Goal: Task Accomplishment & Management: Complete application form

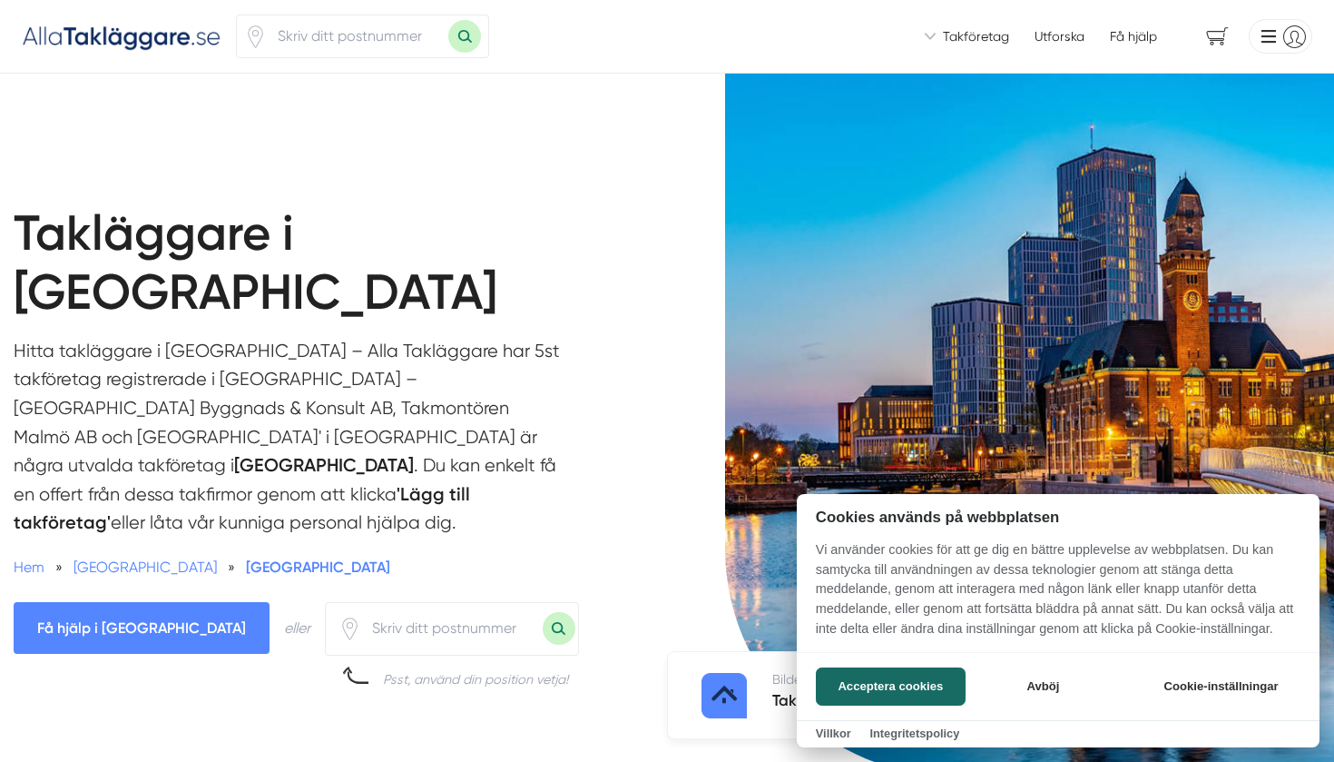
click at [982, 37] on div at bounding box center [667, 381] width 1334 height 762
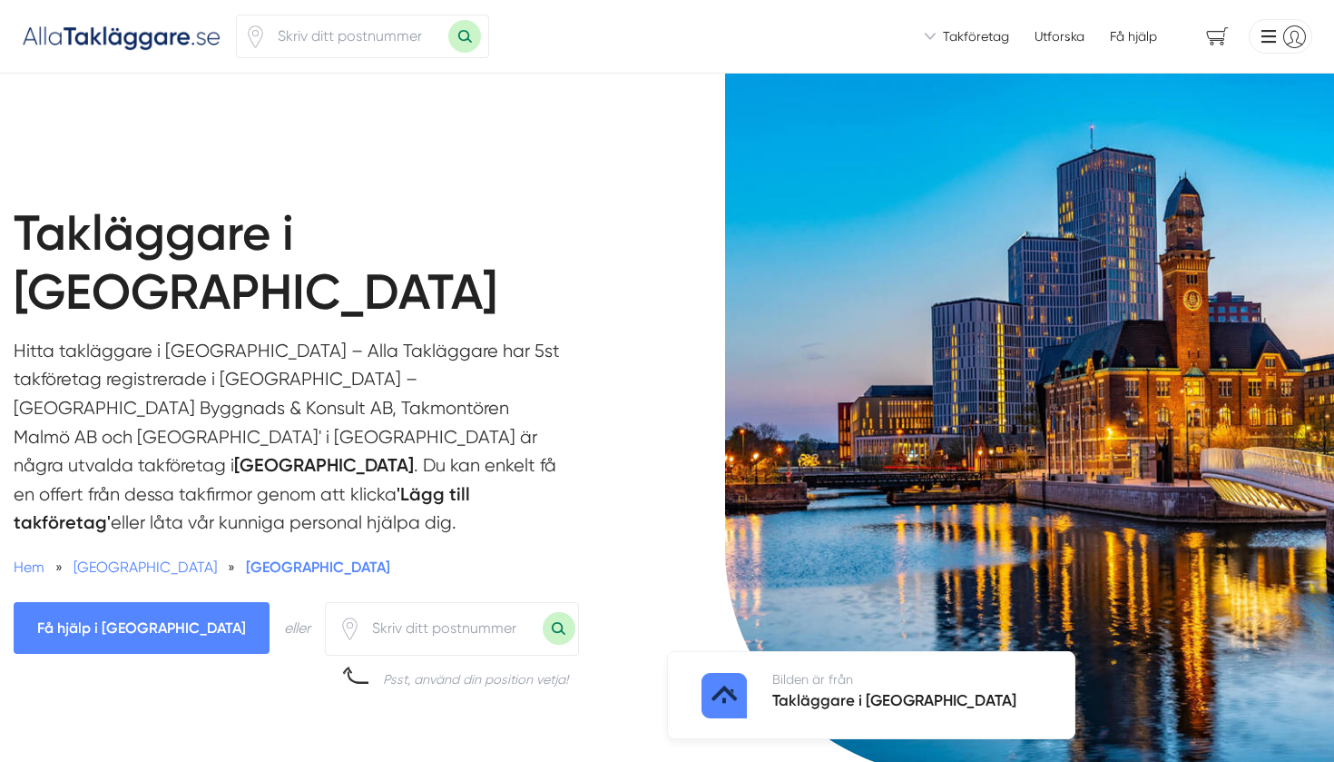
click at [959, 34] on span "Takföretag" at bounding box center [976, 36] width 66 height 18
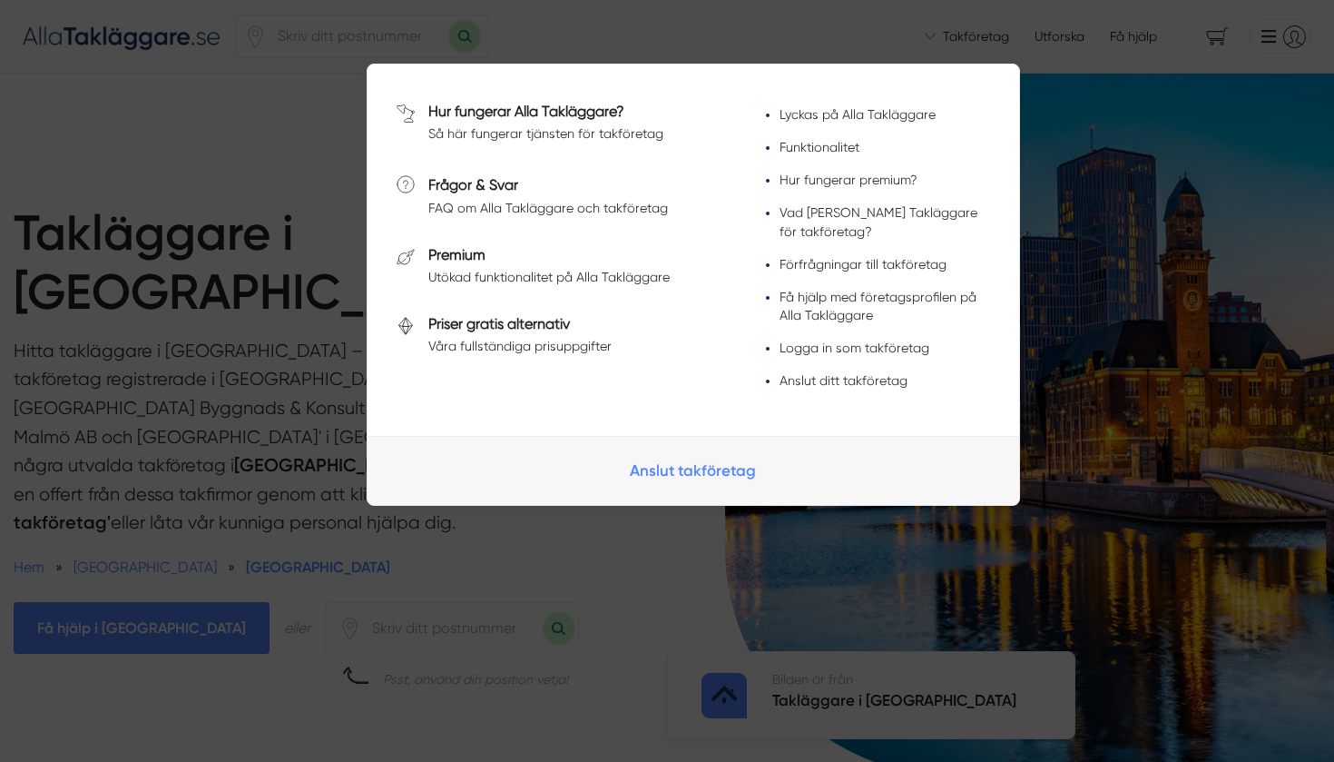
click at [959, 34] on span at bounding box center [667, 32] width 1334 height 20
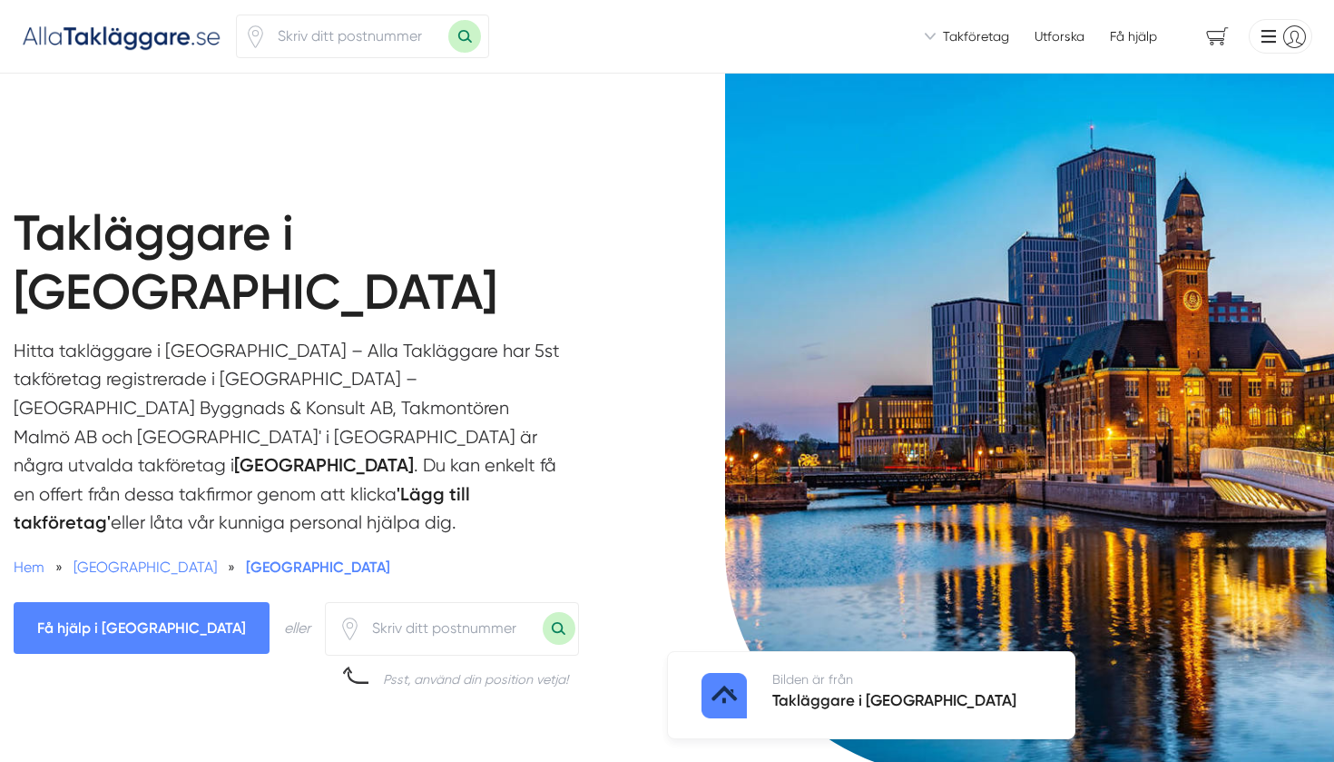
click at [1279, 29] on li at bounding box center [1277, 36] width 71 height 34
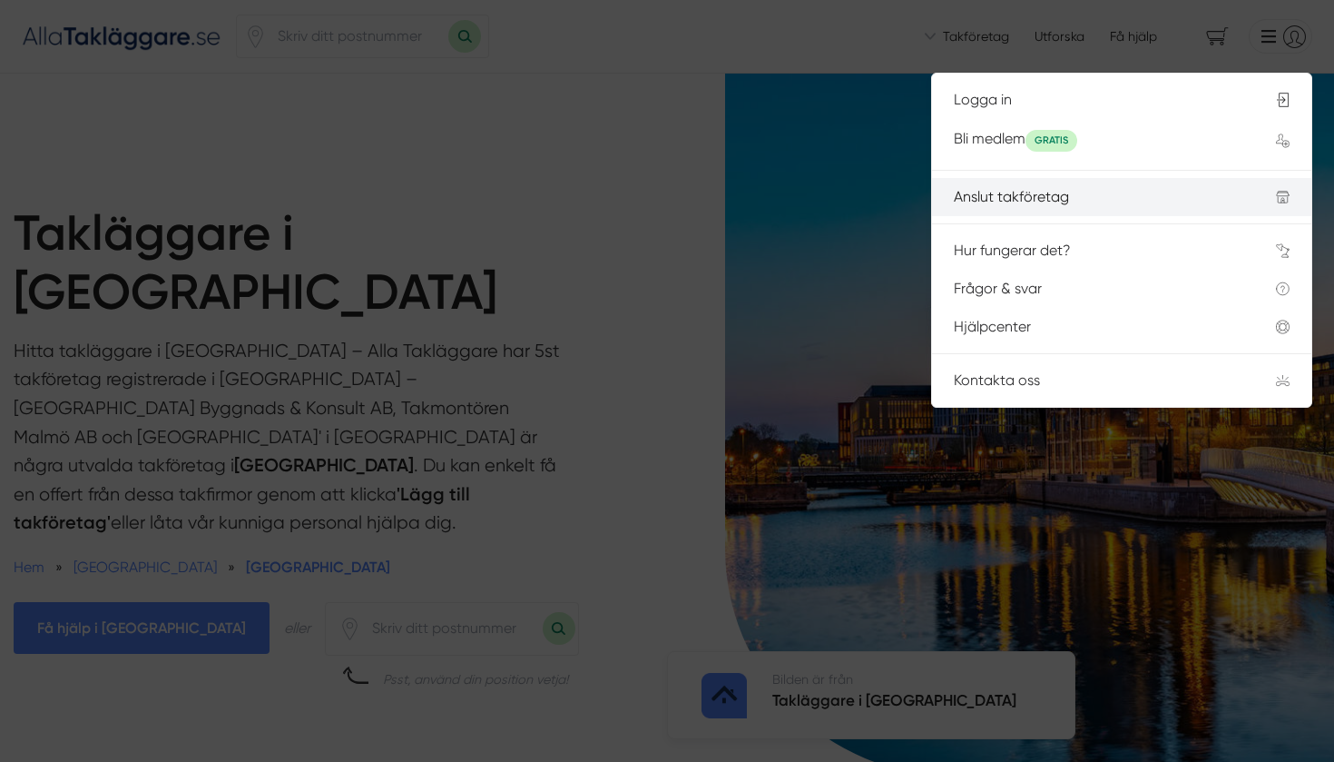
click at [1088, 195] on div "Anslut takföretag" at bounding box center [1093, 197] width 279 height 16
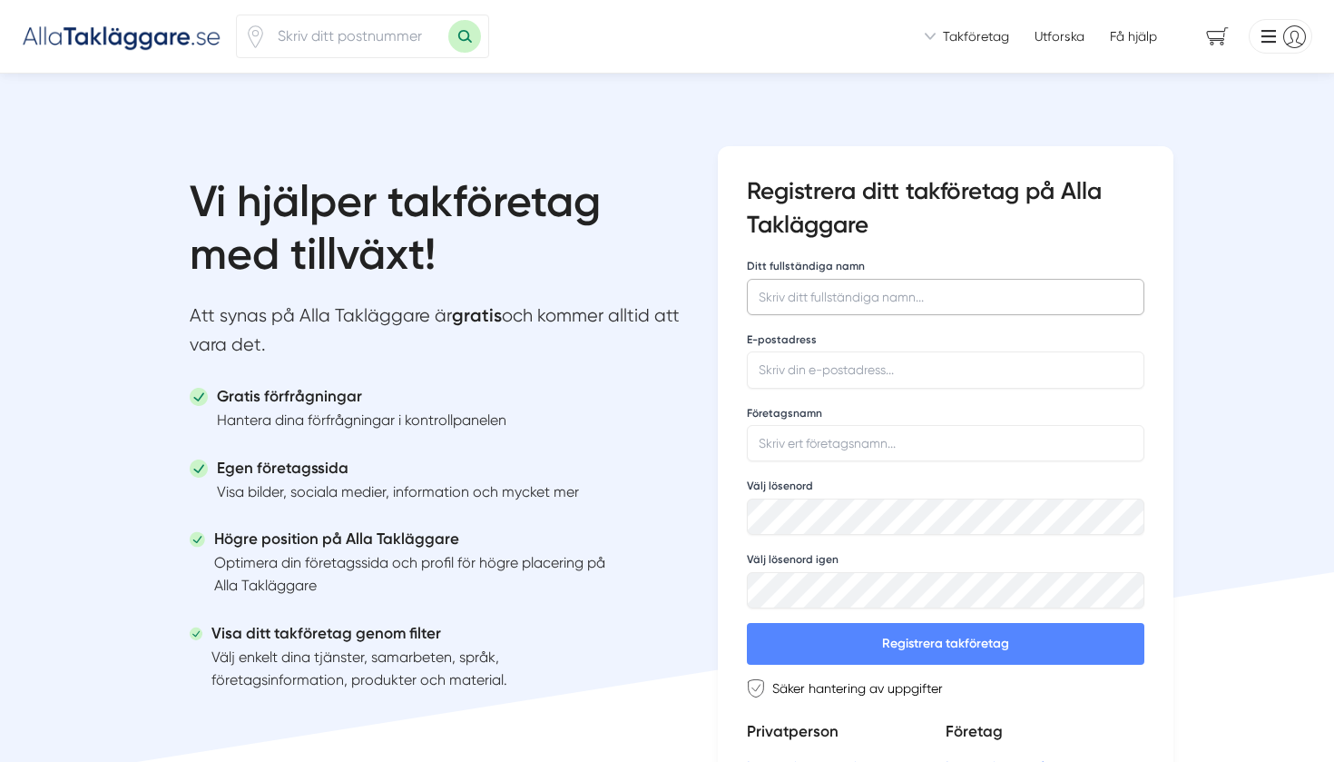
type input "E"
type input "Edvin Åberg"
type input "[EMAIL_ADDRESS][DOMAIN_NAME]"
type input "Himla Bra Tak och Solceller"
click at [1090, 646] on button "Registrera takföretag" at bounding box center [946, 644] width 398 height 42
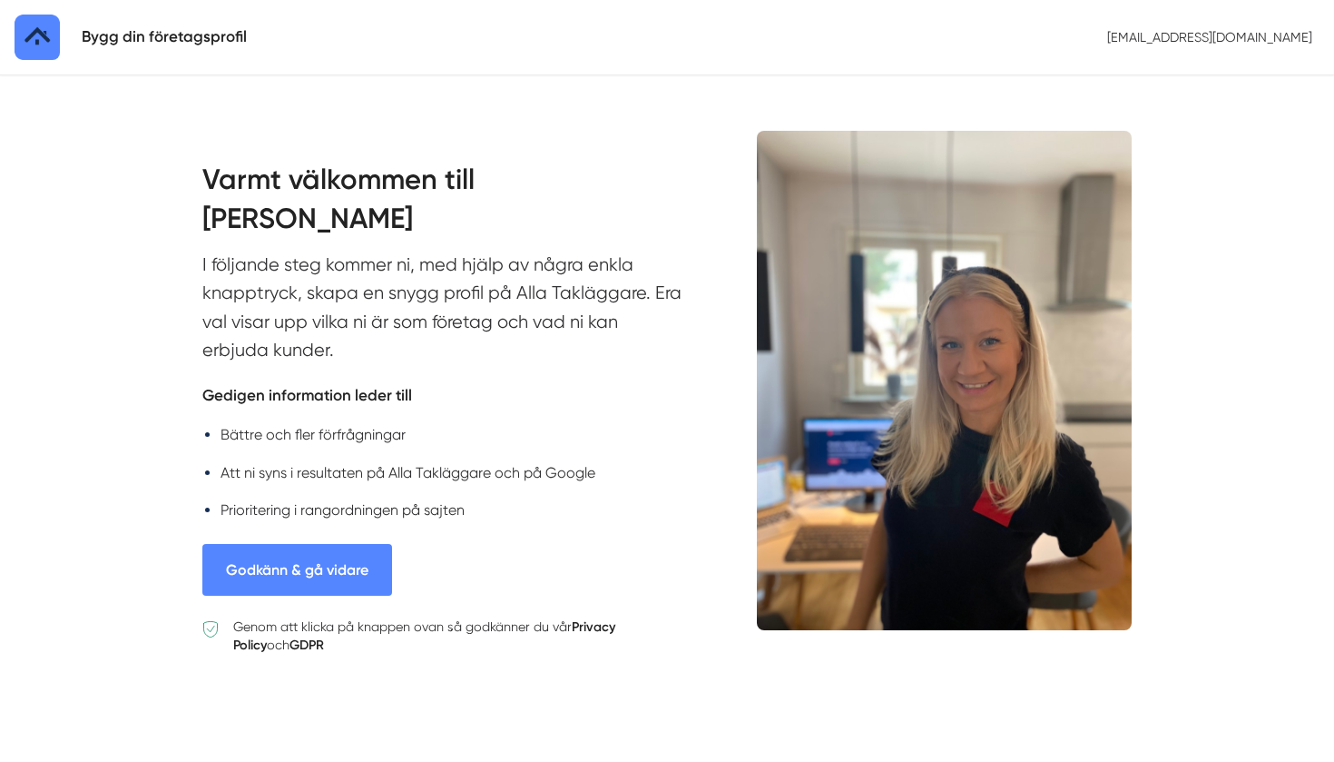
click at [346, 559] on button "Godkänn & gå vidare" at bounding box center [297, 570] width 190 height 52
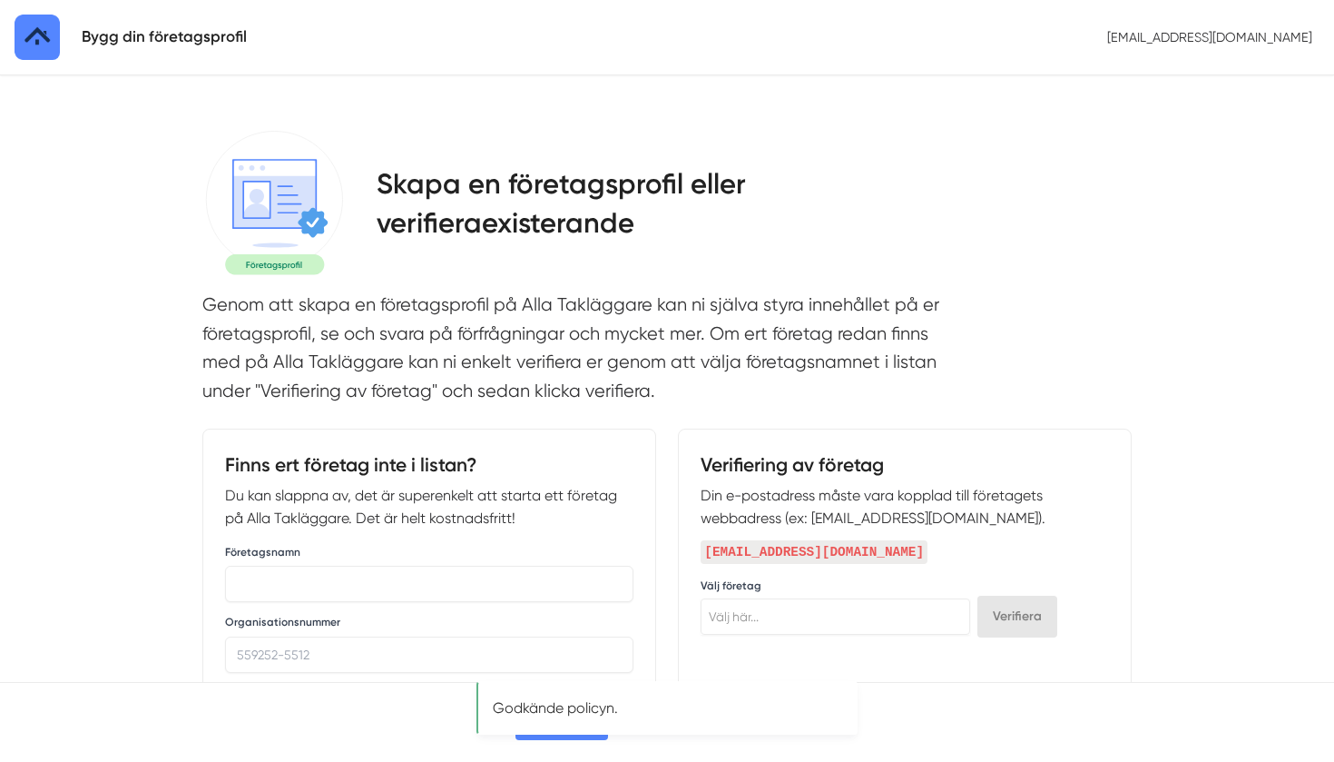
select select
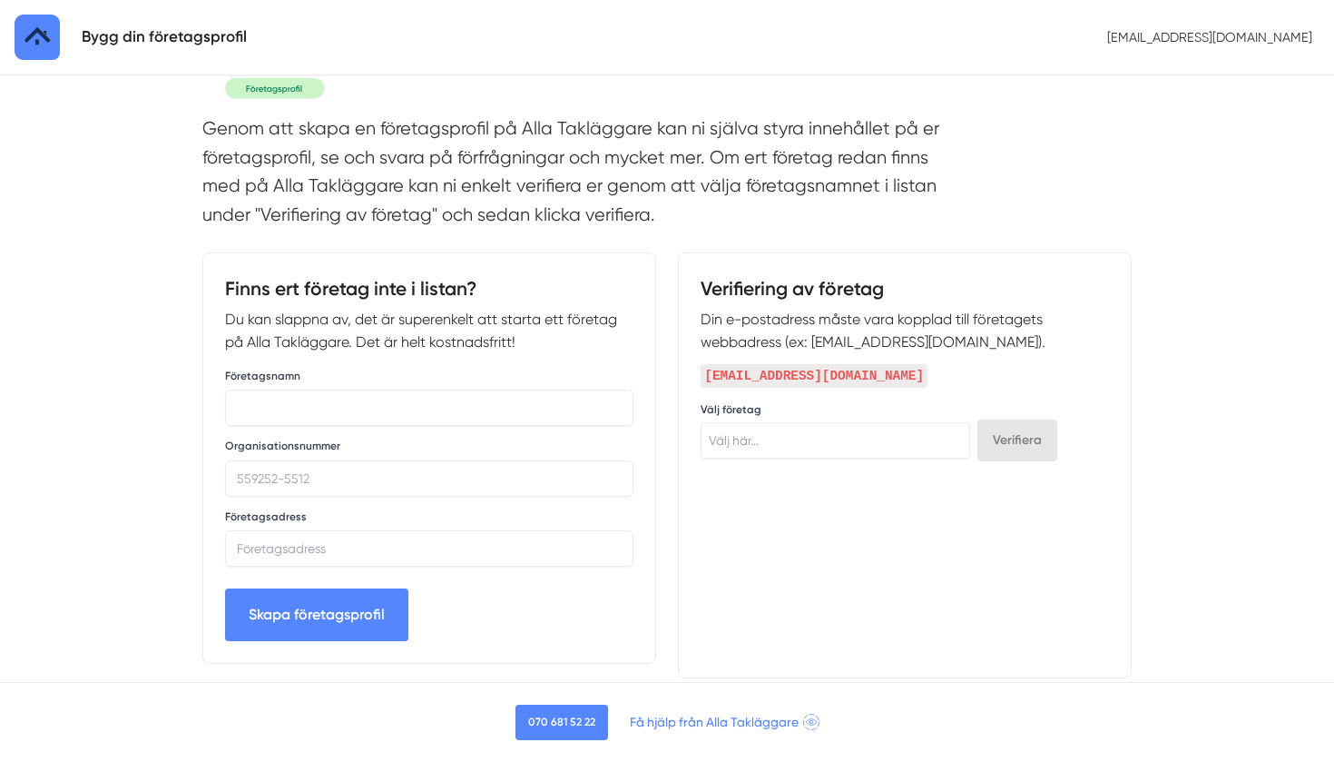
scroll to position [172, 0]
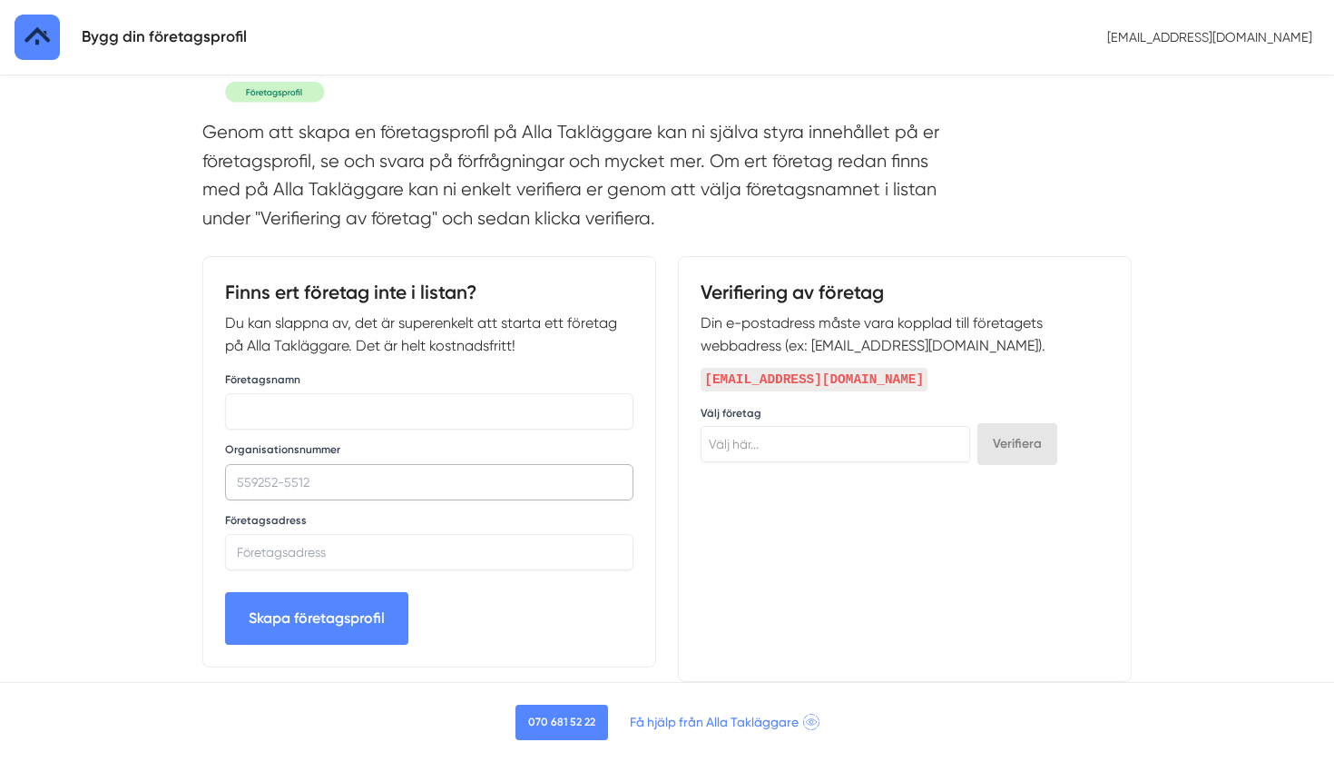
click at [286, 475] on input "Organisationsnummer" at bounding box center [429, 482] width 409 height 36
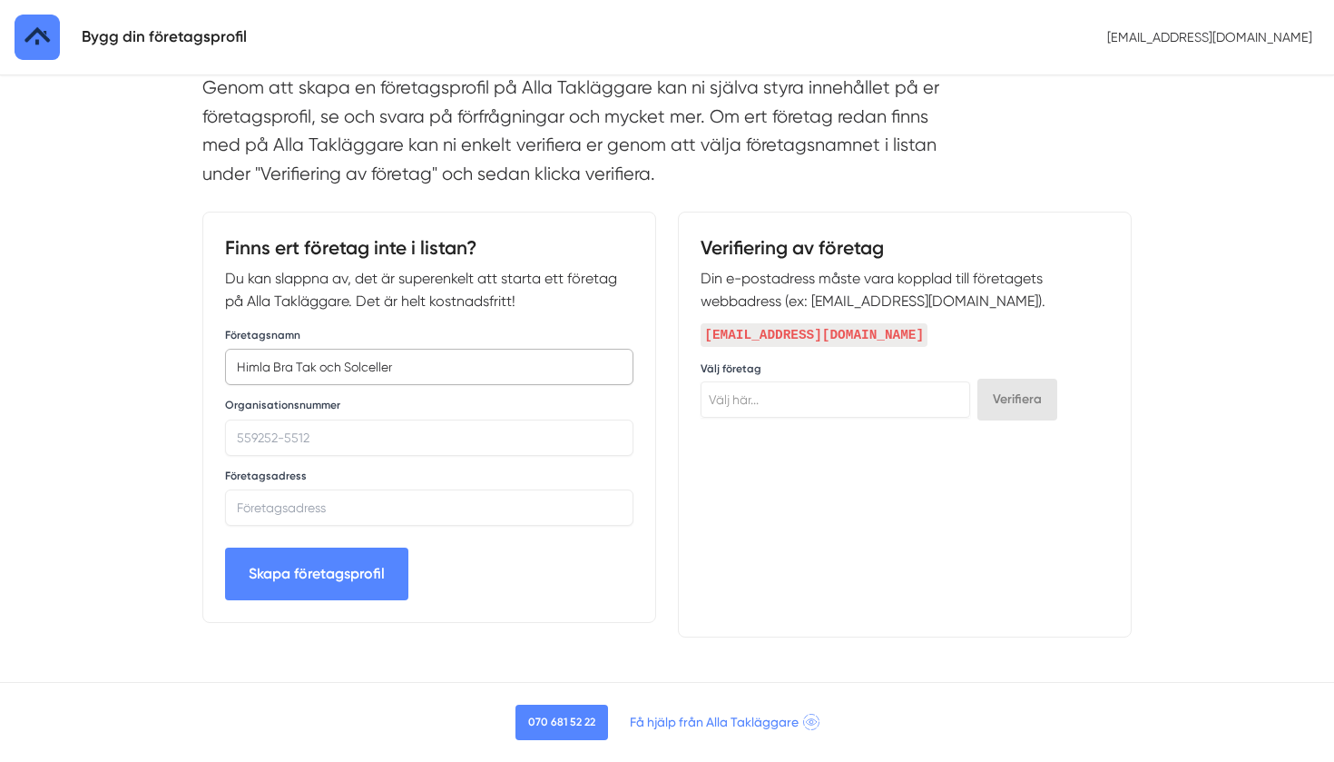
scroll to position [228, 0]
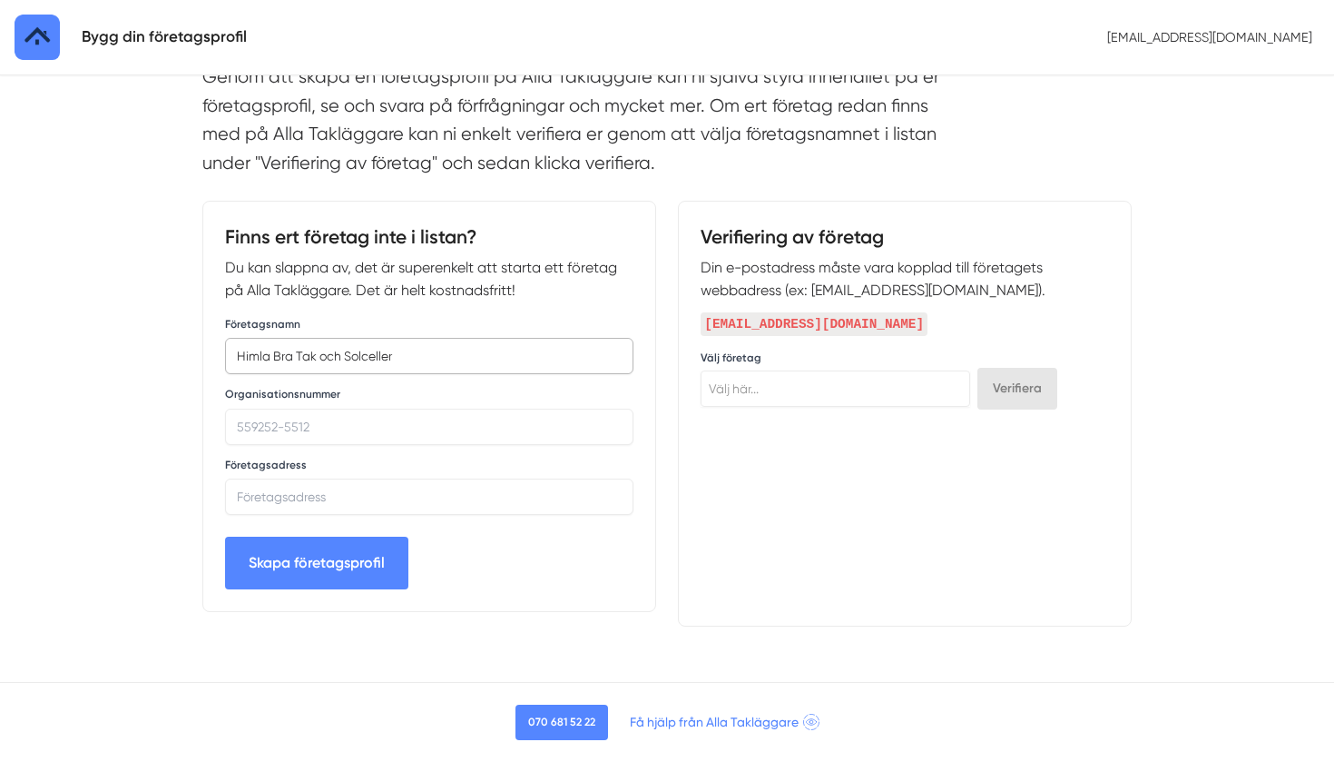
type input "Himla Bra Tak och Solceller"
click at [379, 420] on input "Organisationsnummer" at bounding box center [429, 427] width 409 height 36
paste input "559517-9168"
type input "559517-9168"
paste input "Kivra: 5595179168, 106 31 Stockholm"
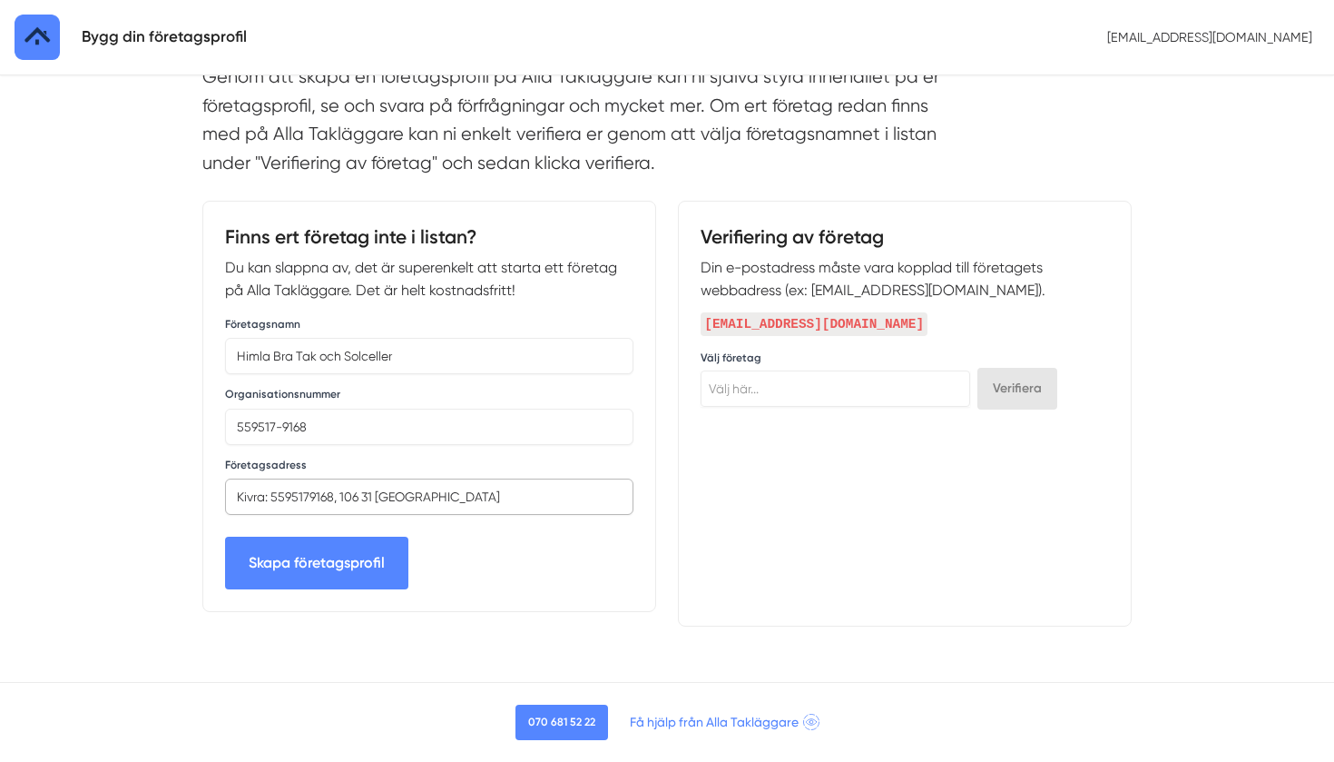
type input "Kivra: 5595179168, 106 31 Stockholm"
click at [355, 557] on button "Skapa företagsprofil" at bounding box center [316, 563] width 183 height 52
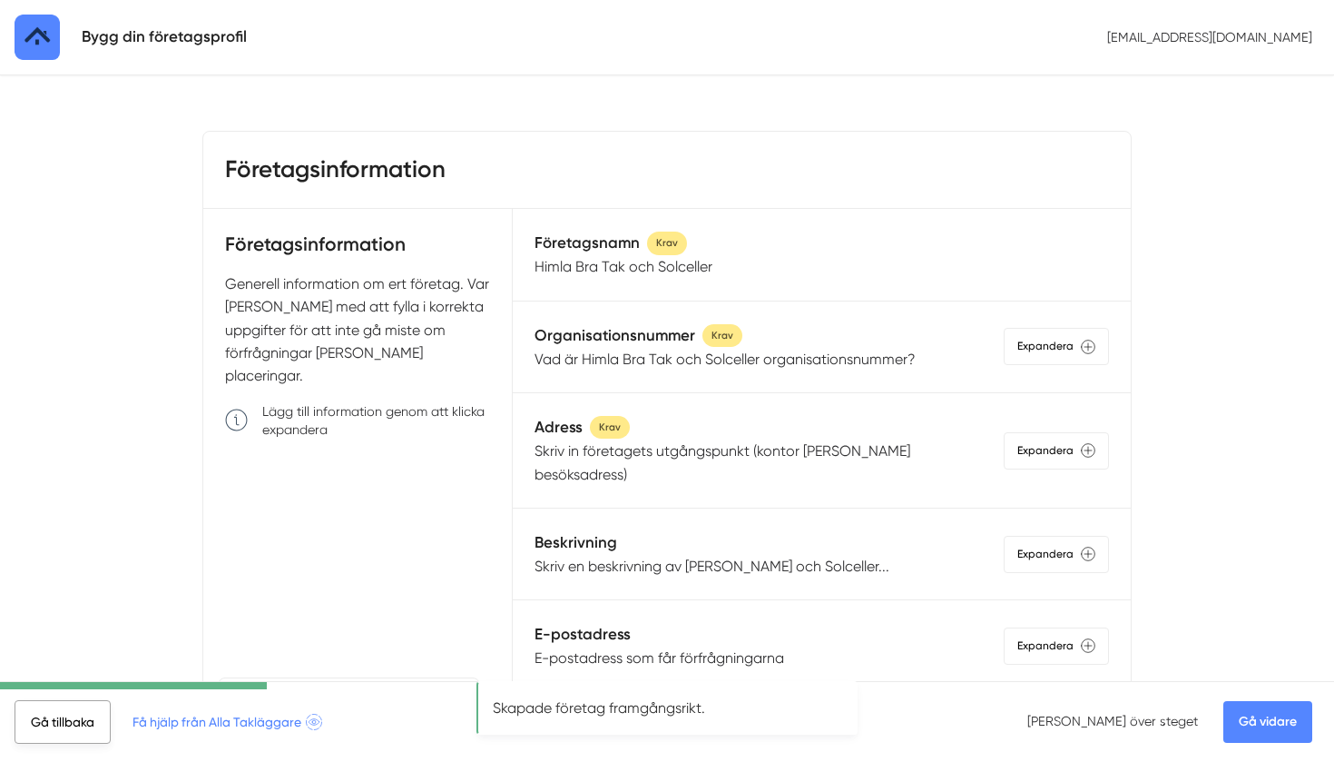
click at [87, 729] on link "Gå tillbaka" at bounding box center [63, 722] width 96 height 44
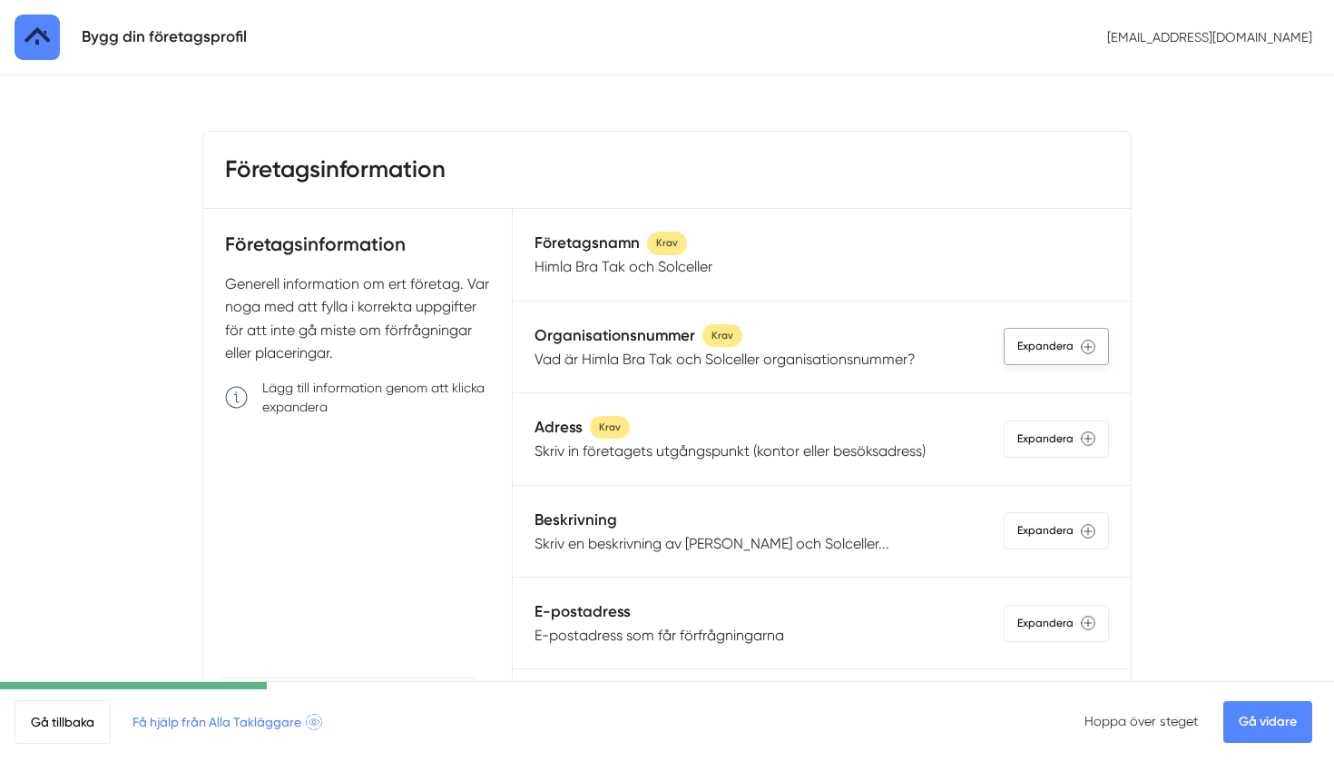
click at [1078, 342] on div "Expandera" at bounding box center [1056, 346] width 105 height 37
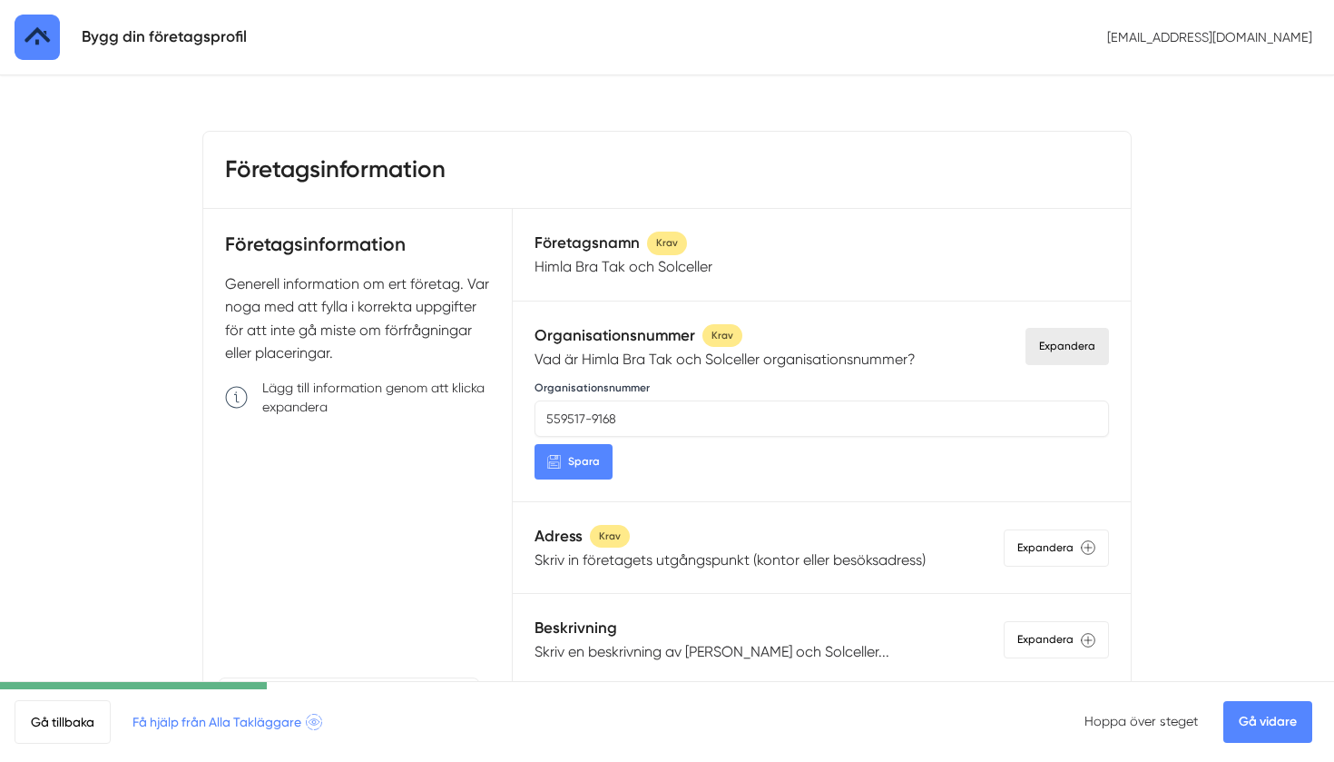
click at [585, 456] on span "Spara" at bounding box center [584, 461] width 32 height 17
click at [1059, 554] on div "Expandera" at bounding box center [1056, 547] width 105 height 37
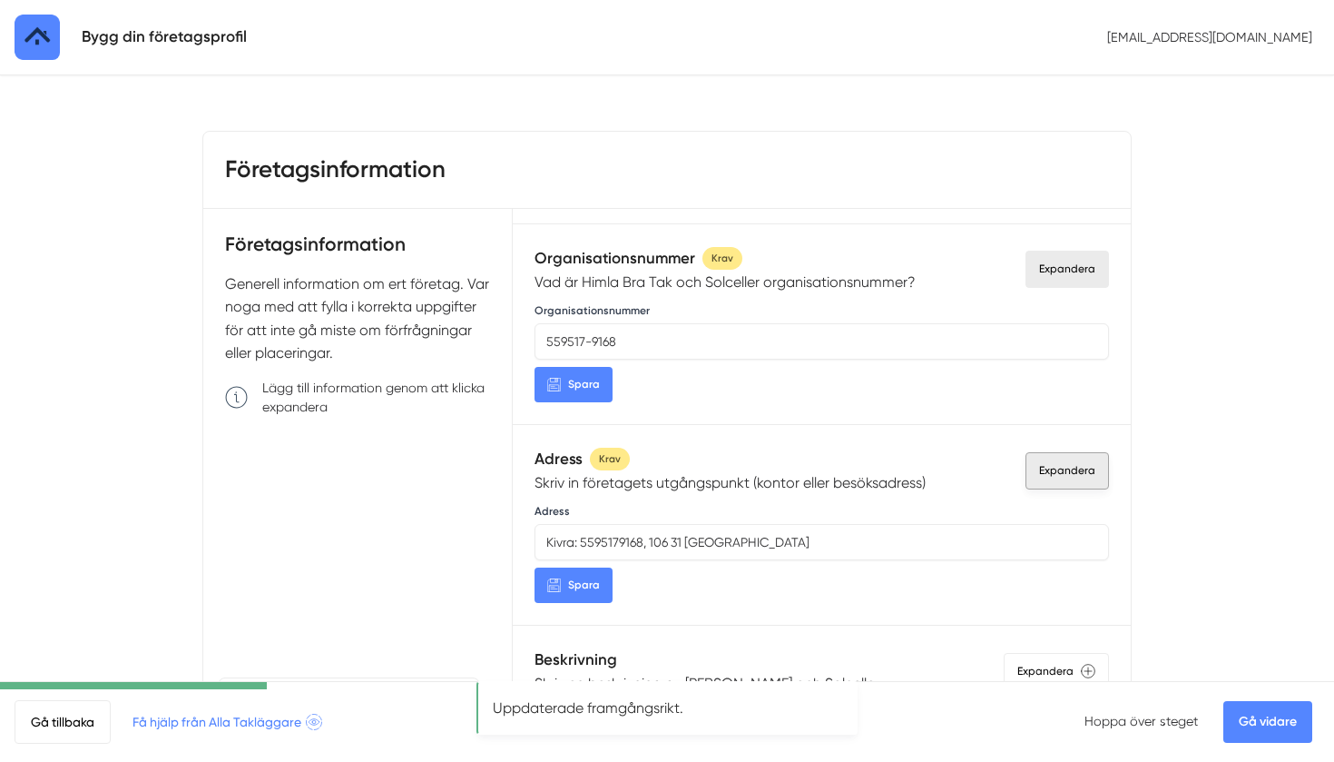
scroll to position [79, 0]
click at [901, 538] on input "Kivra: 5595179168, 106 31 Stockholm" at bounding box center [822, 540] width 575 height 36
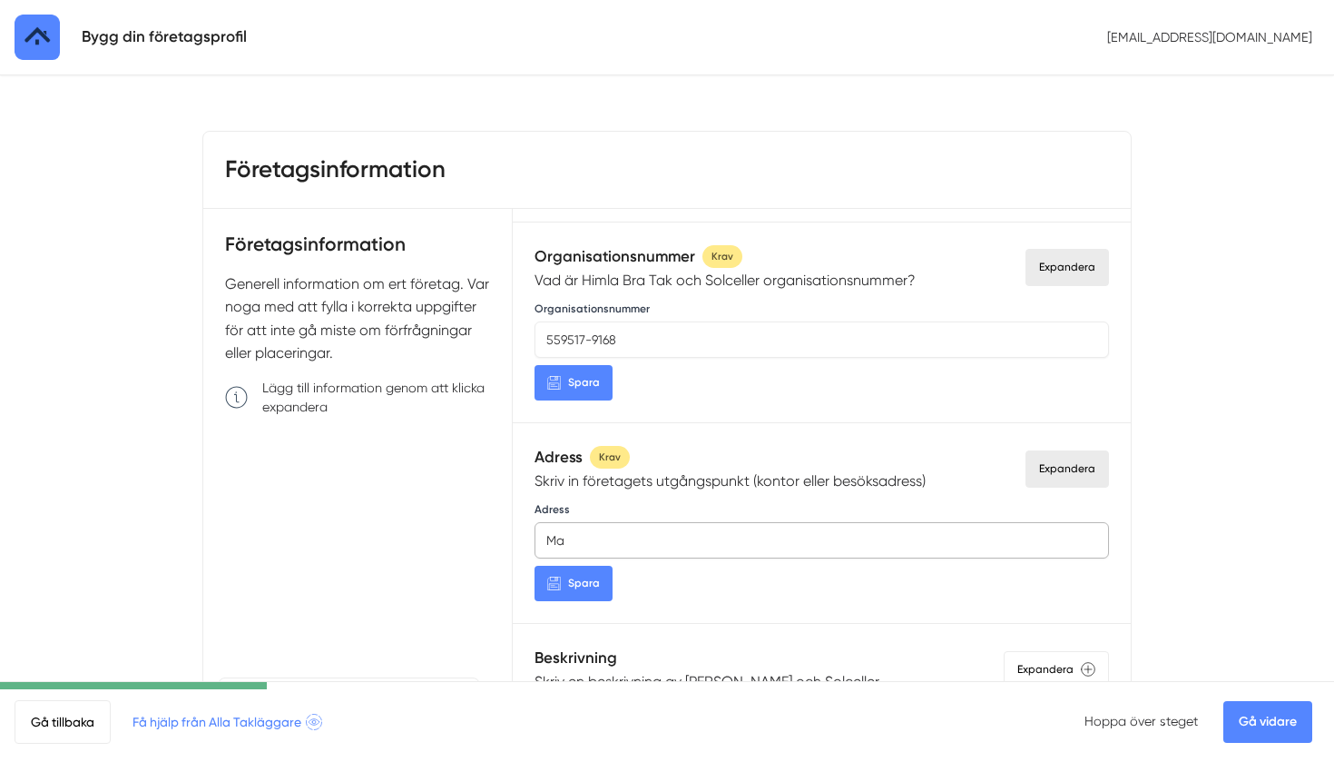
type input "M"
type input "Skåne"
click at [594, 582] on span "Spara" at bounding box center [584, 583] width 32 height 17
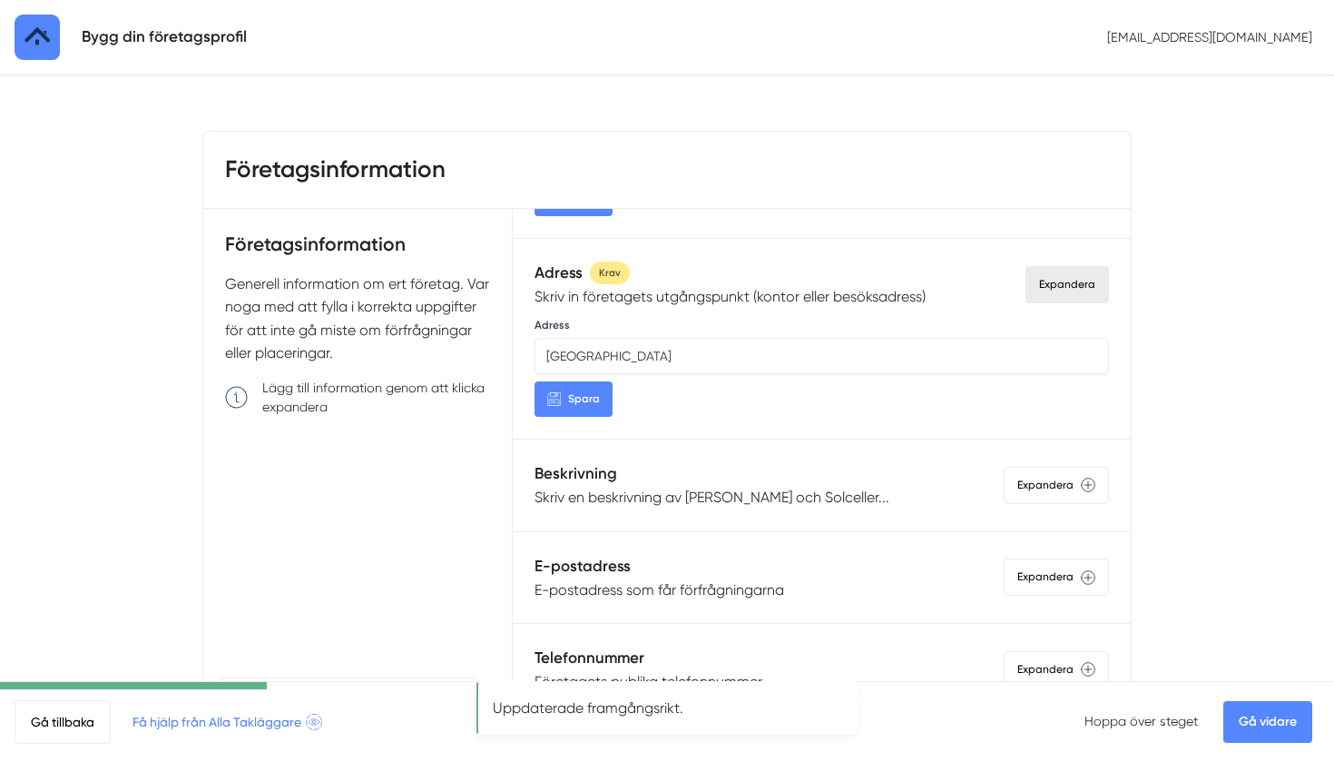
scroll to position [275, 0]
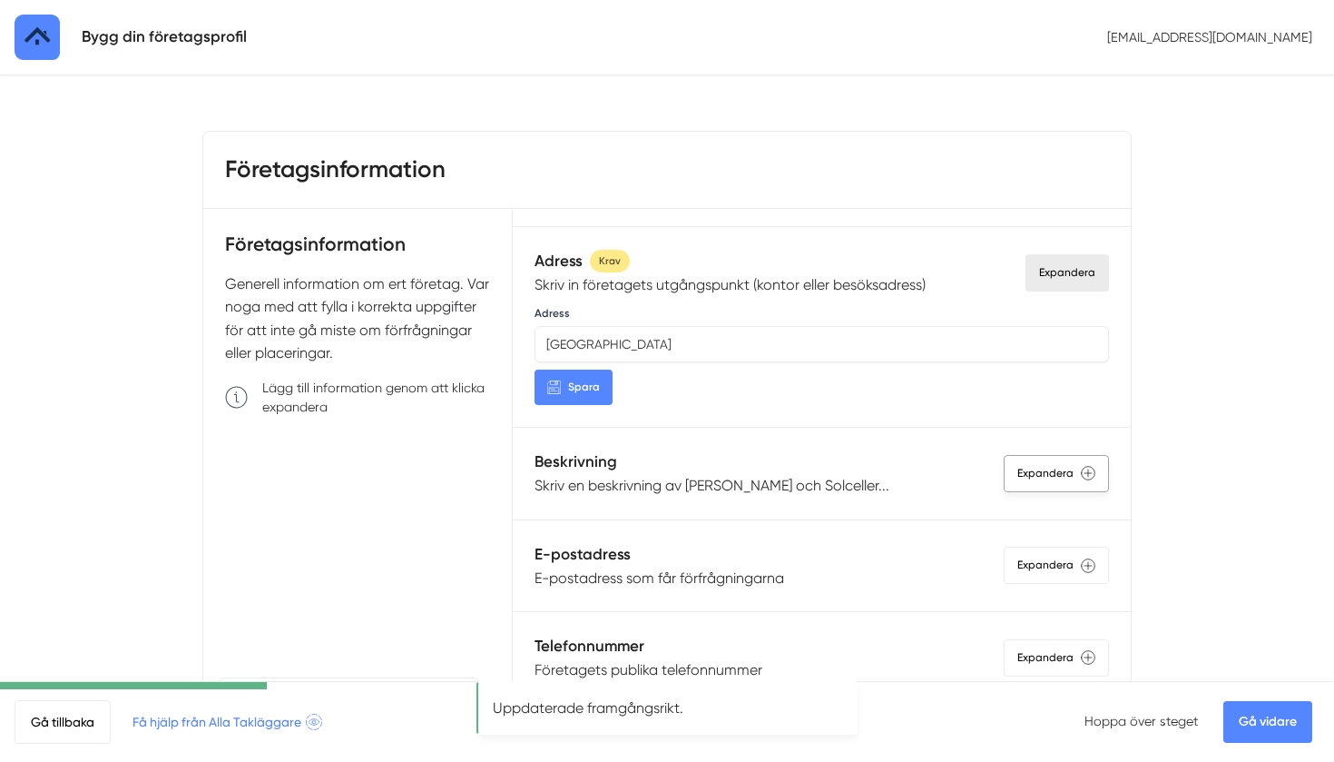
click at [1054, 474] on div "Expandera" at bounding box center [1056, 473] width 105 height 37
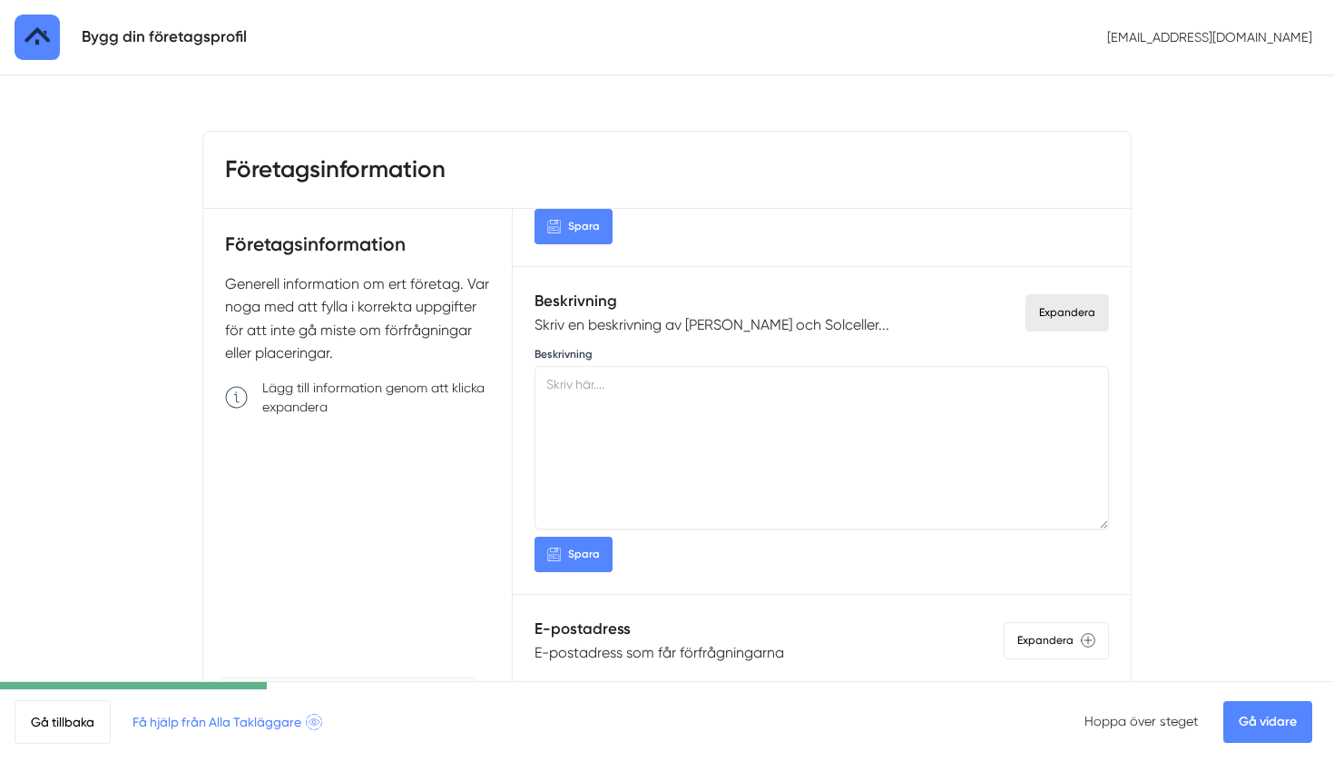
scroll to position [432, 0]
click at [694, 397] on textarea at bounding box center [822, 450] width 575 height 163
paste textarea "Himla Bra Tak och Solceller erbjuder expertis inom takläggning, plåtarbeten och…"
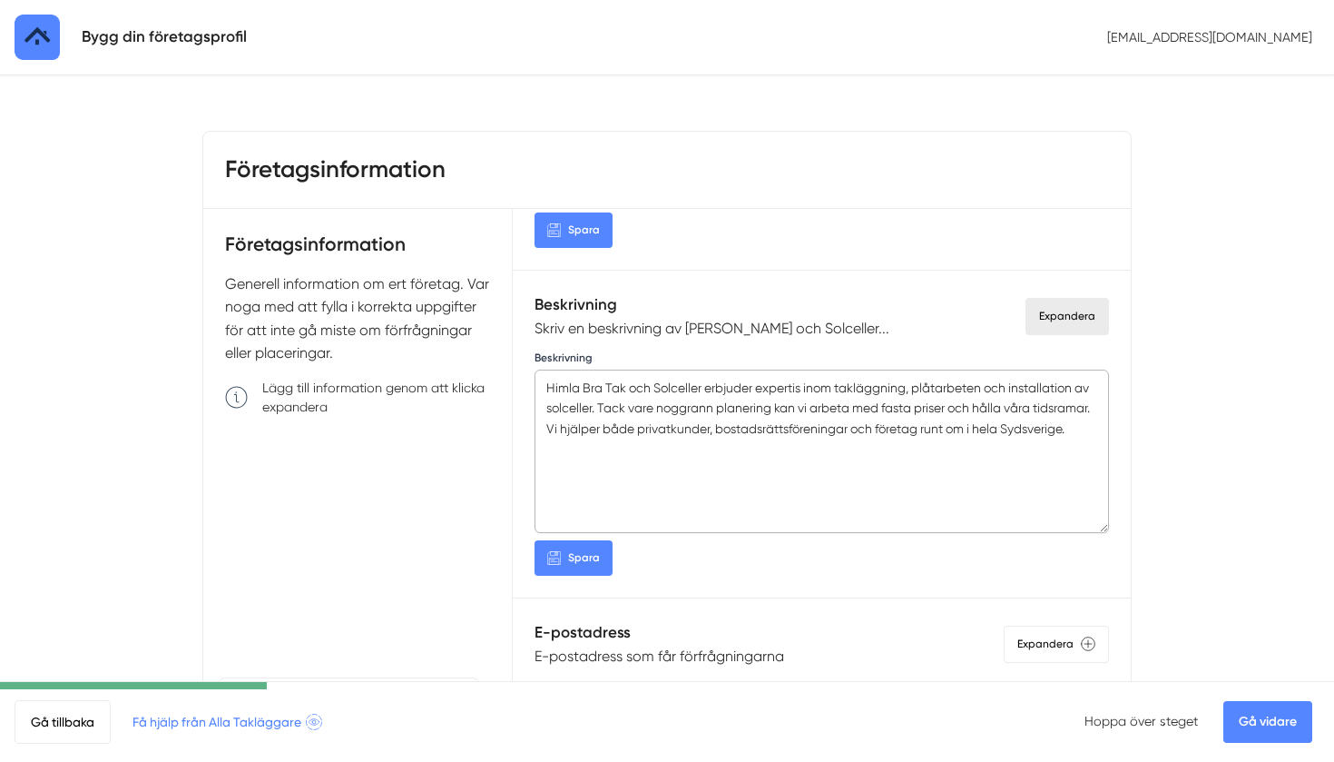
type textarea "Himla Bra Tak och Solceller erbjuder expertis inom takläggning, plåtarbeten och…"
click at [583, 562] on button "Spara" at bounding box center [574, 557] width 78 height 35
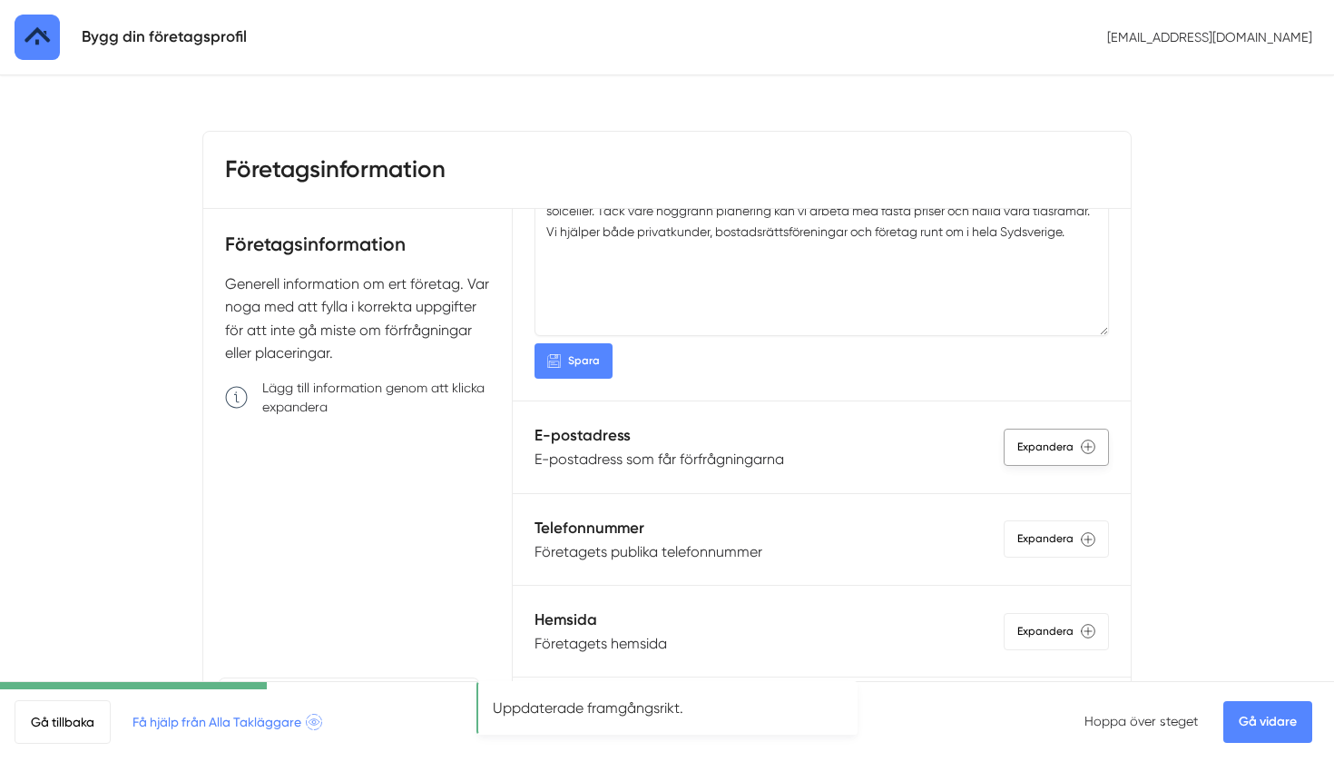
click at [1078, 448] on div "Expandera" at bounding box center [1056, 446] width 105 height 37
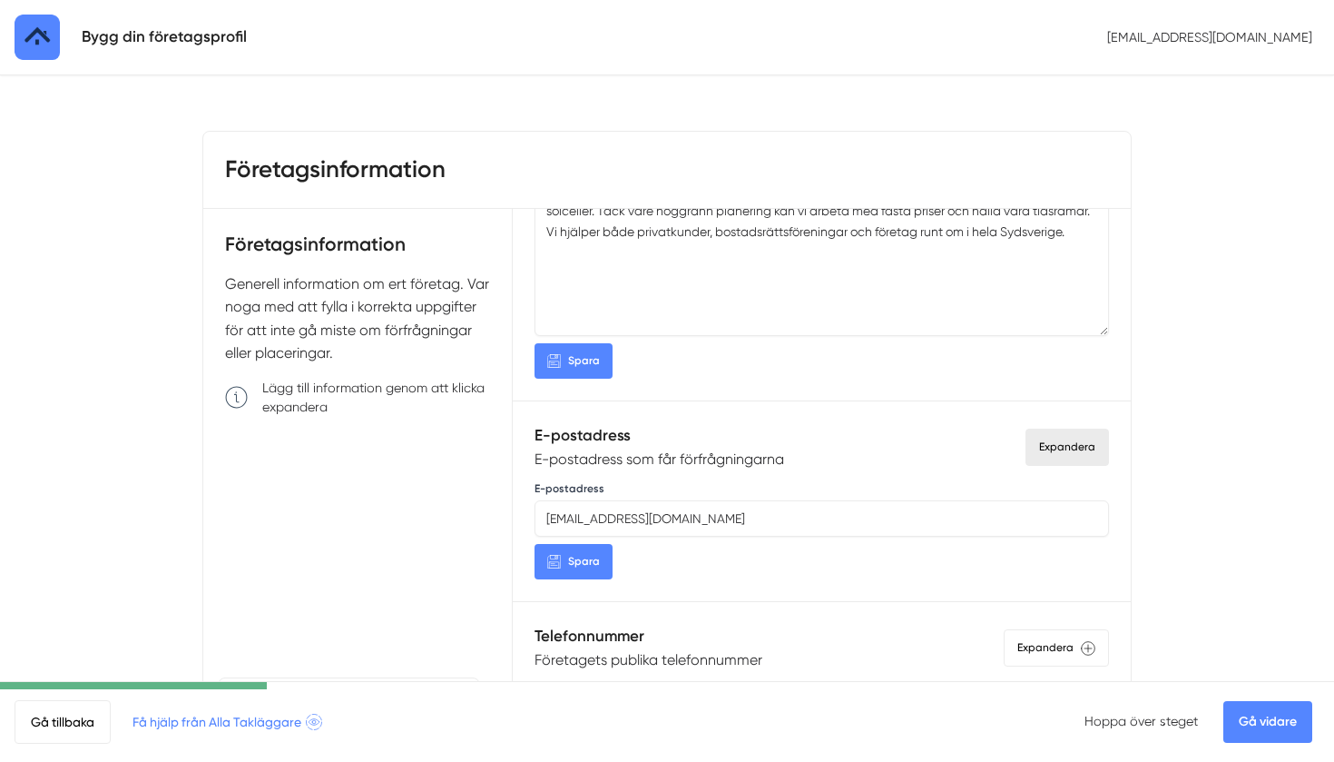
click at [582, 562] on span "Spara" at bounding box center [584, 561] width 32 height 17
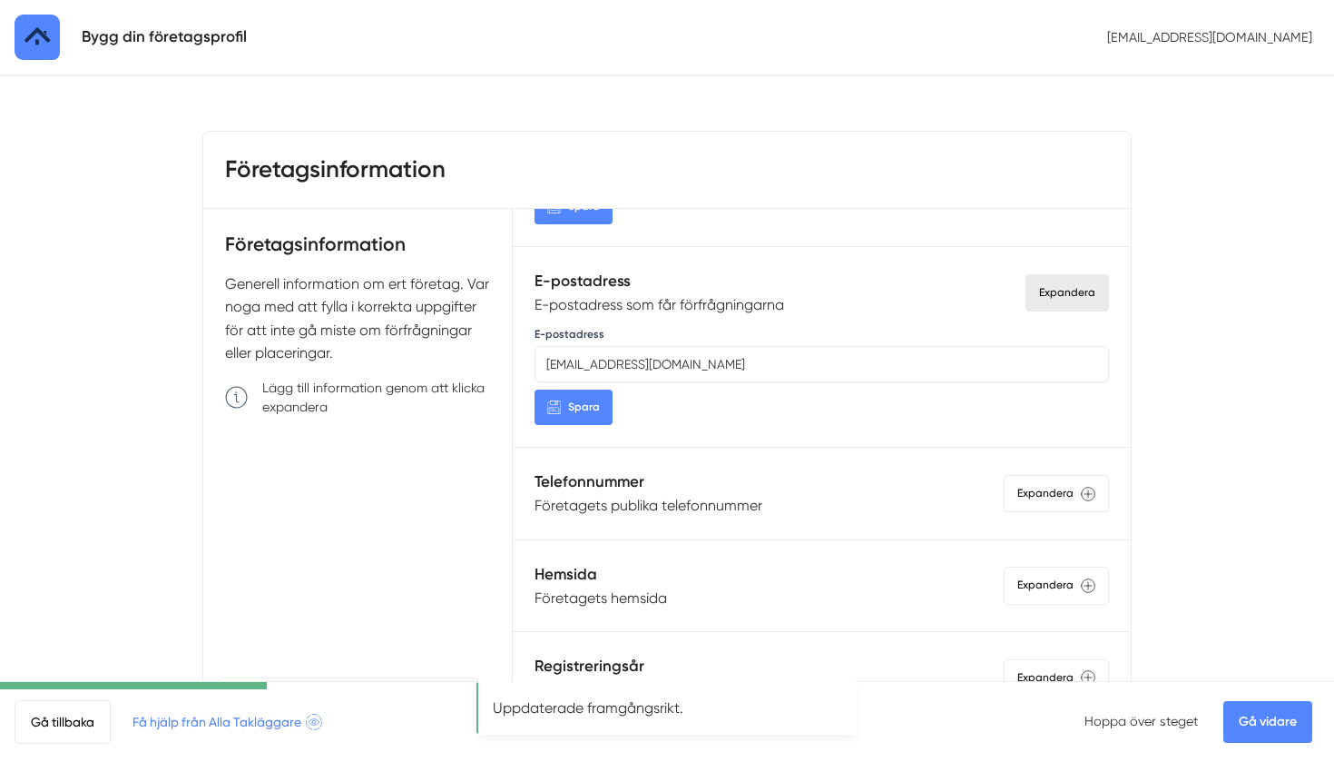
scroll to position [860, 0]
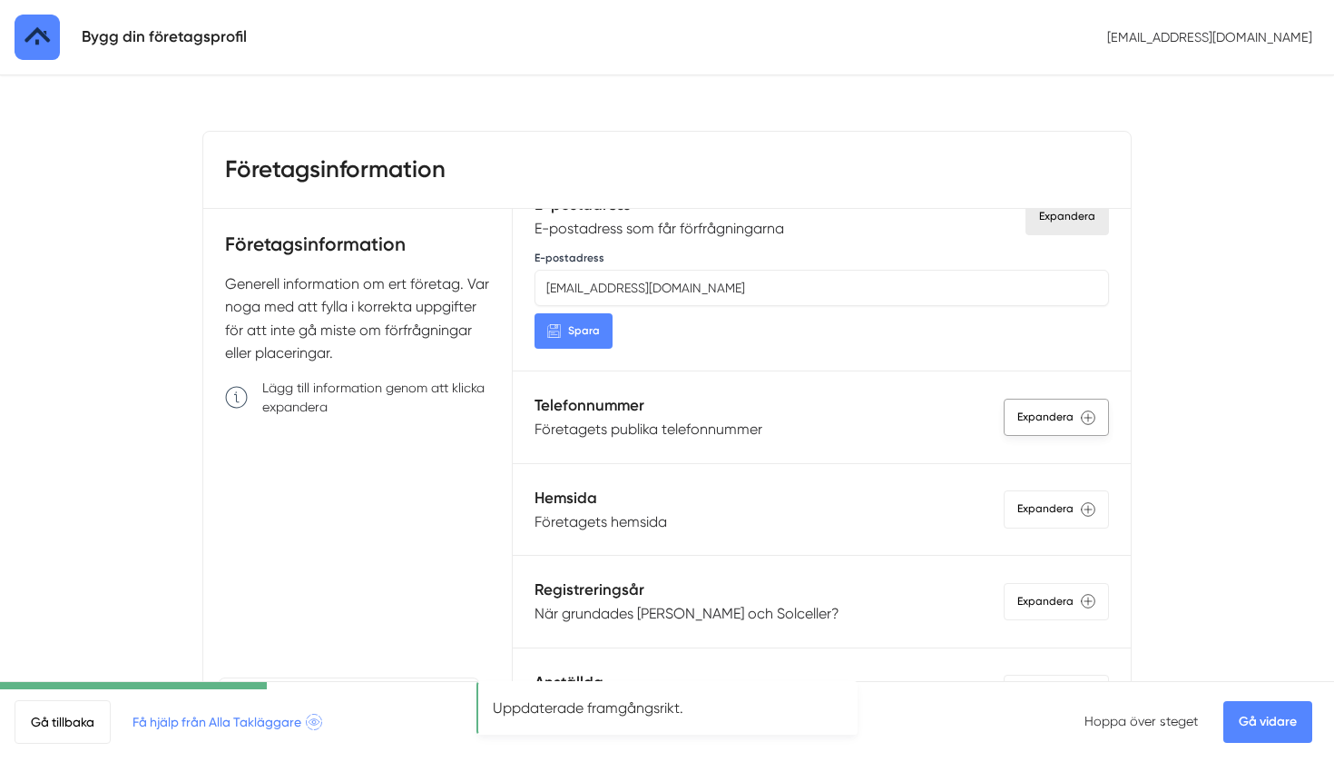
click at [1047, 409] on div "Expandera" at bounding box center [1056, 417] width 105 height 37
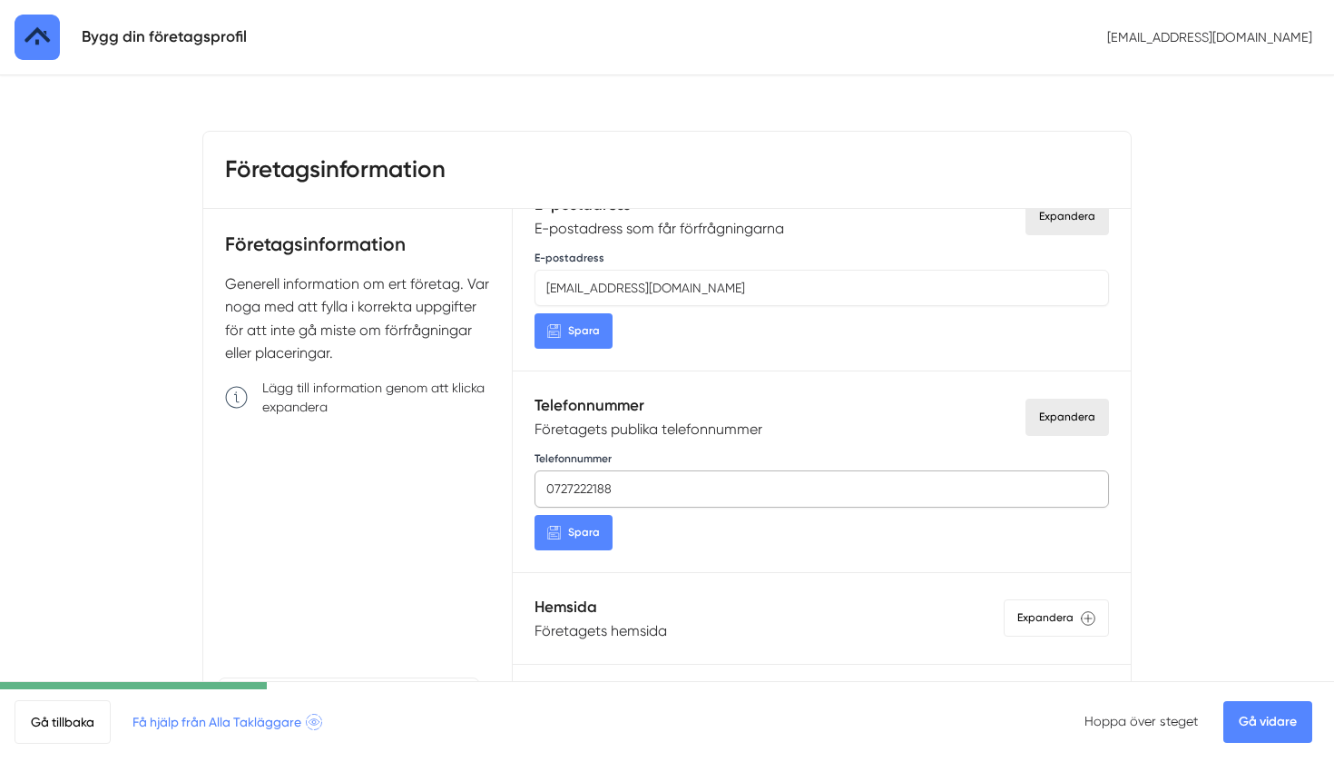
type input "0727222188"
click at [603, 525] on button "Spara" at bounding box center [574, 532] width 78 height 35
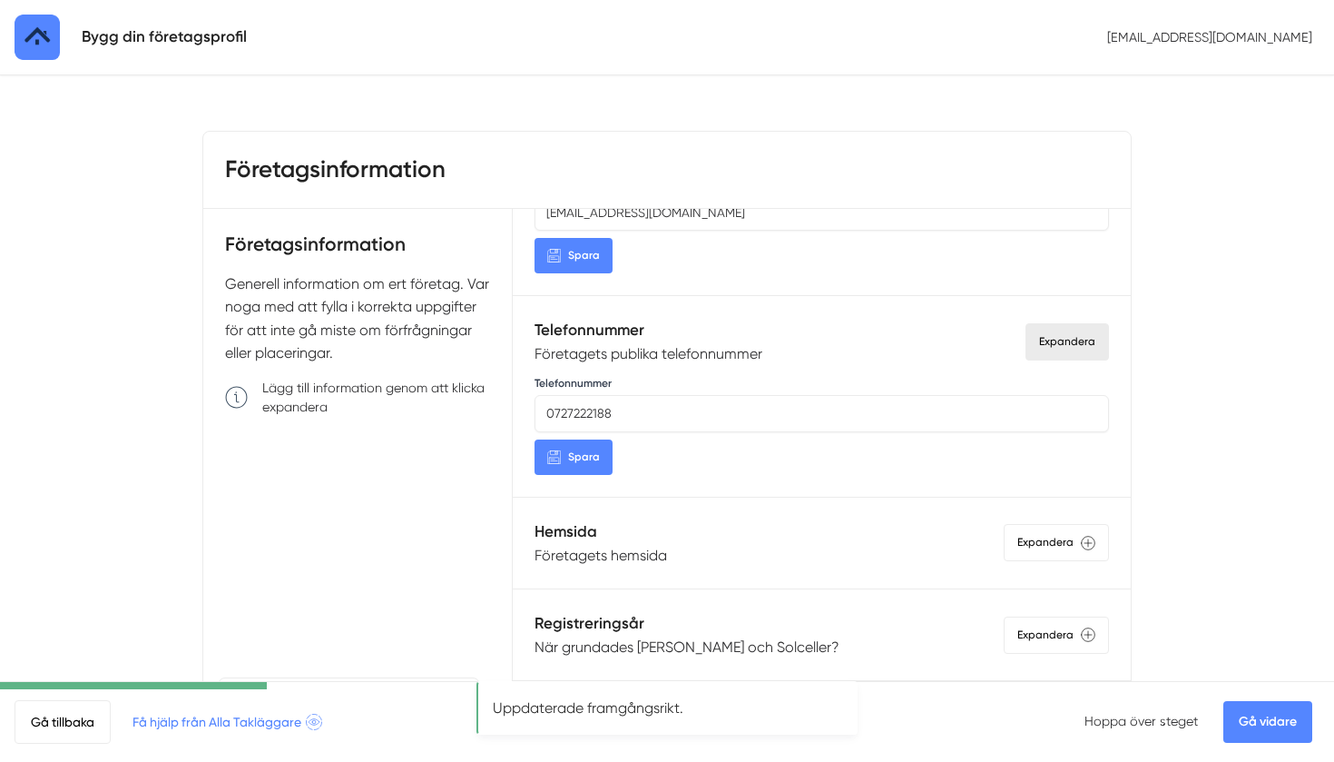
scroll to position [936, 0]
click at [1092, 548] on div "Expandera" at bounding box center [1056, 541] width 105 height 37
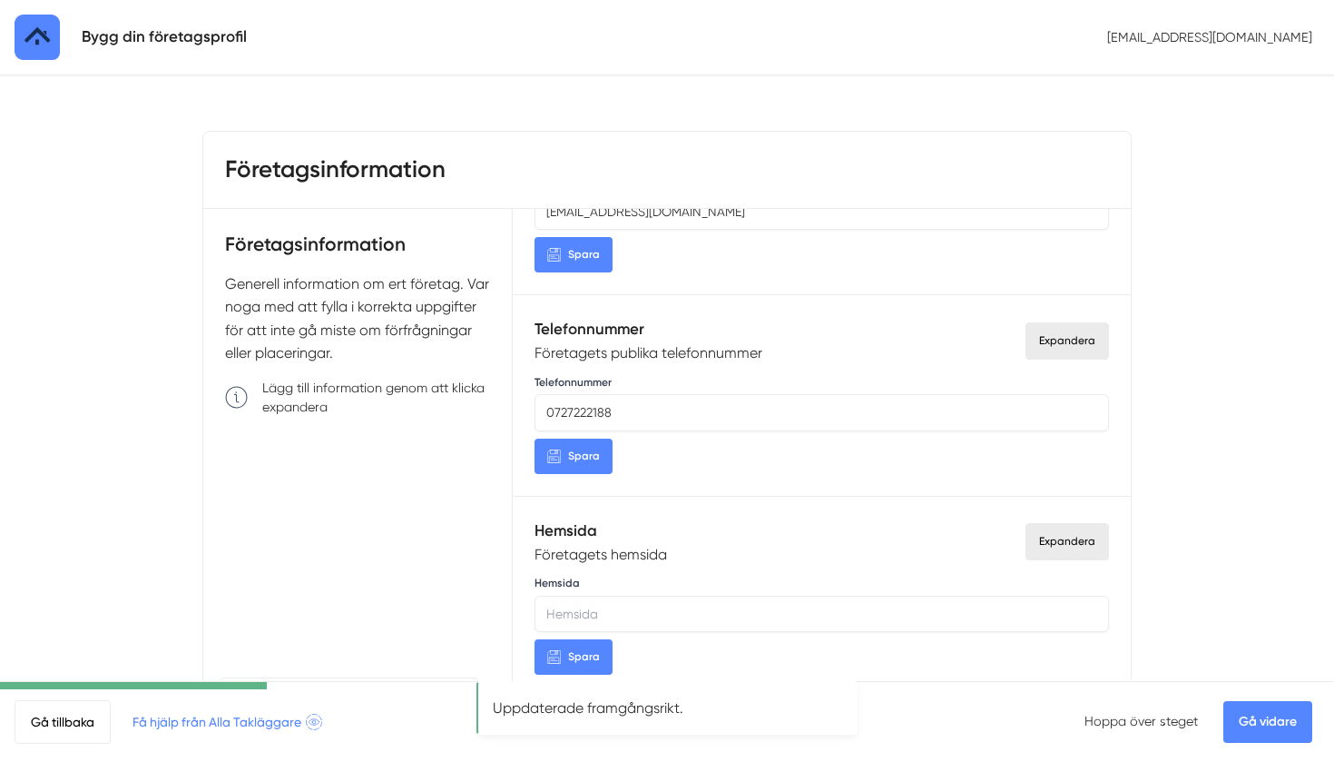
click at [957, 599] on input "Hemsida" at bounding box center [822, 614] width 575 height 36
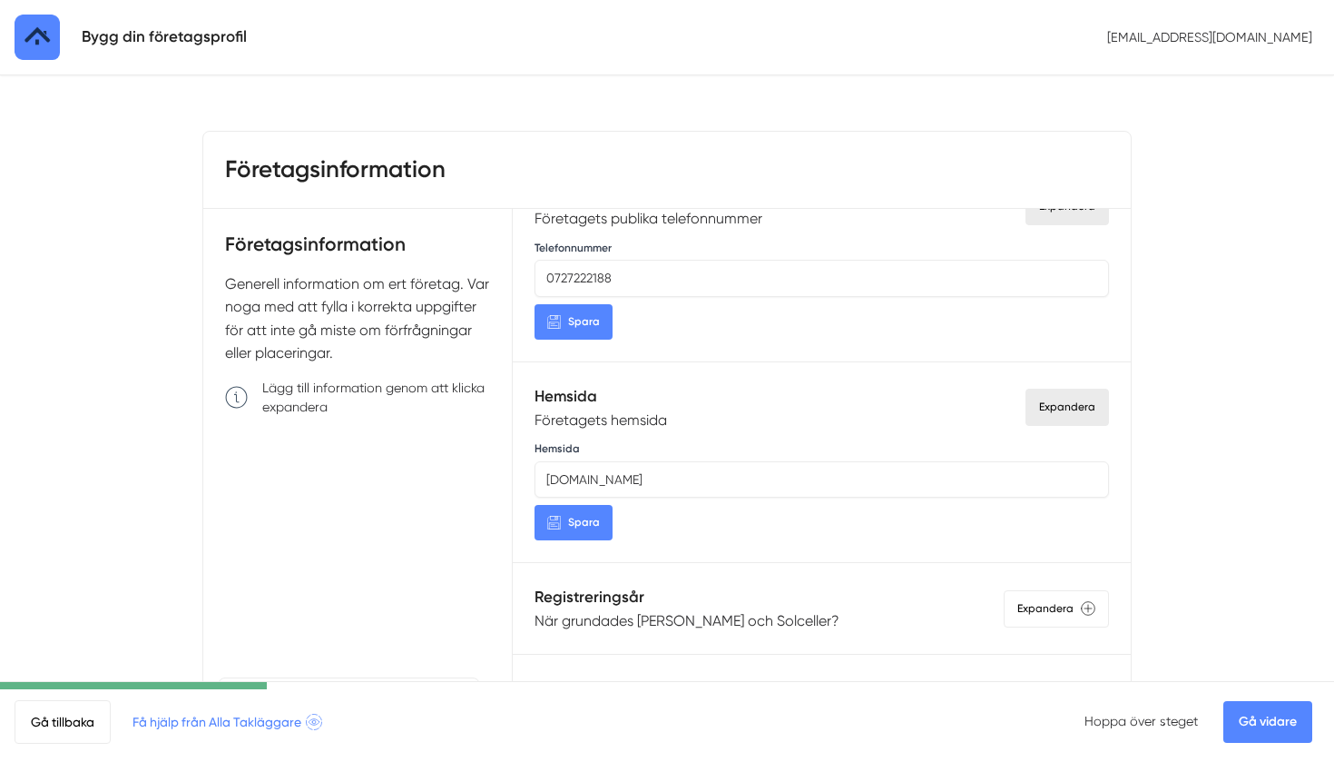
scroll to position [1077, 0]
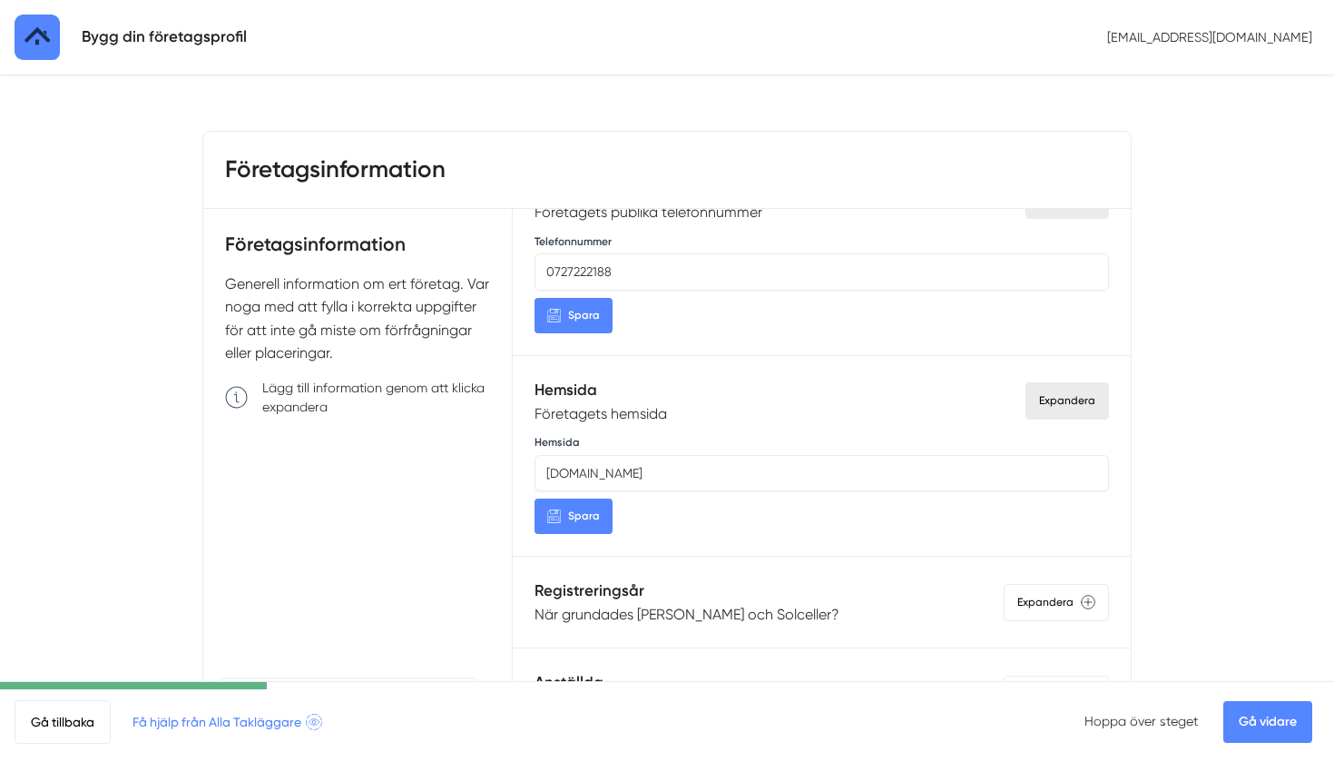
click at [595, 511] on span "Spara" at bounding box center [584, 515] width 32 height 17
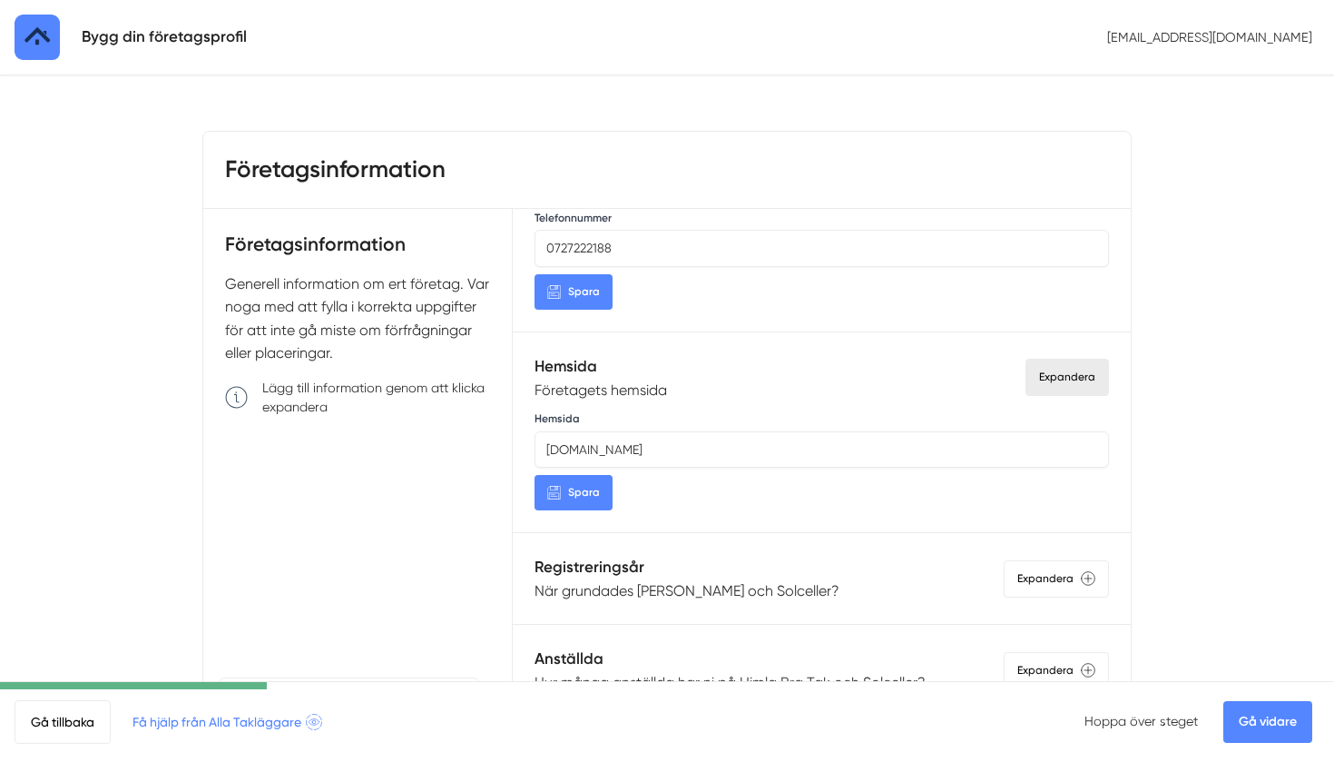
scroll to position [1099, 0]
click at [593, 485] on span "Spara" at bounding box center [584, 493] width 32 height 17
click at [635, 448] on input "www.himlabra.se" at bounding box center [822, 450] width 575 height 36
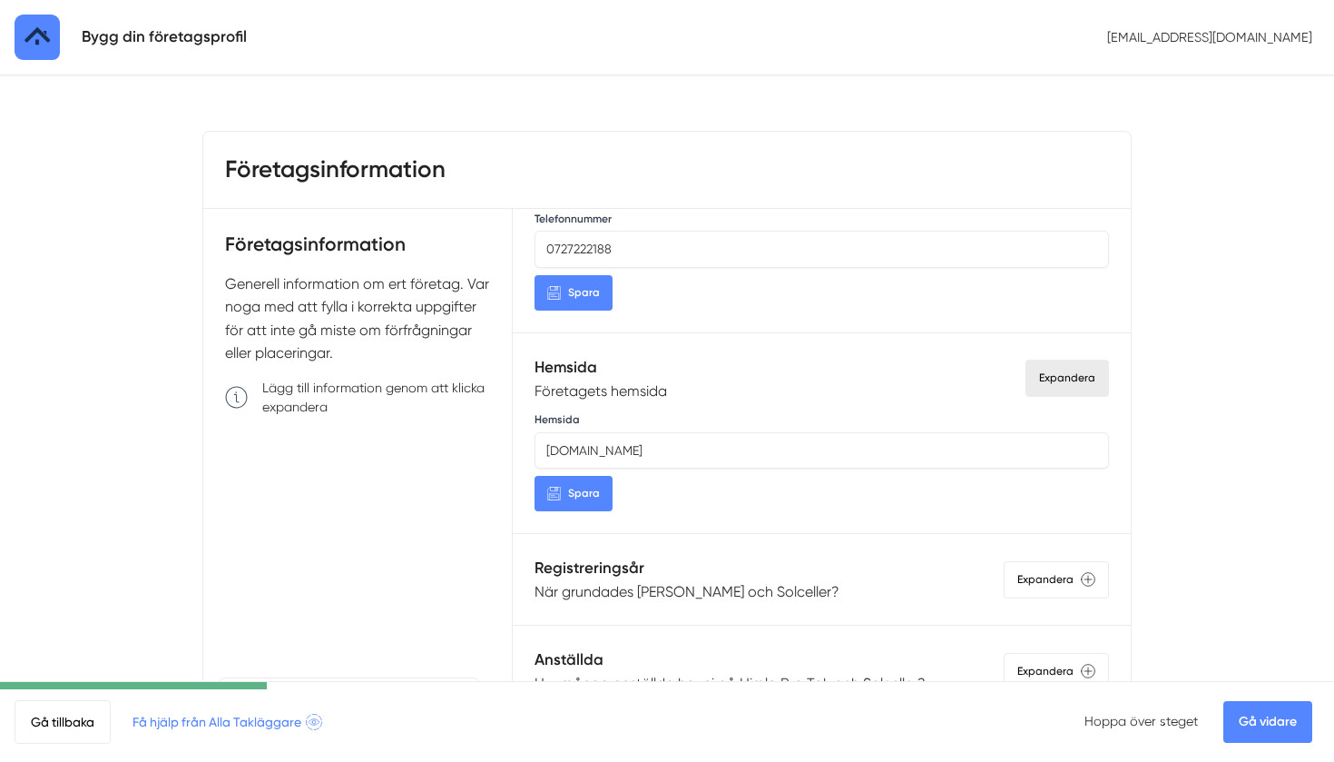
paste input "https://"
type input "[URL][DOMAIN_NAME]"
click at [582, 485] on span "Spara" at bounding box center [584, 493] width 32 height 17
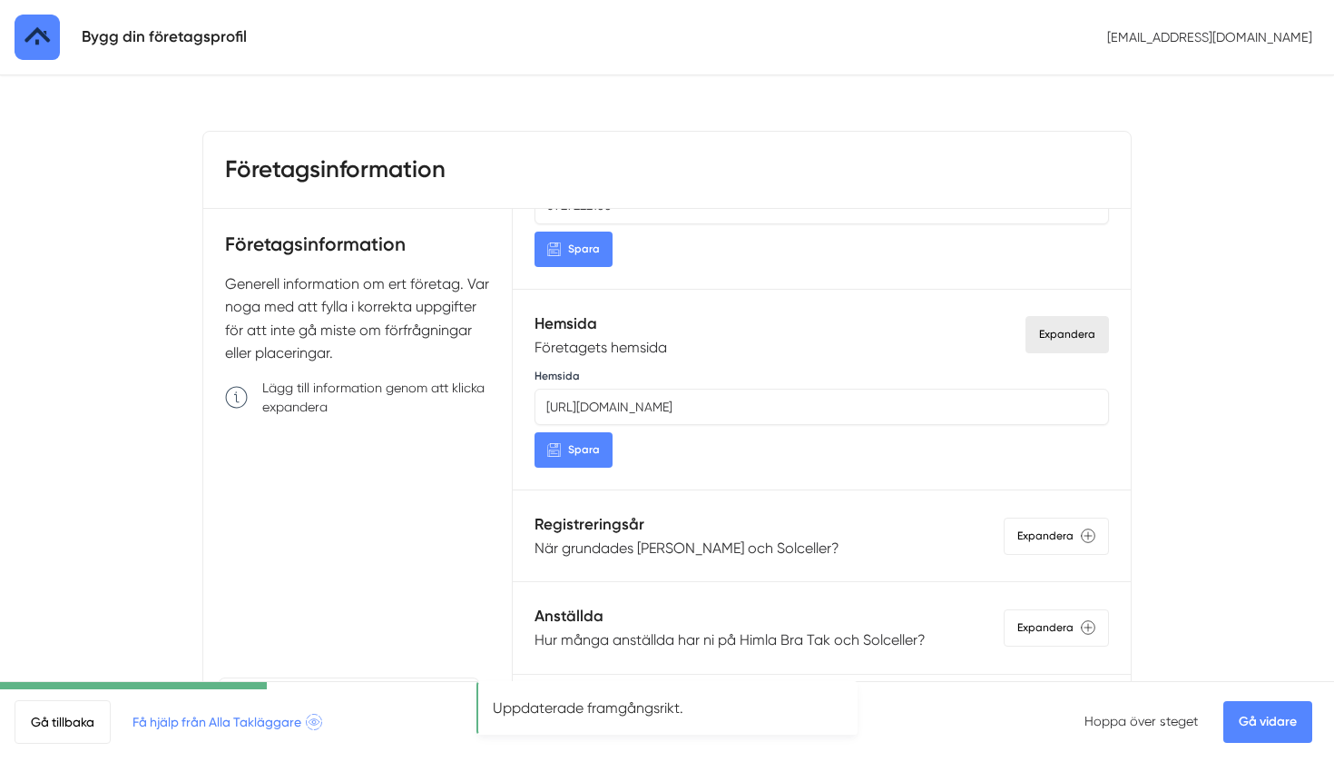
scroll to position [1142, 0]
click at [1071, 525] on div "Expandera" at bounding box center [1056, 536] width 105 height 37
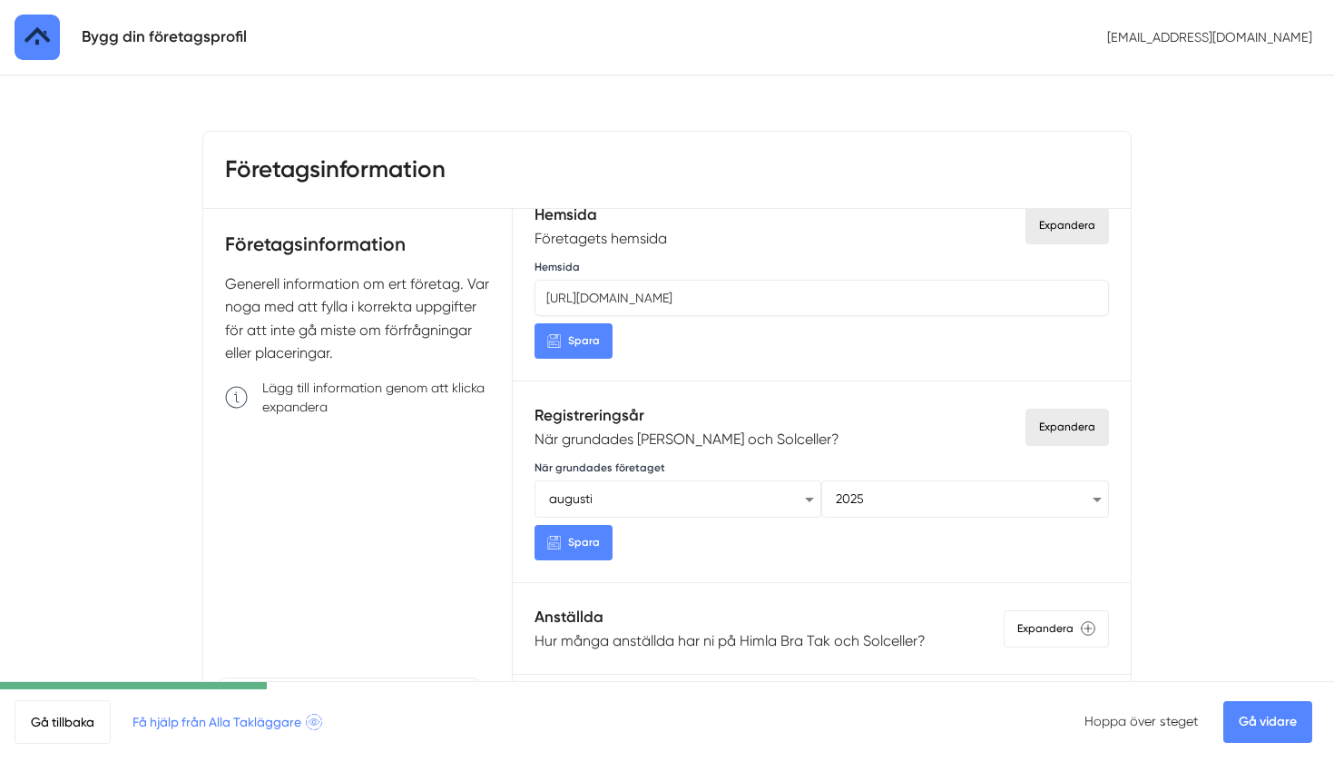
scroll to position [1251, 0]
click at [1266, 720] on link "Gå vidare" at bounding box center [1268, 722] width 89 height 42
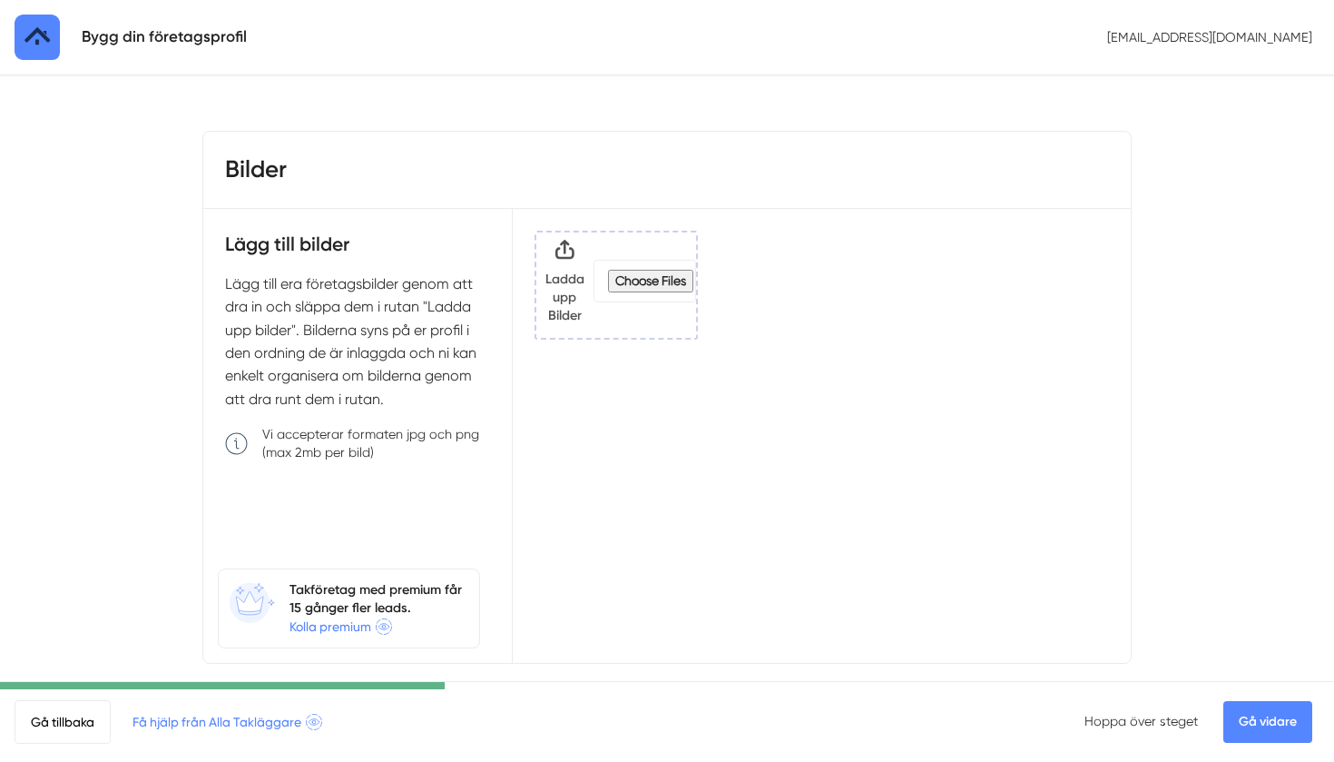
click at [628, 271] on input "Klicka här eller dra och släpp bilder här för att ladda upp" at bounding box center [645, 281] width 102 height 43
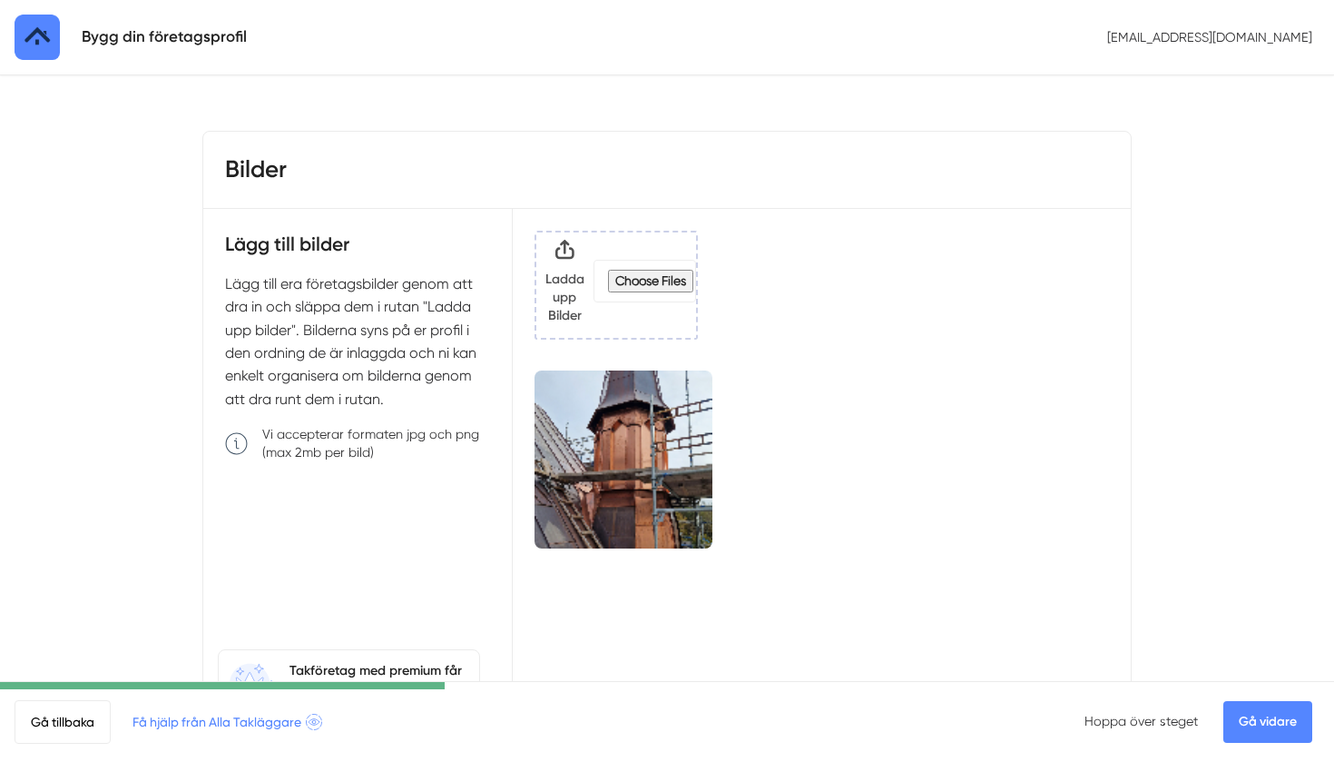
click at [680, 280] on input "Klicka här eller dra och släpp bilder här för att ladda upp" at bounding box center [645, 281] width 102 height 43
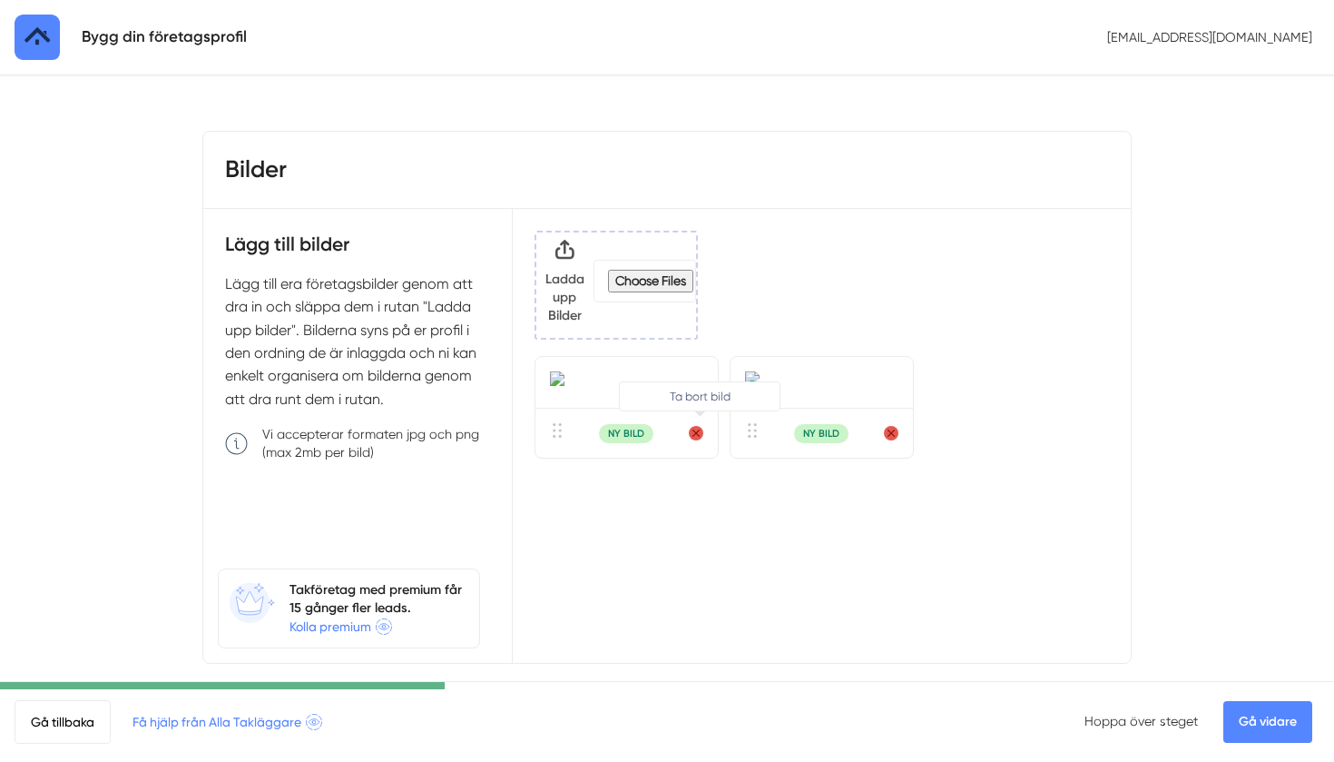
click at [697, 440] on circle "Ta bort bild" at bounding box center [696, 433] width 15 height 15
click at [694, 437] on icon "Ta bort bild" at bounding box center [696, 433] width 6 height 6
click at [694, 440] on circle "Ta bort bild" at bounding box center [696, 433] width 15 height 15
click at [1258, 720] on link "Gå vidare" at bounding box center [1268, 722] width 89 height 42
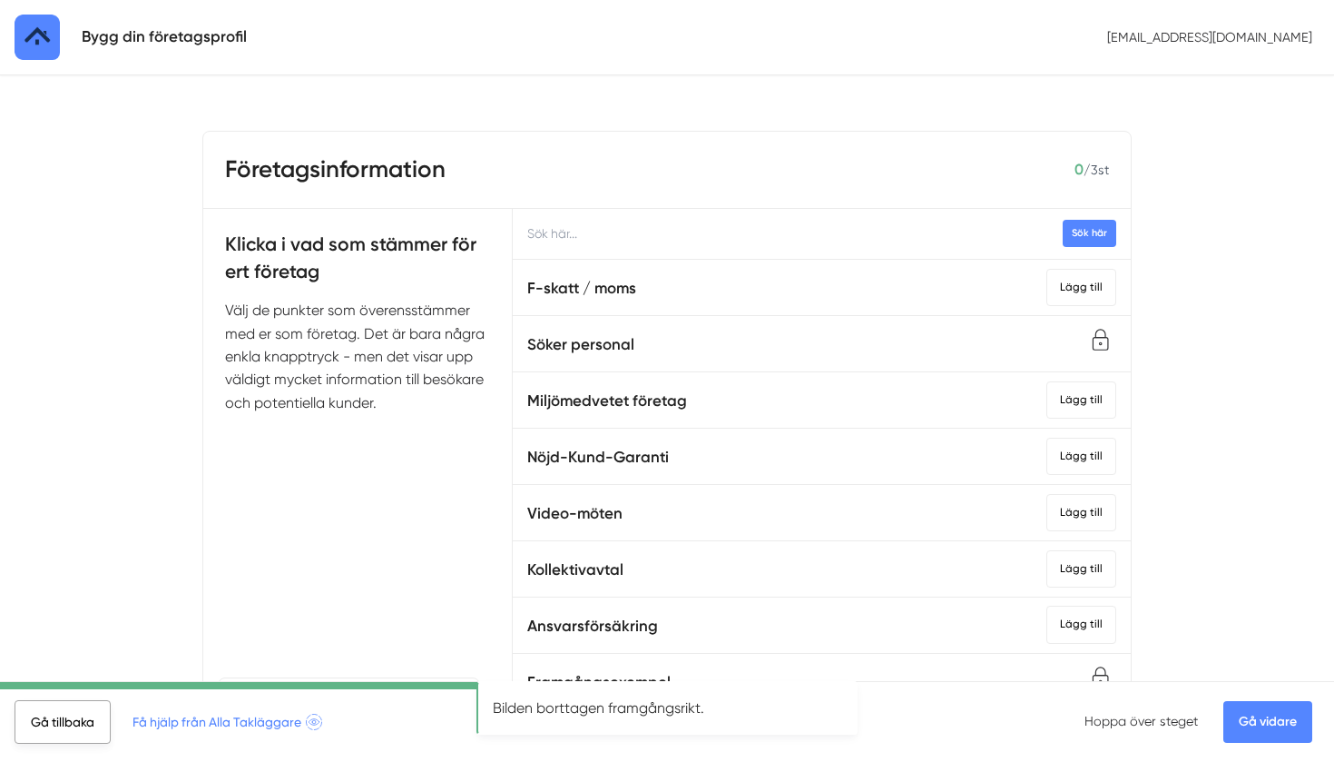
click at [98, 728] on link "Gå tillbaka" at bounding box center [63, 722] width 96 height 44
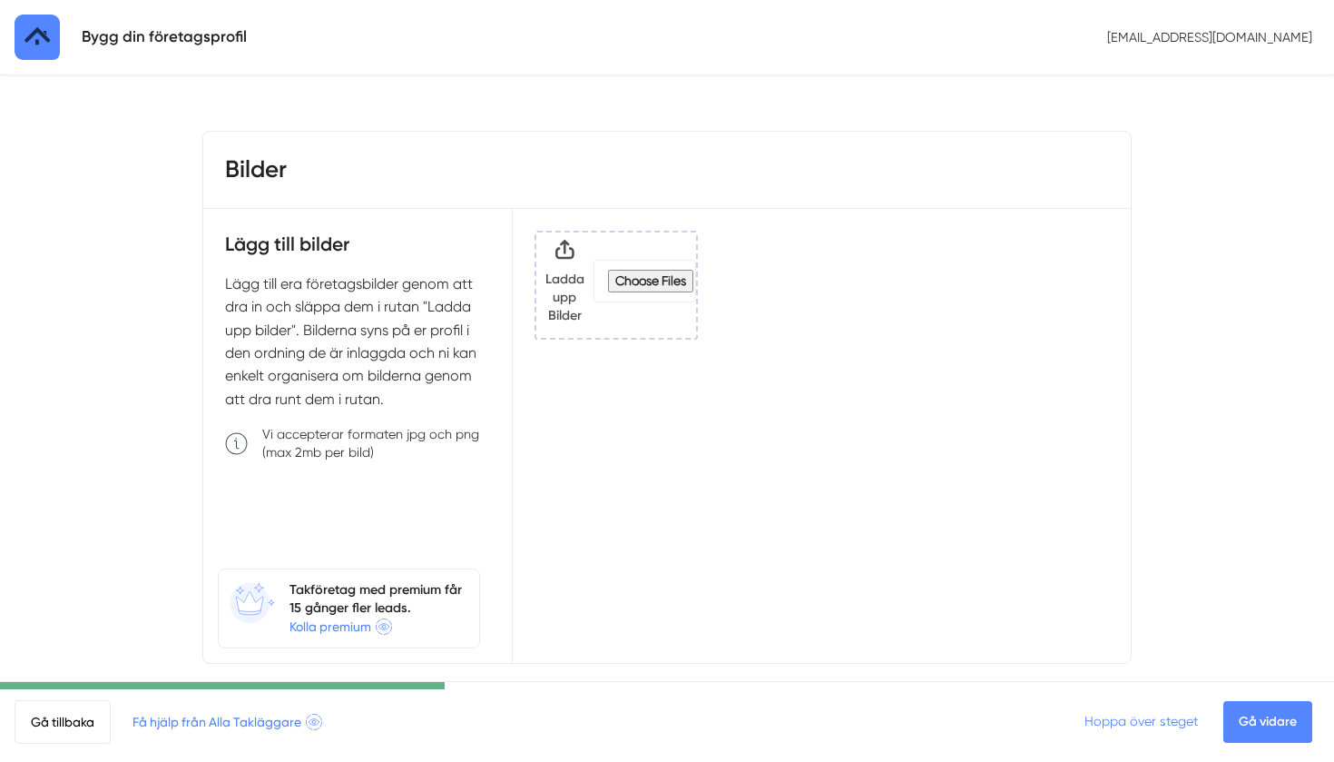
click at [1168, 724] on link "Hoppa över steget" at bounding box center [1141, 721] width 113 height 15
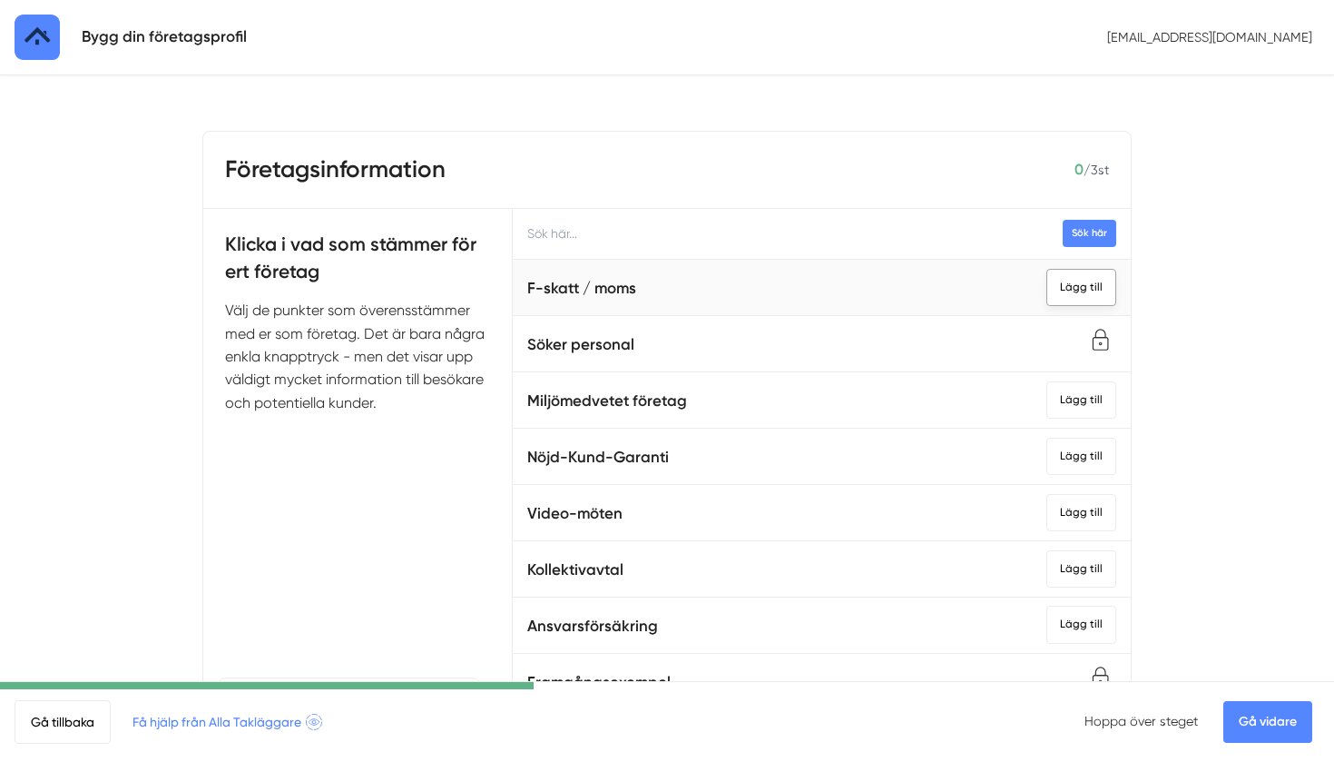
click at [1075, 281] on div "Lägg till" at bounding box center [1082, 287] width 70 height 37
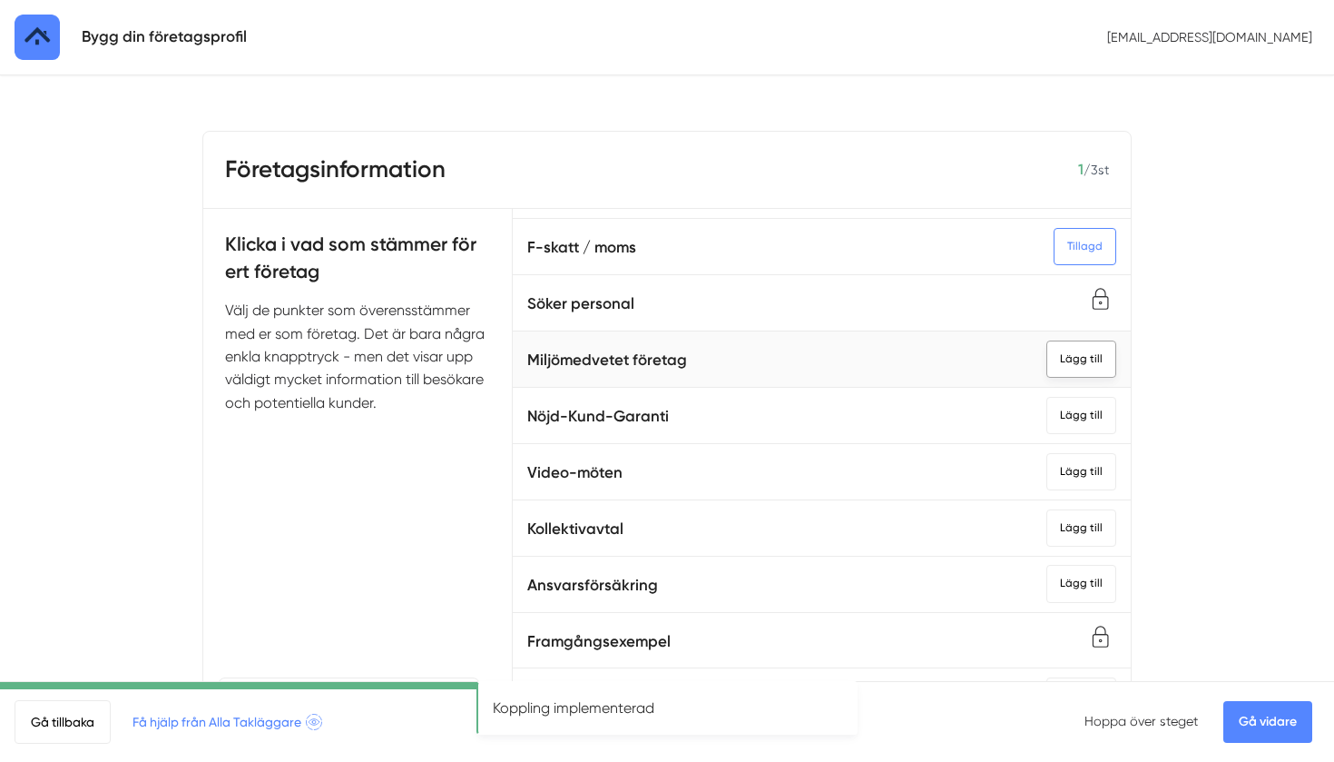
scroll to position [40, 0]
click at [1094, 353] on div "Lägg till" at bounding box center [1082, 359] width 70 height 37
click at [1094, 409] on div "Lägg till" at bounding box center [1082, 416] width 70 height 37
click at [1094, 459] on div "Lägg till" at bounding box center [1082, 472] width 70 height 37
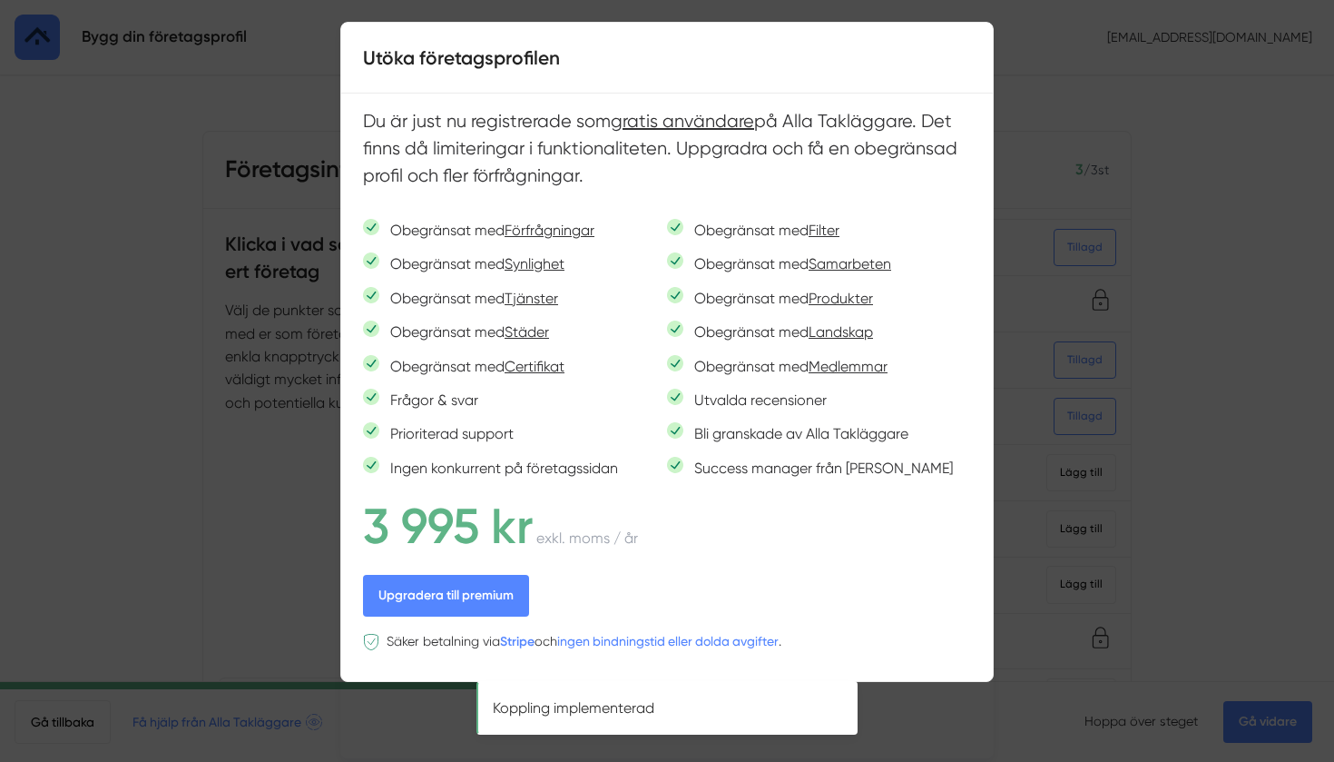
click at [1030, 135] on div at bounding box center [667, 381] width 1334 height 762
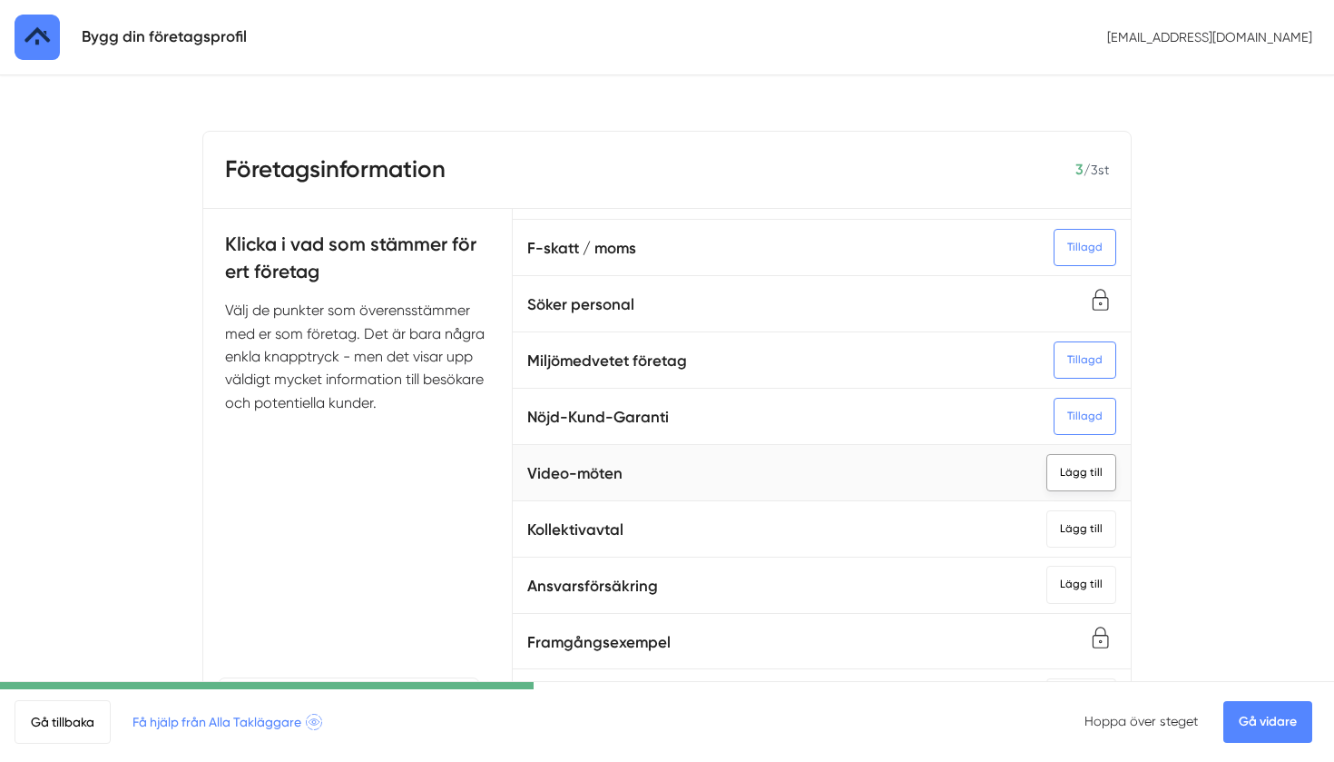
click at [1088, 468] on div "Lägg till" at bounding box center [1082, 472] width 70 height 37
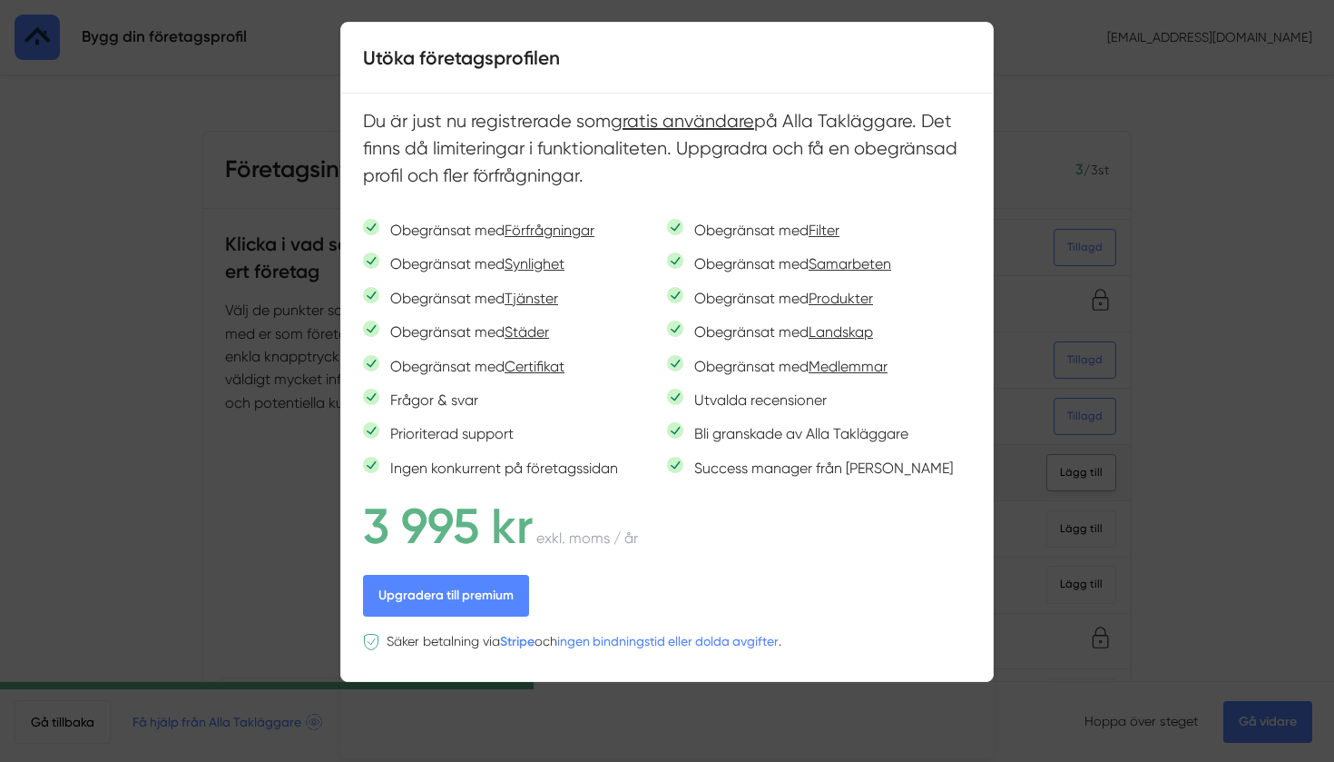
click at [1088, 468] on div at bounding box center [667, 381] width 1334 height 762
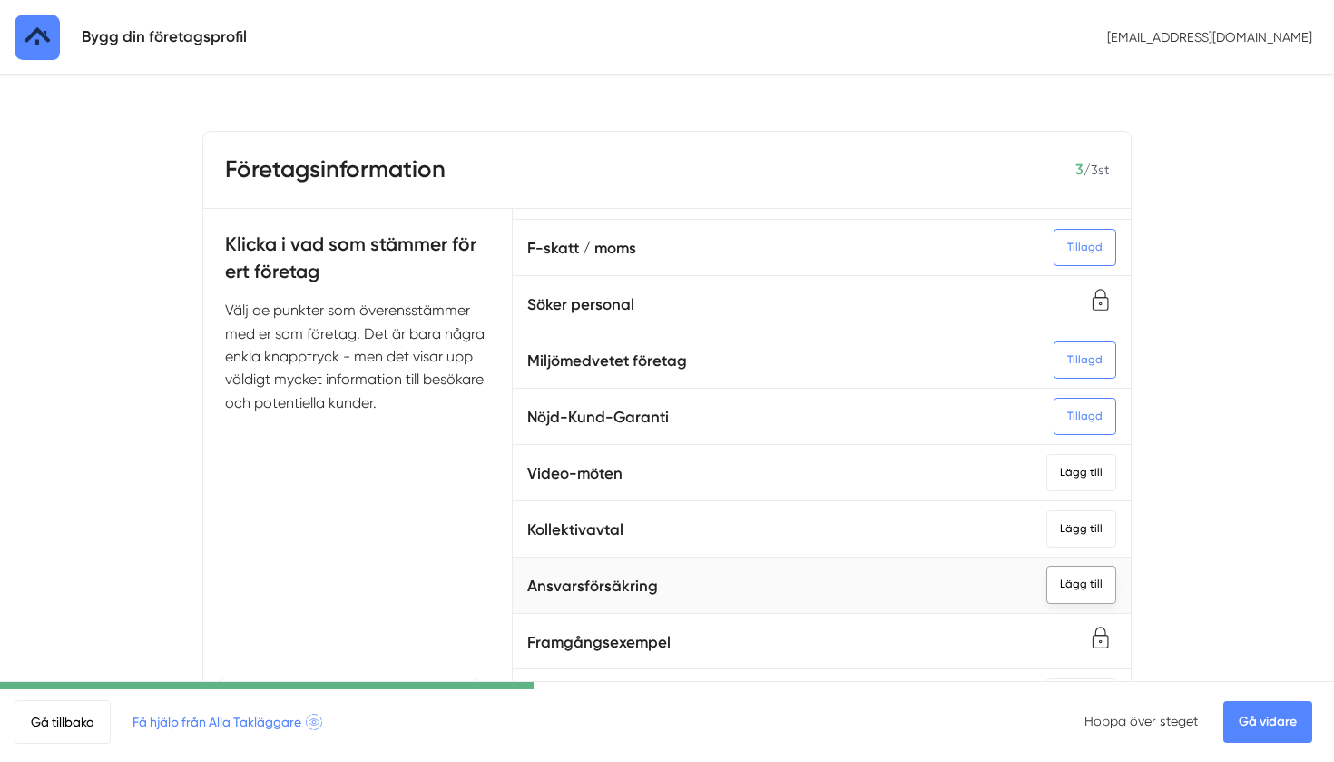
click at [1096, 571] on div "Lägg till" at bounding box center [1082, 584] width 70 height 37
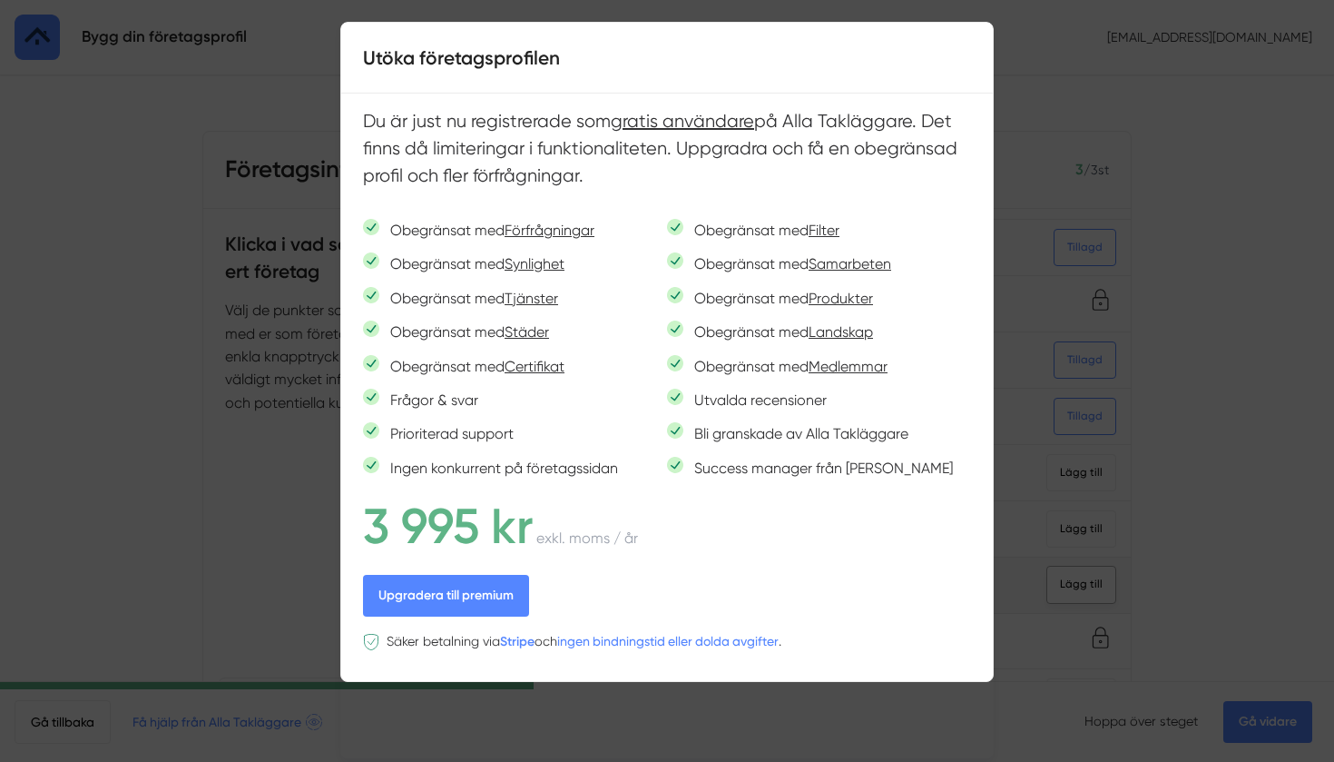
click at [1096, 571] on div at bounding box center [667, 381] width 1334 height 762
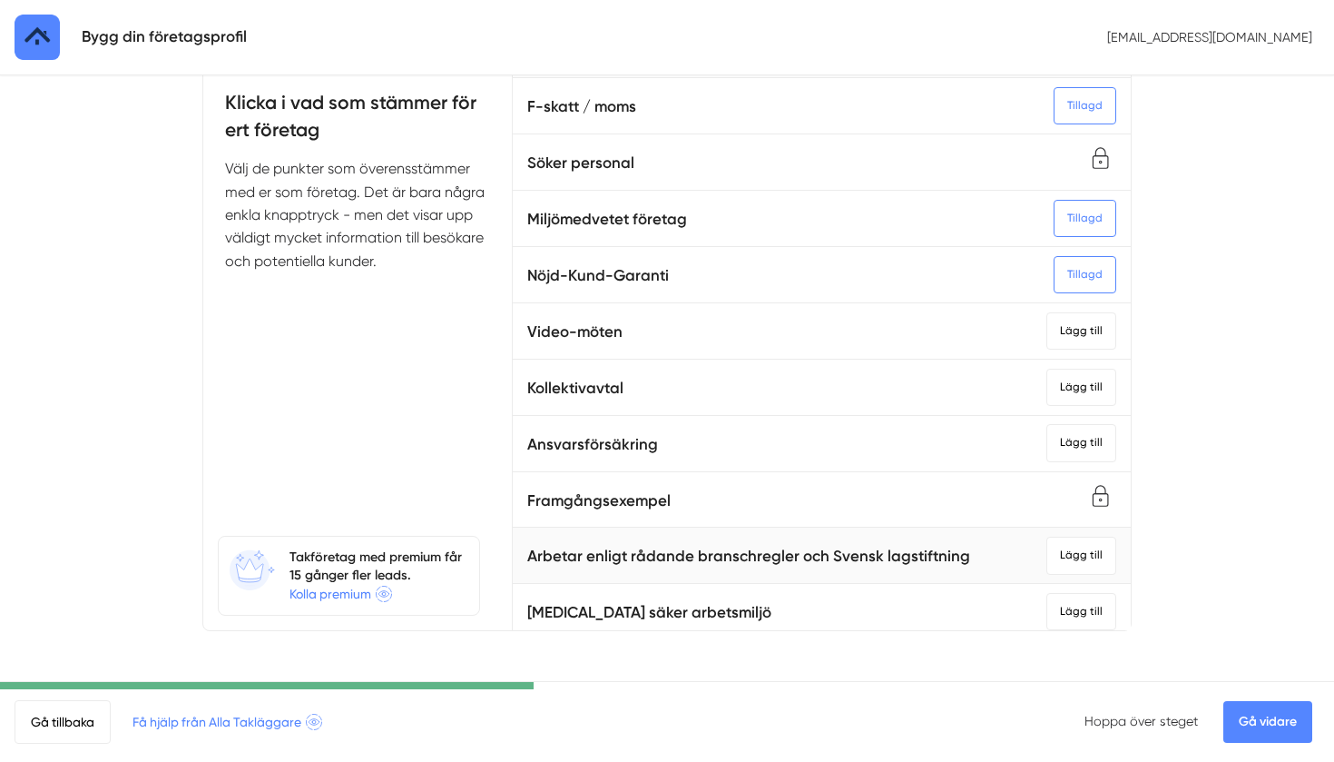
scroll to position [142, 0]
click at [1265, 725] on link "Gå vidare" at bounding box center [1268, 722] width 89 height 42
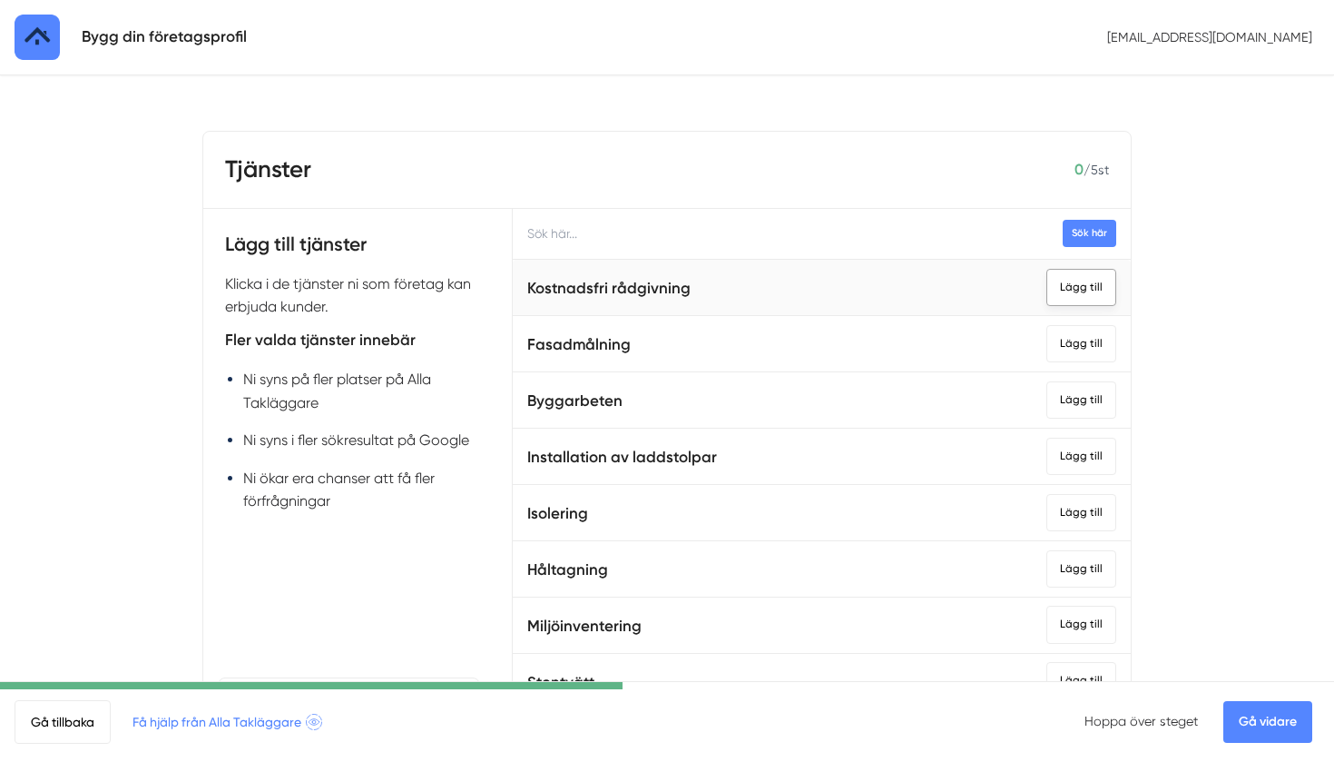
click at [1096, 288] on div "Lägg till" at bounding box center [1082, 287] width 70 height 37
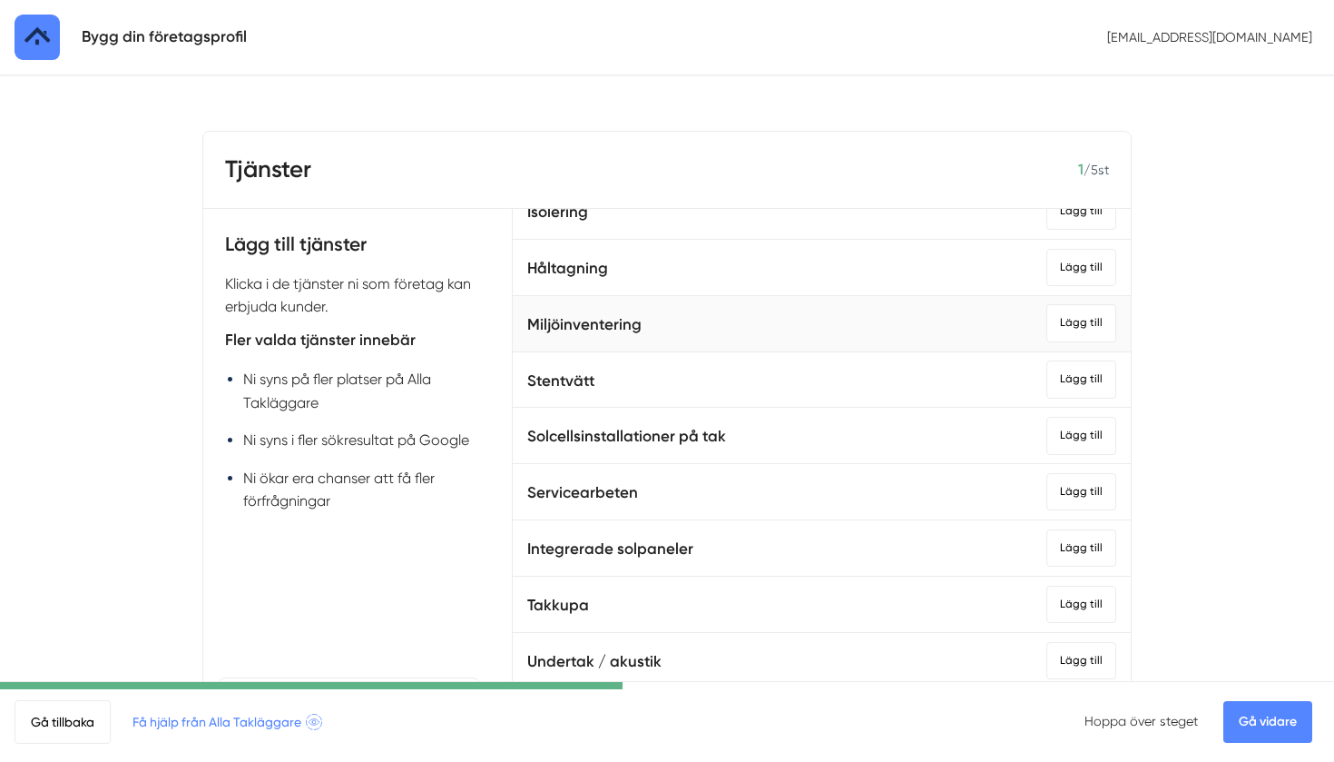
scroll to position [303, 0]
click at [1083, 430] on div "Lägg till" at bounding box center [1082, 433] width 70 height 37
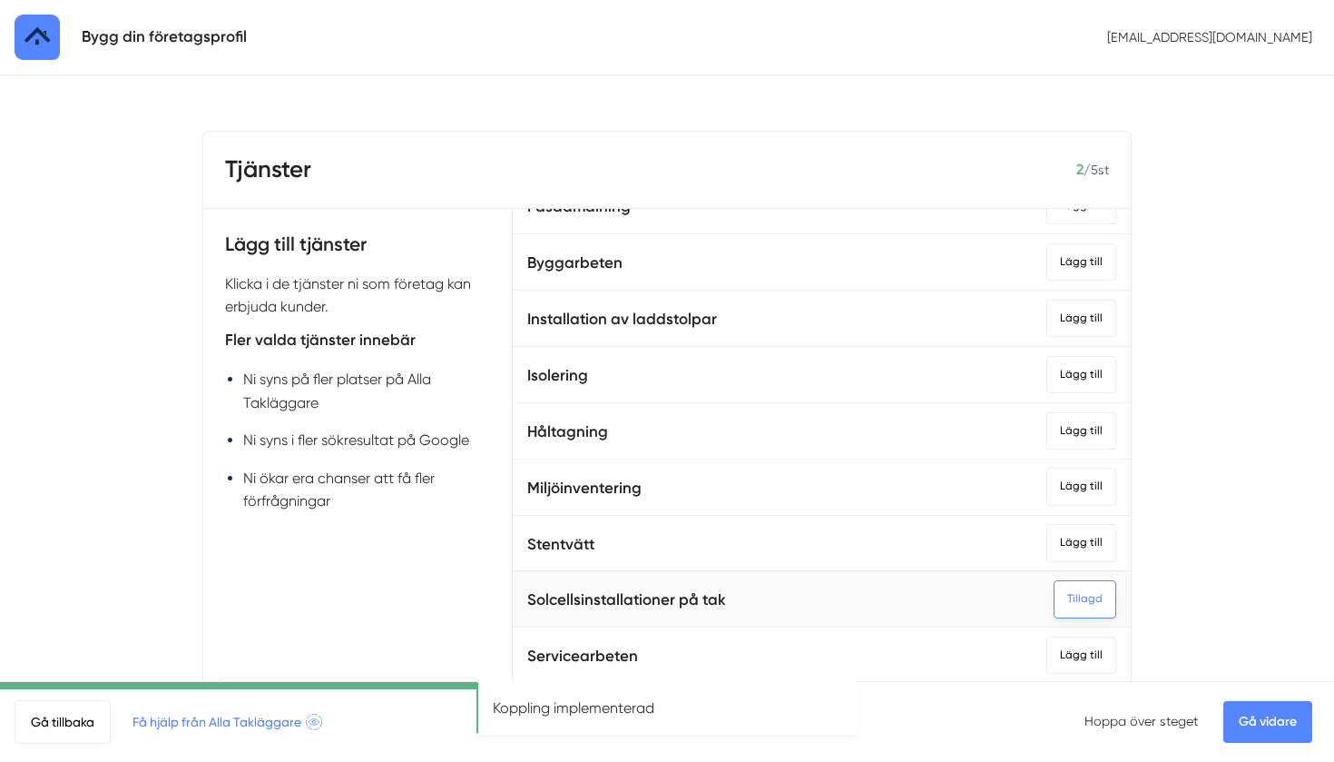
scroll to position [133, 0]
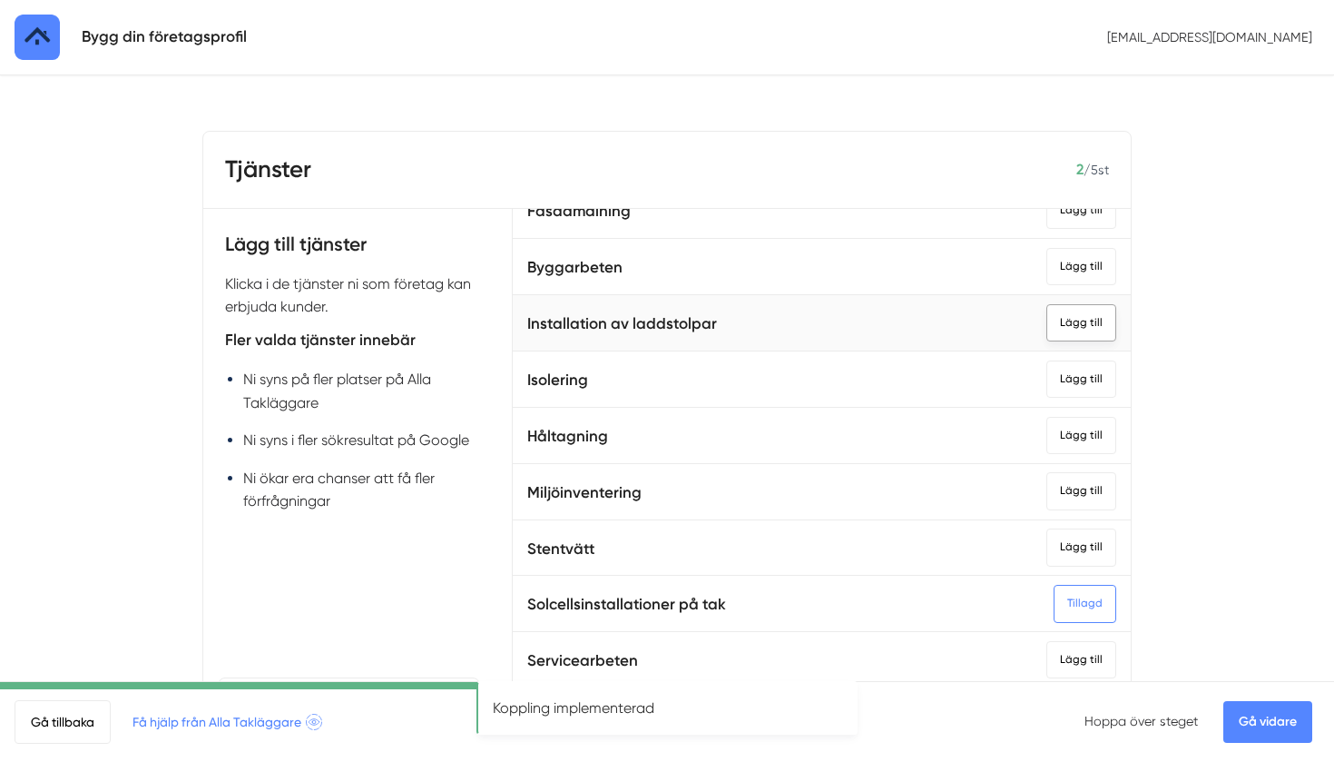
click at [1088, 318] on div "Lägg till" at bounding box center [1082, 322] width 70 height 37
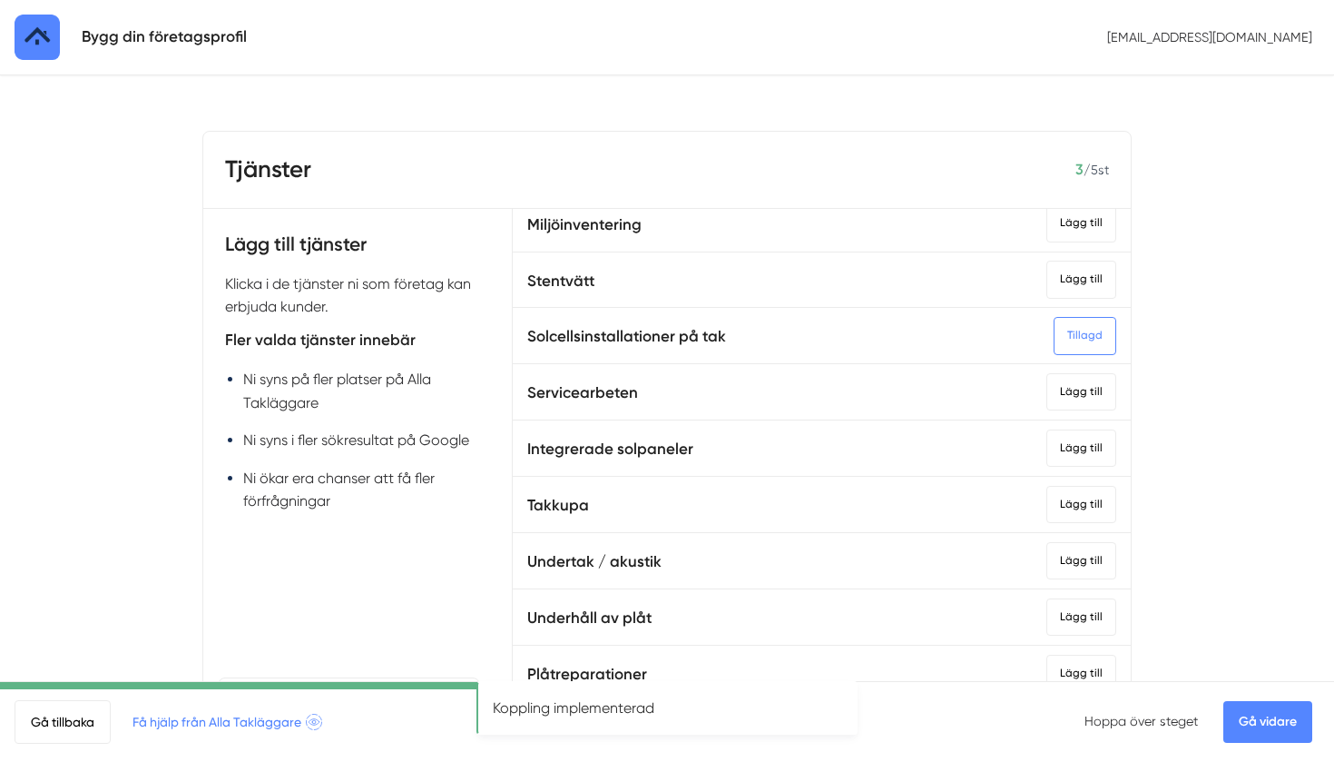
scroll to position [404, 0]
click at [1107, 483] on div "Lägg till" at bounding box center [1082, 501] width 70 height 37
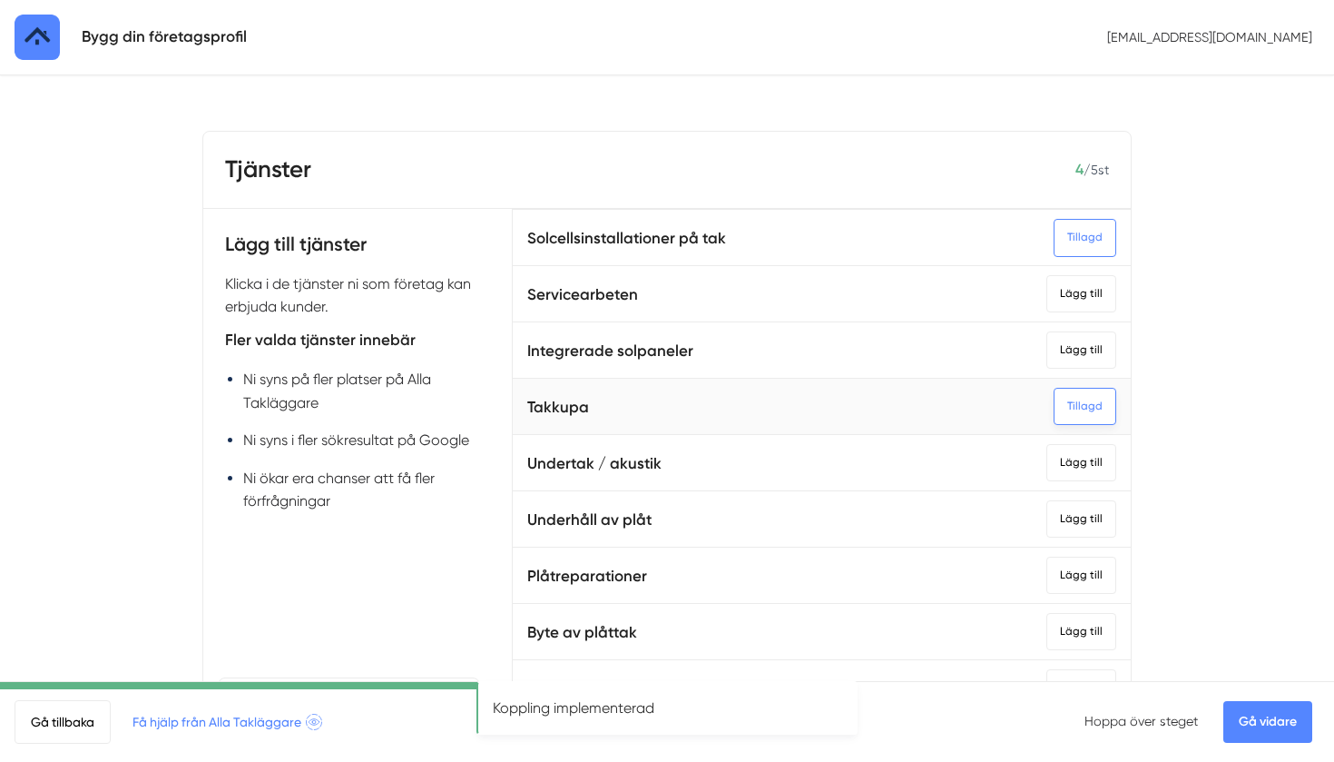
scroll to position [517, 0]
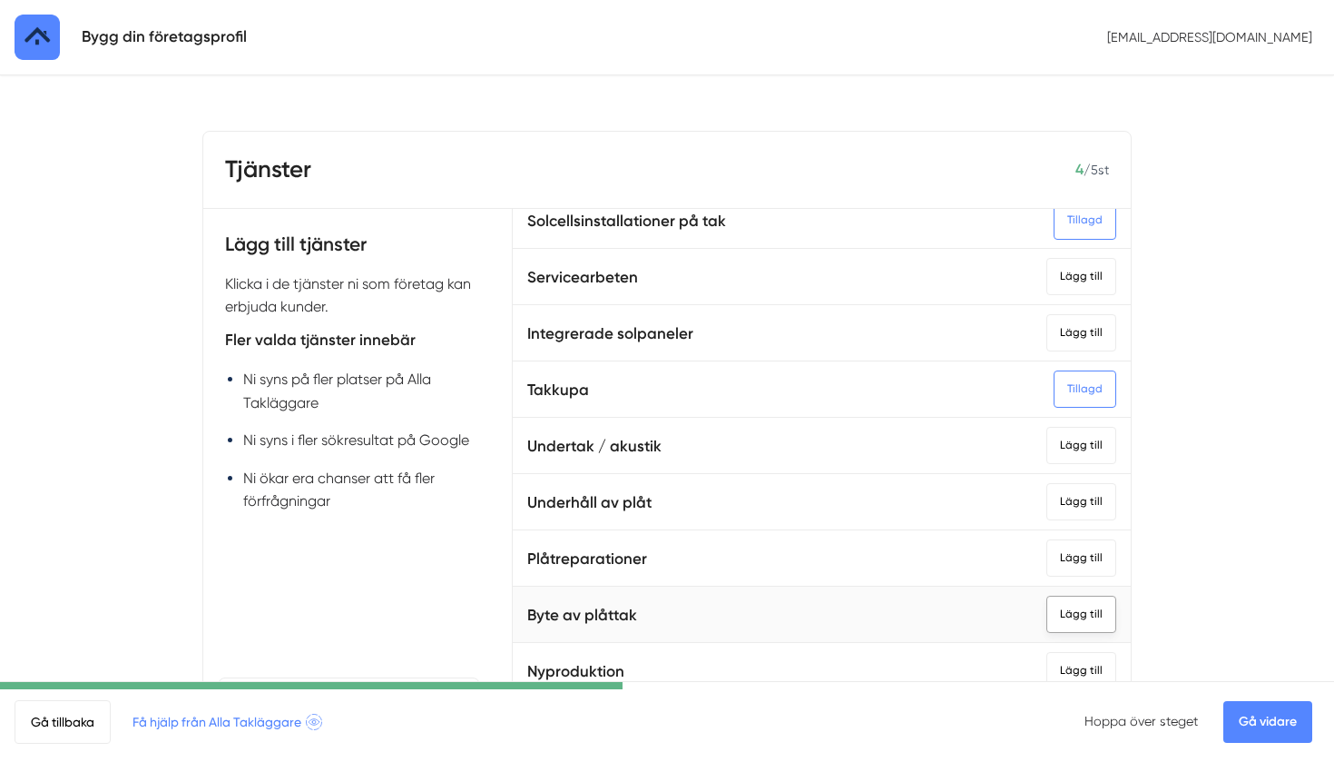
click at [1081, 600] on div "Lägg till" at bounding box center [1082, 614] width 70 height 37
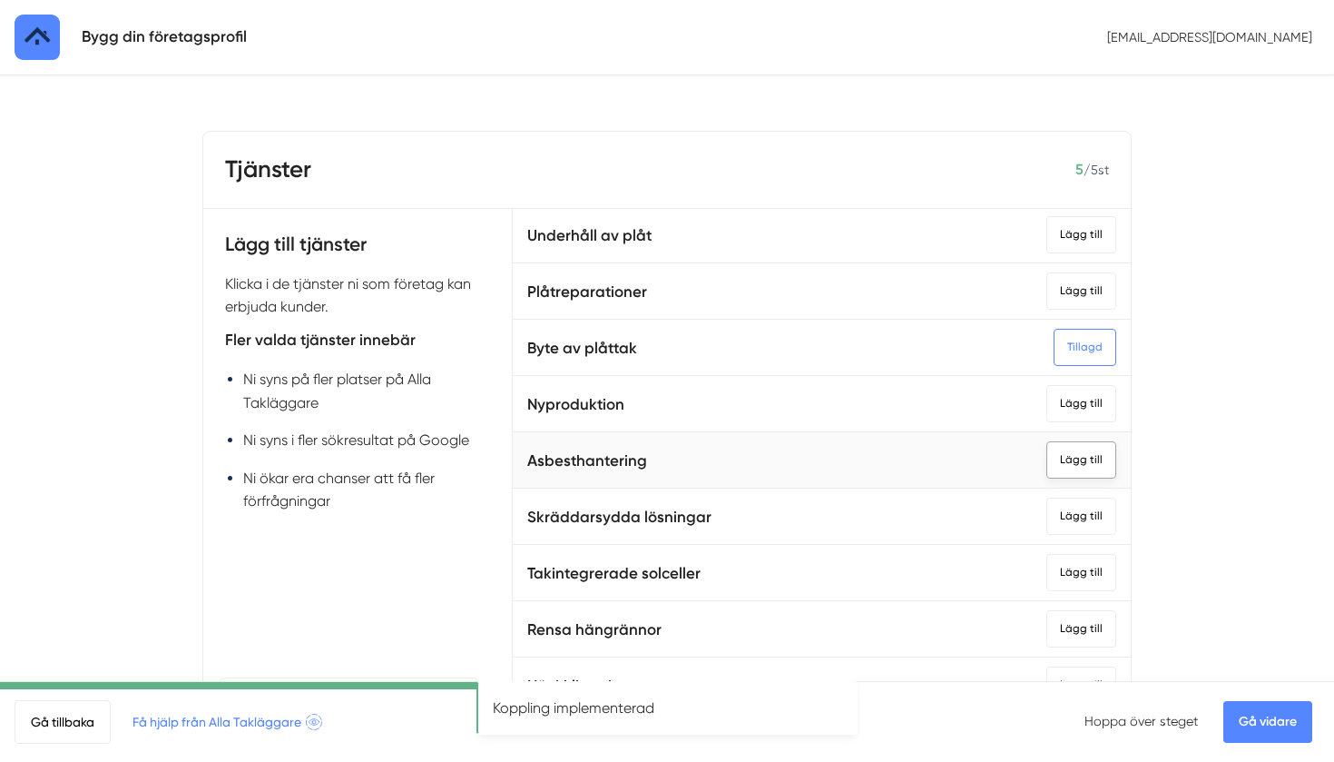
scroll to position [787, 0]
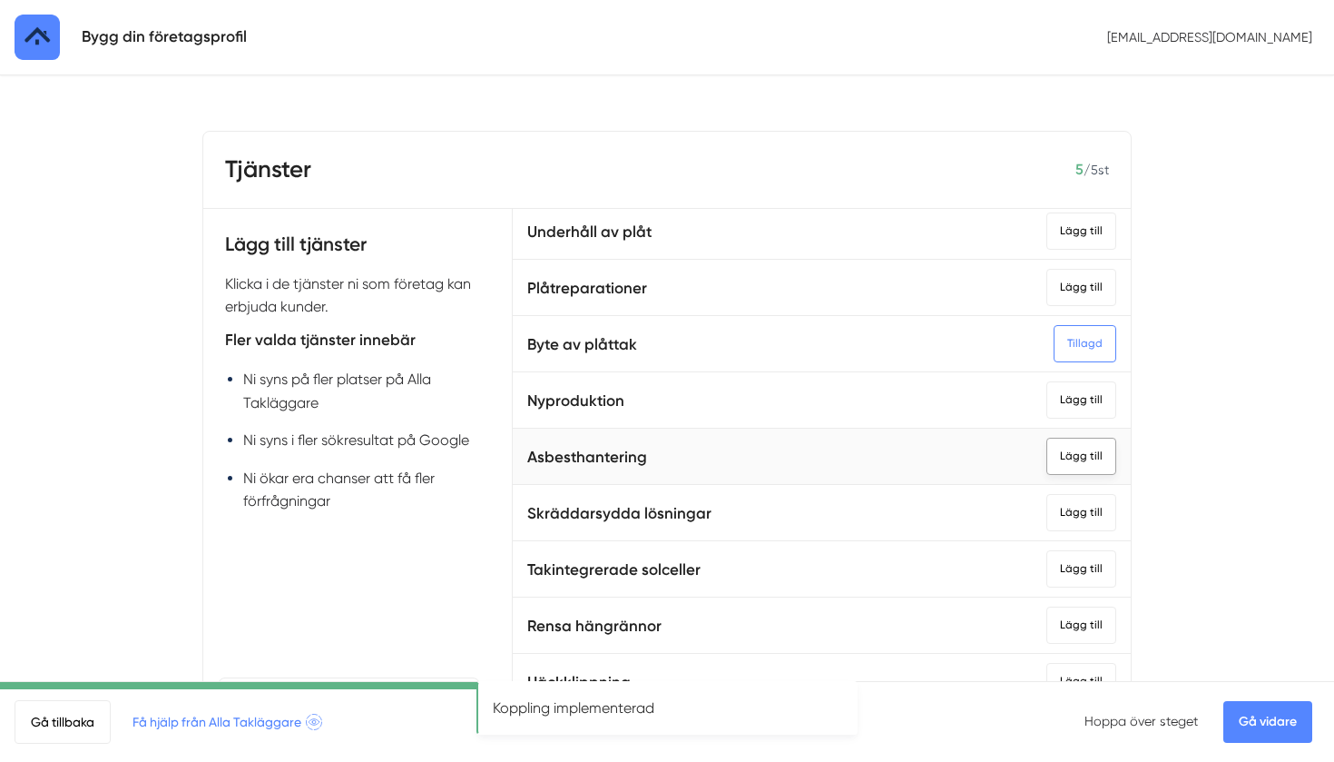
click at [1096, 444] on div "Lägg till" at bounding box center [1082, 456] width 70 height 37
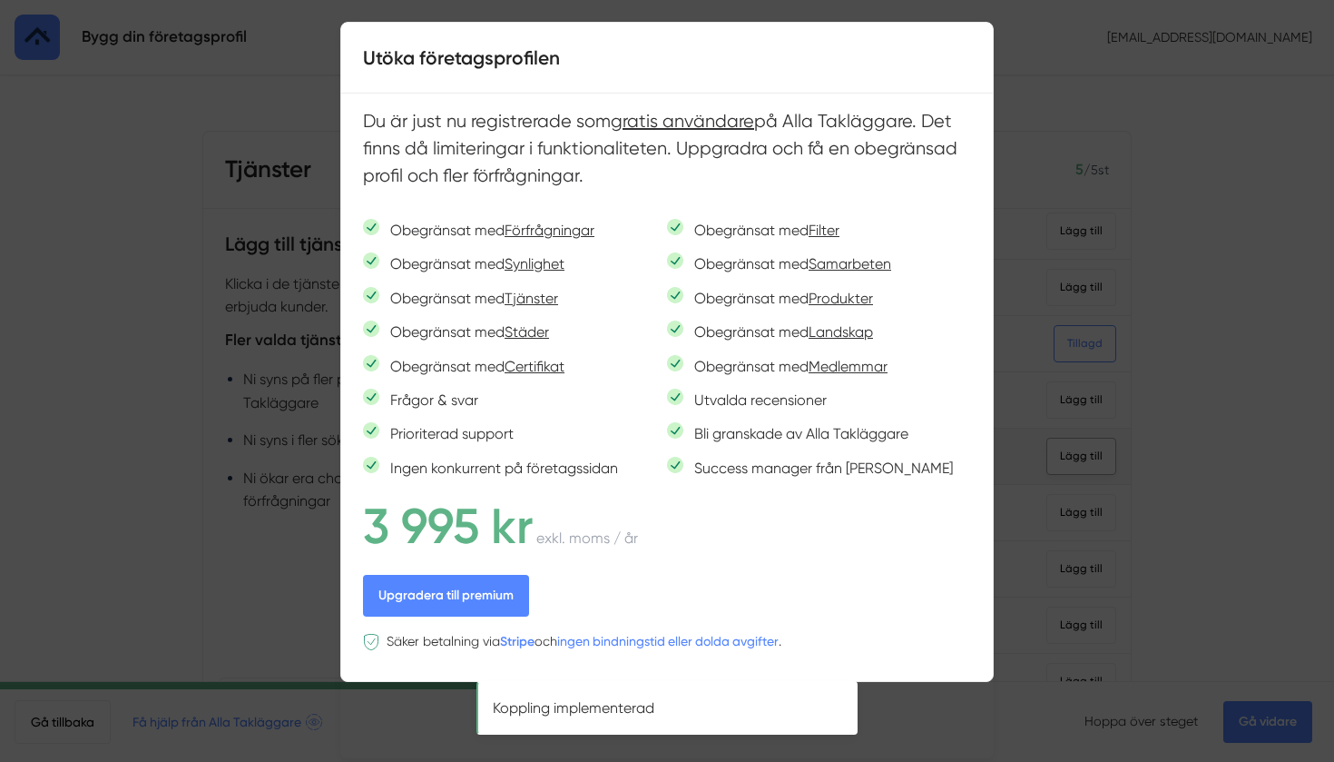
click at [1096, 444] on div at bounding box center [667, 381] width 1334 height 762
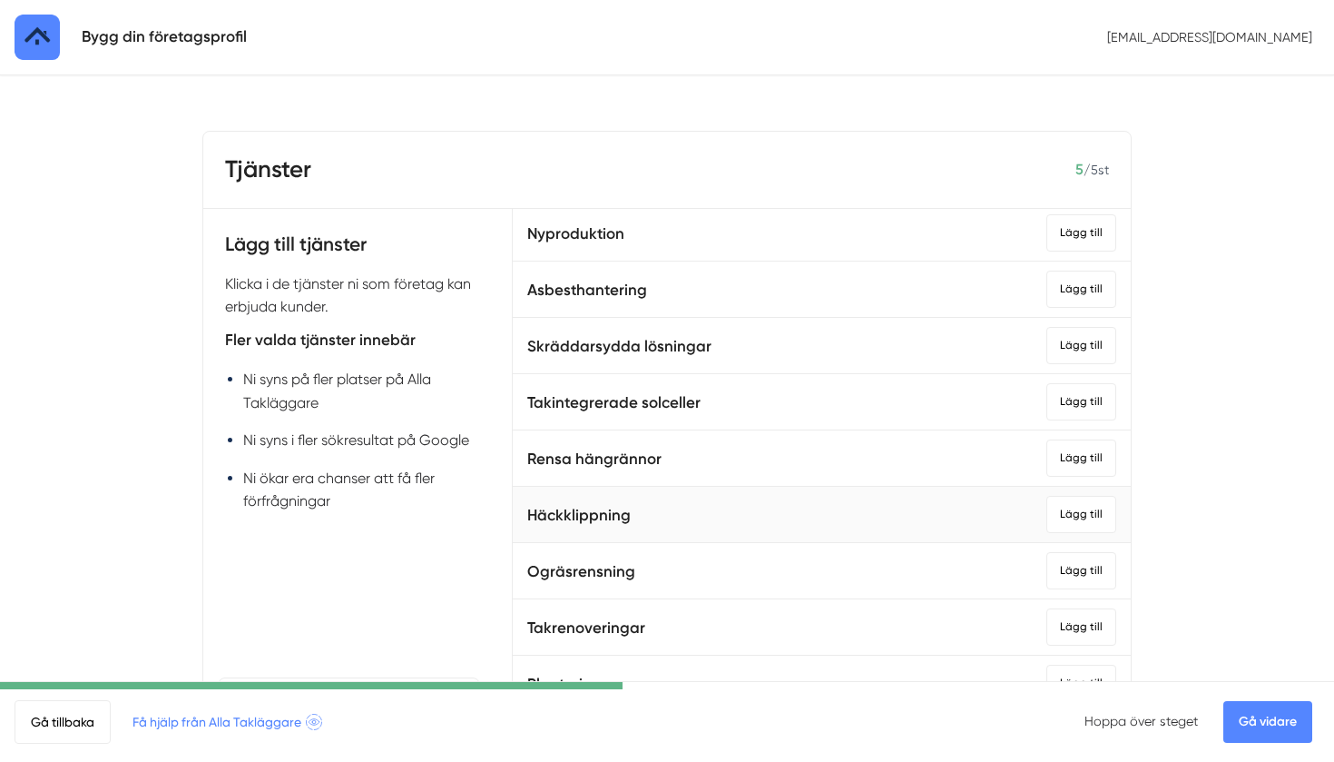
scroll to position [957, 0]
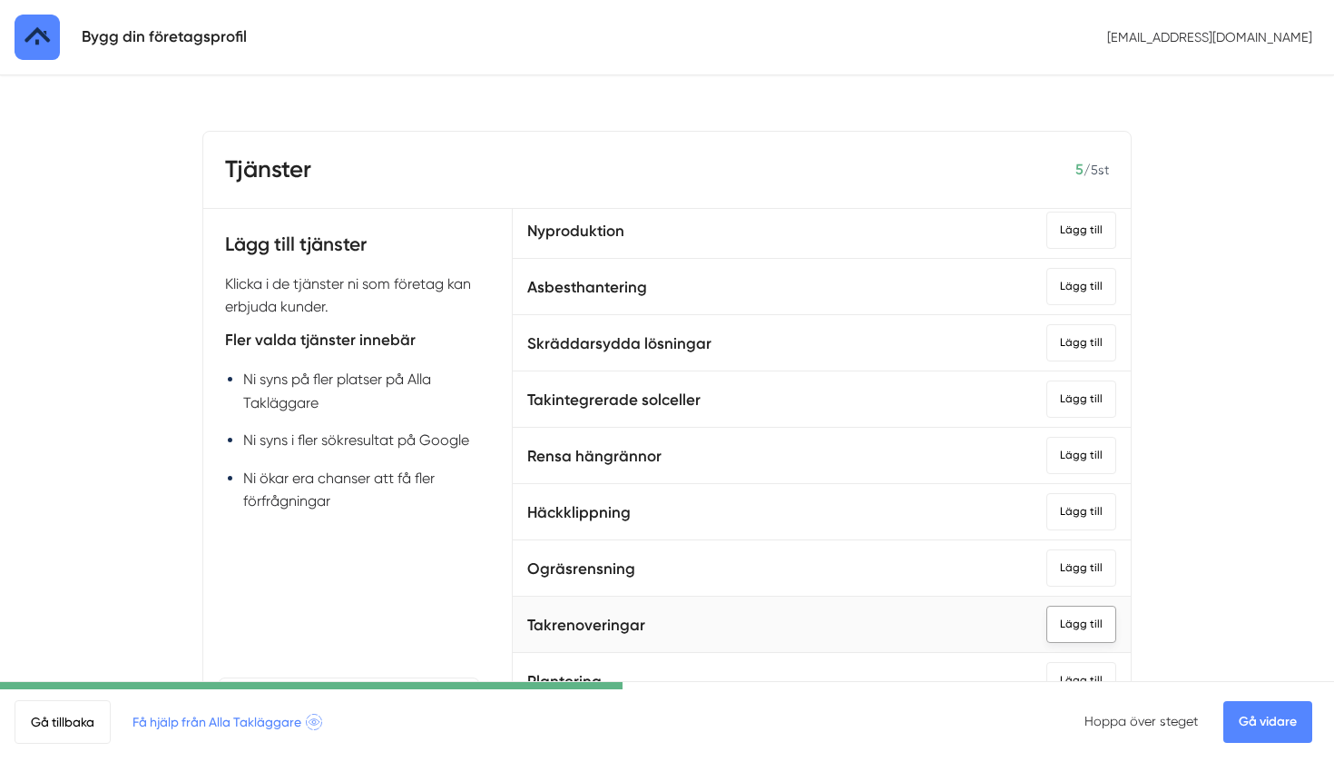
click at [1081, 606] on div "Lägg till" at bounding box center [1082, 624] width 70 height 37
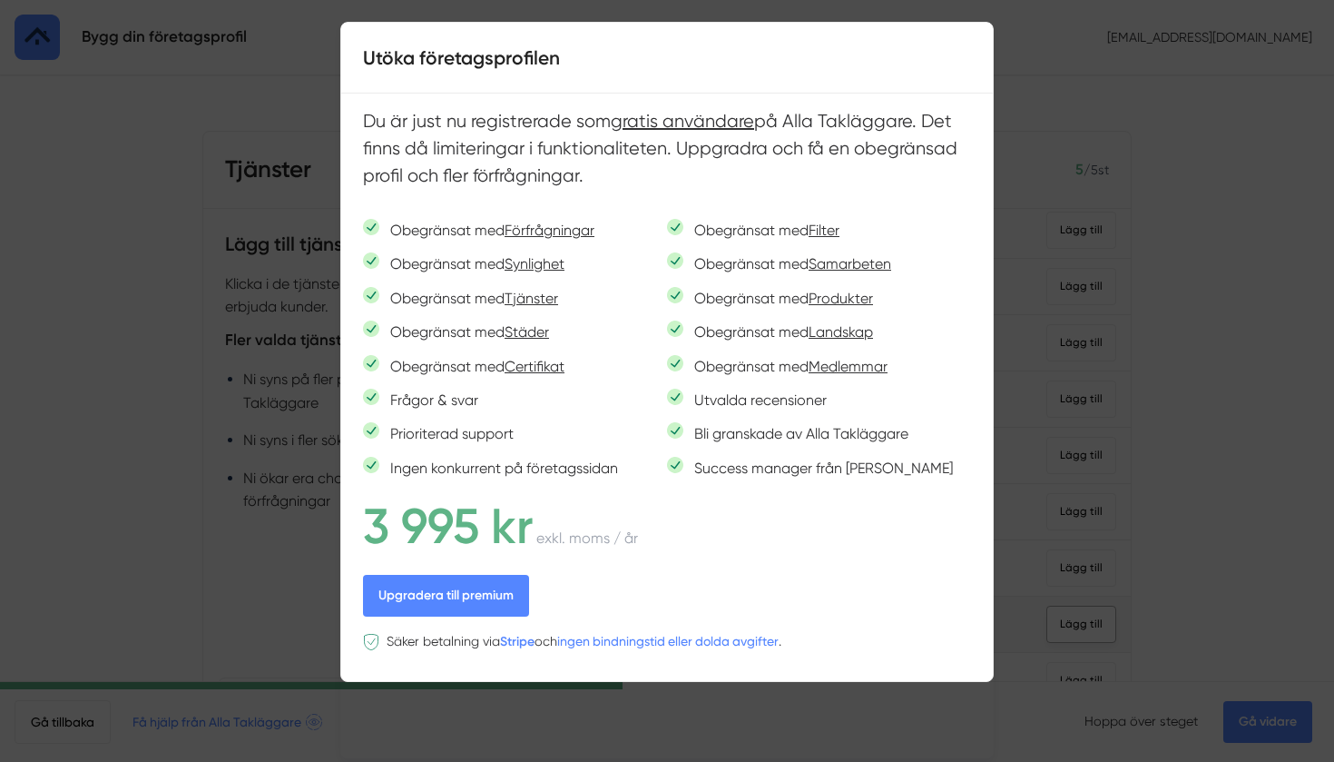
click at [1081, 606] on div at bounding box center [667, 381] width 1334 height 762
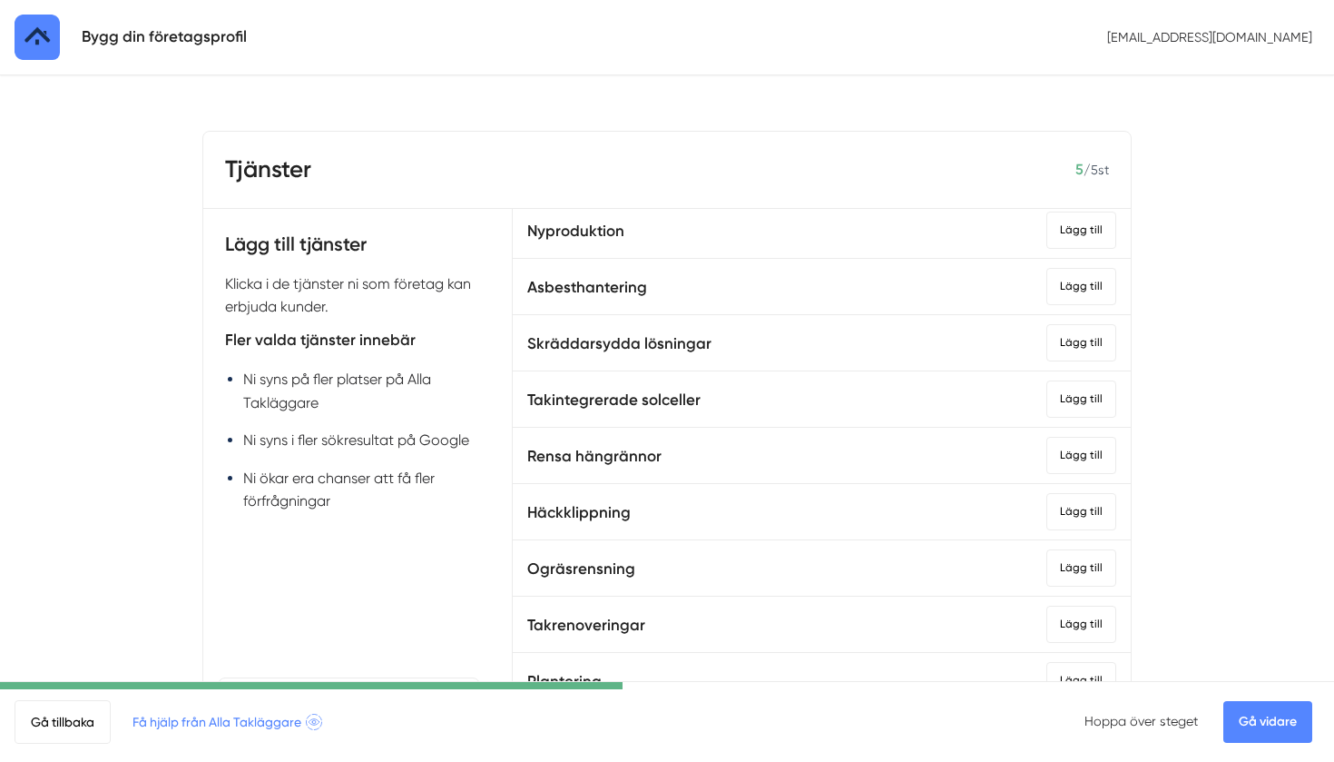
click at [1280, 734] on link "Gå vidare" at bounding box center [1268, 722] width 89 height 42
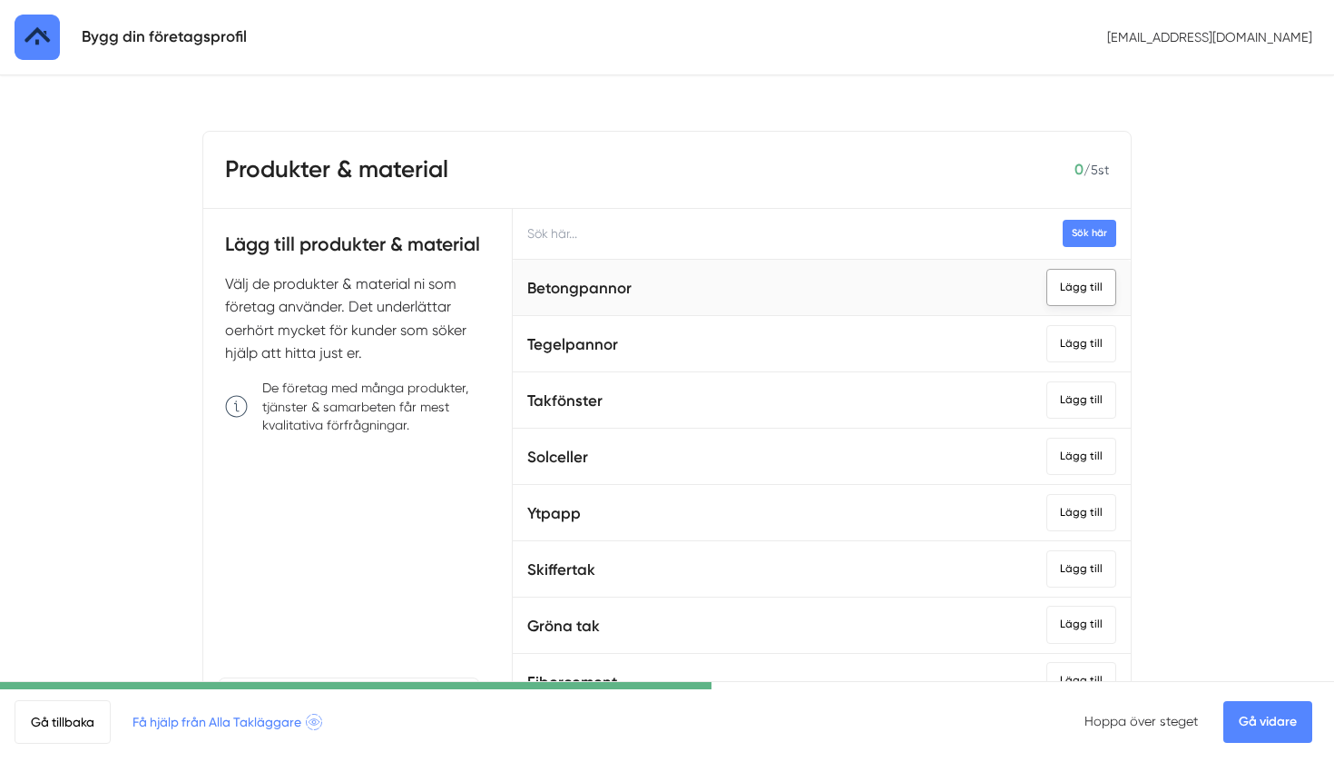
click at [1074, 287] on div "Lägg till" at bounding box center [1082, 287] width 70 height 37
click at [1076, 328] on div "Lägg till" at bounding box center [1082, 343] width 70 height 37
click at [1078, 388] on div "Lägg till" at bounding box center [1082, 399] width 70 height 37
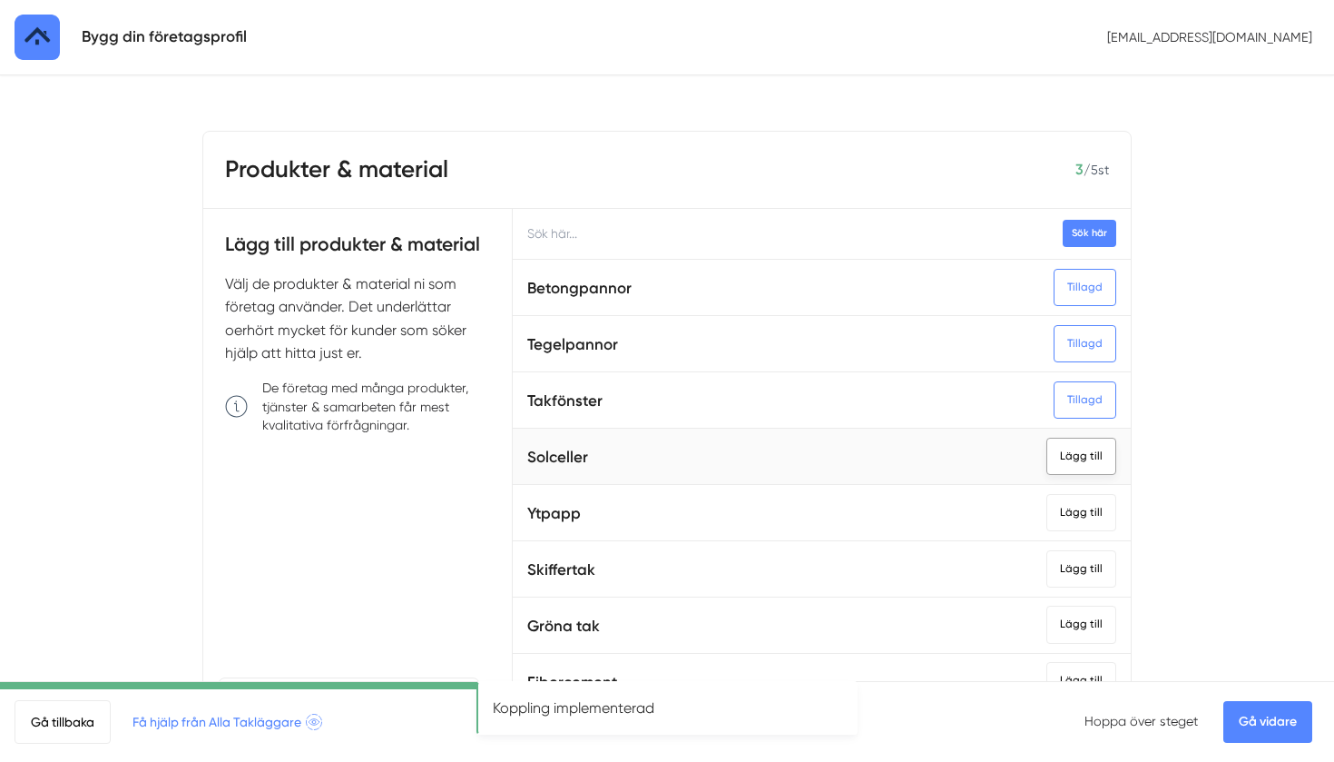
click at [1084, 439] on div "Lägg till" at bounding box center [1082, 456] width 70 height 37
click at [1099, 520] on div "Lägg till" at bounding box center [1082, 512] width 70 height 37
click at [1089, 585] on li "Skiffertak Lägg till" at bounding box center [822, 569] width 618 height 56
click at [1092, 568] on div "Lägg till" at bounding box center [1082, 568] width 70 height 37
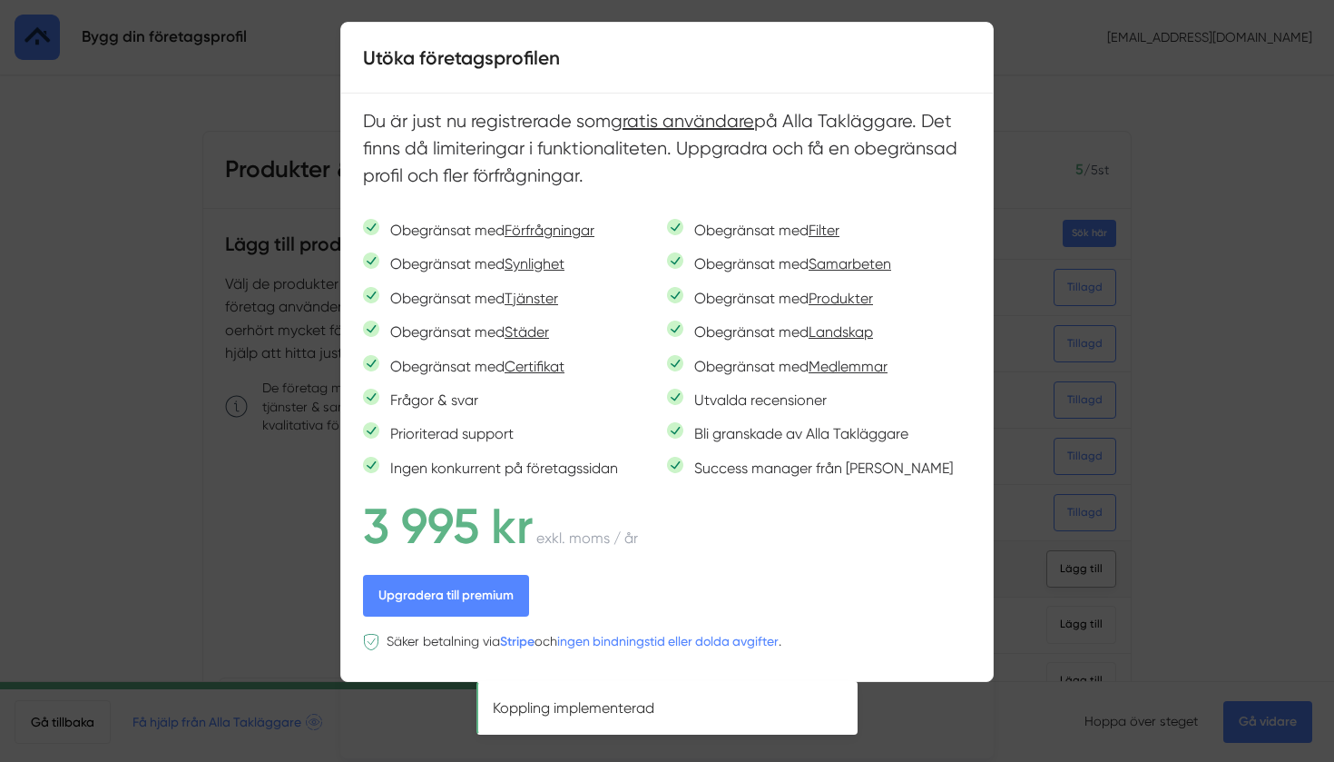
click at [1092, 568] on div at bounding box center [667, 381] width 1334 height 762
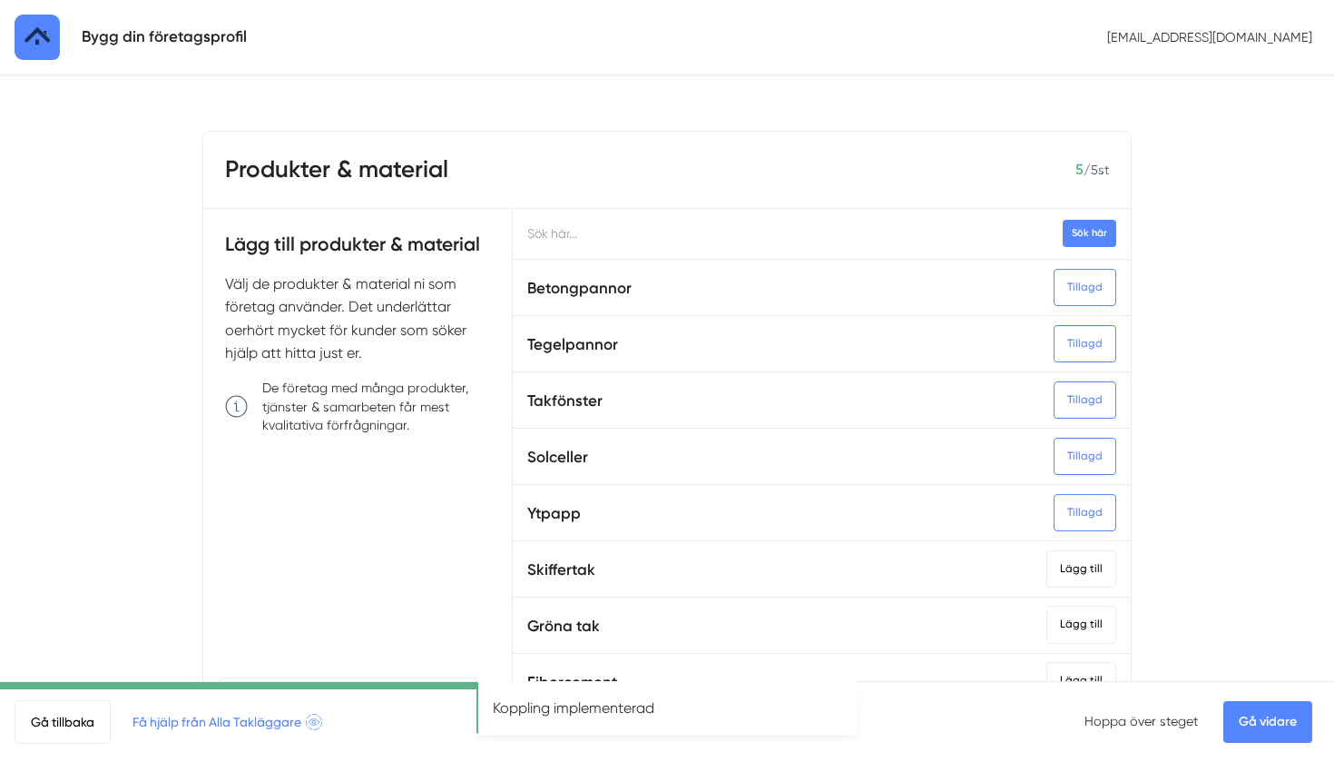
click at [1248, 715] on link "Gå vidare" at bounding box center [1268, 722] width 89 height 42
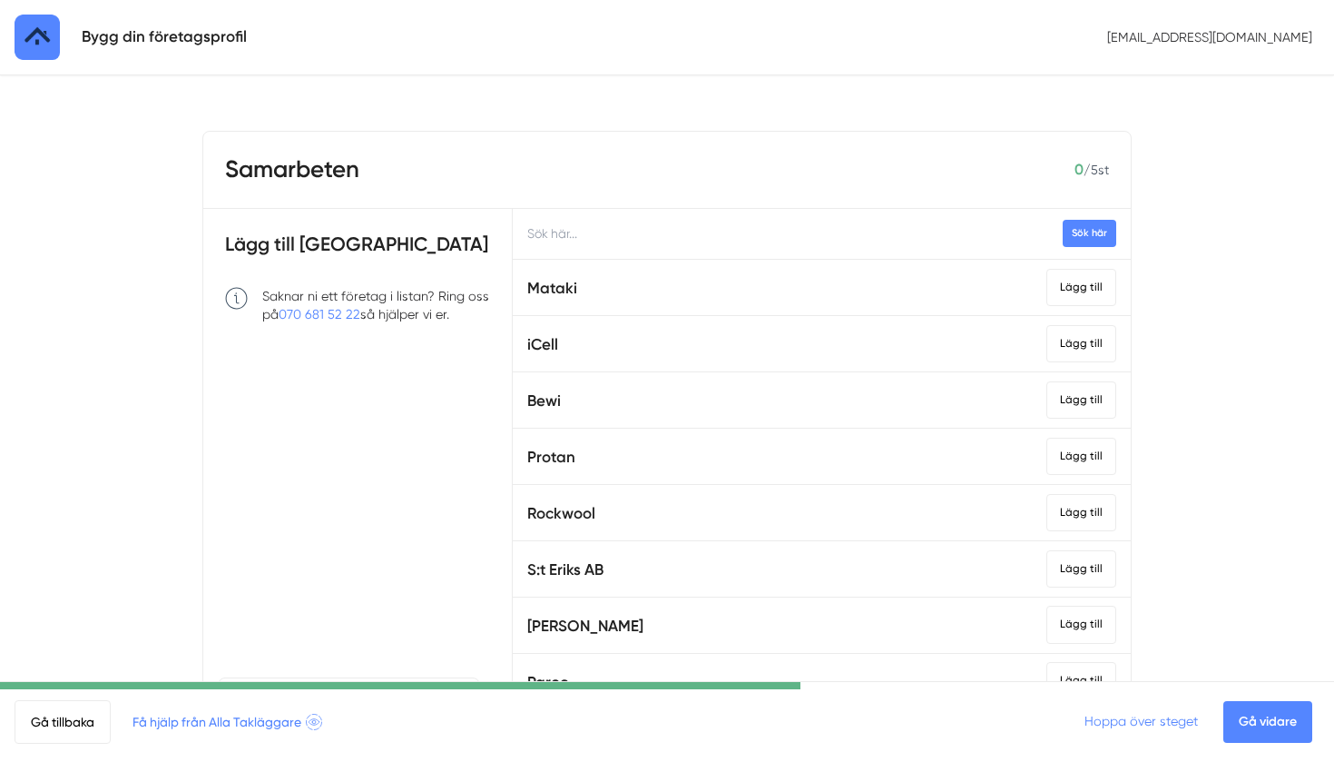
click at [1178, 714] on link "Hoppa över steget" at bounding box center [1141, 721] width 113 height 15
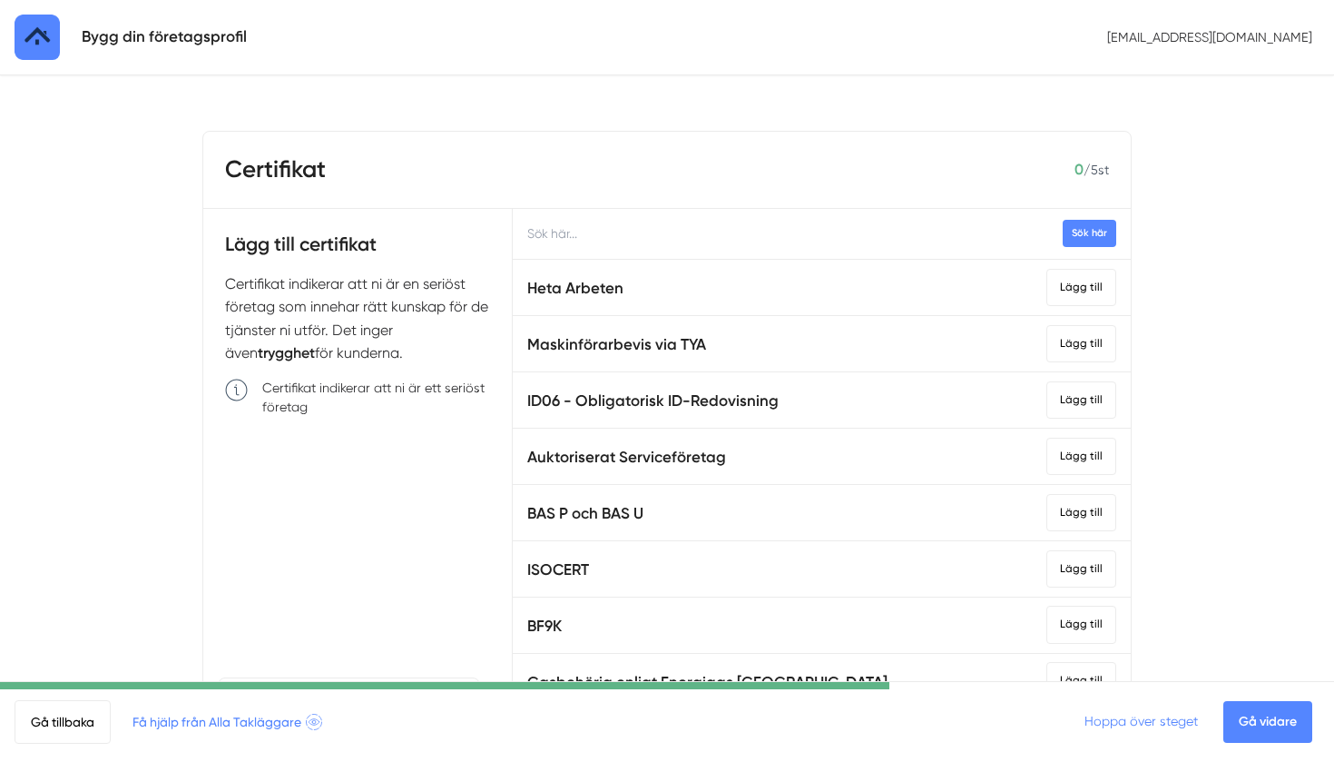
click at [1187, 716] on link "Hoppa över steget" at bounding box center [1141, 721] width 113 height 15
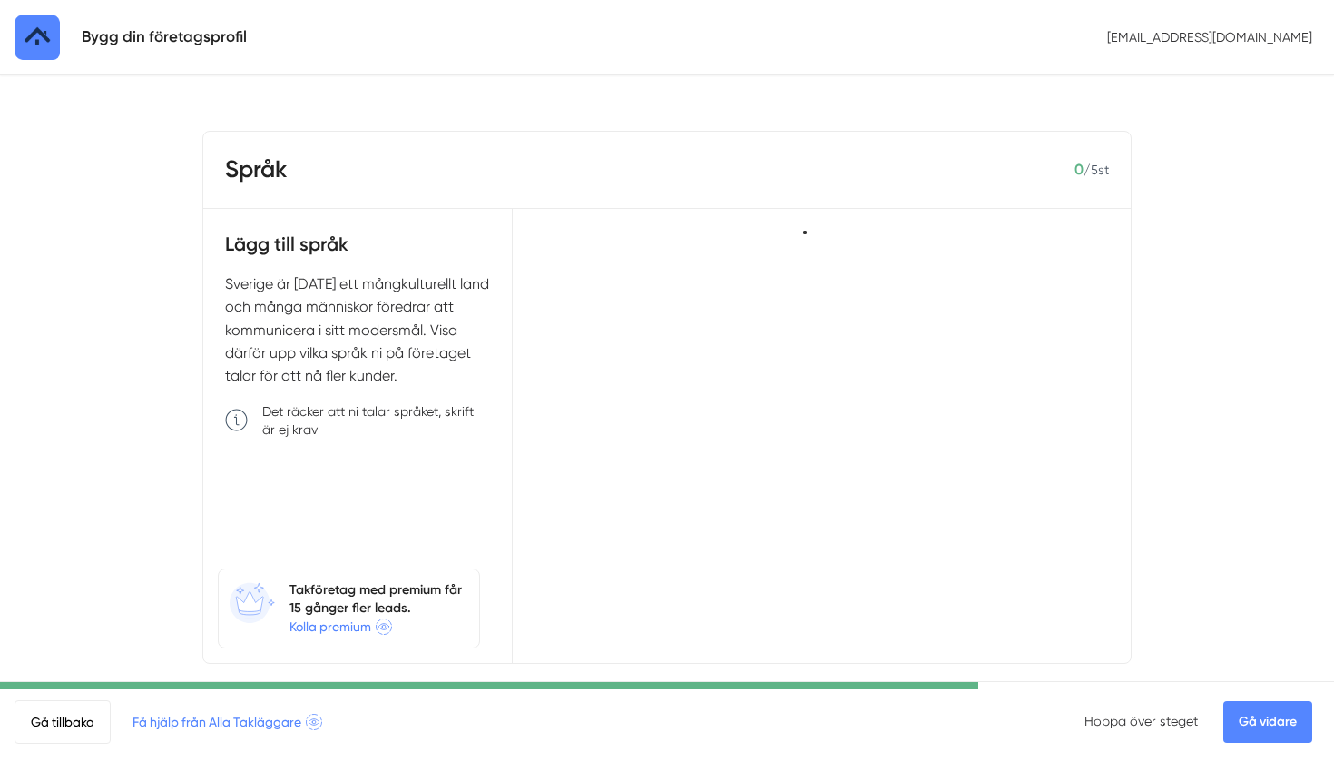
click at [1187, 716] on link "Hoppa över steget" at bounding box center [1141, 721] width 113 height 15
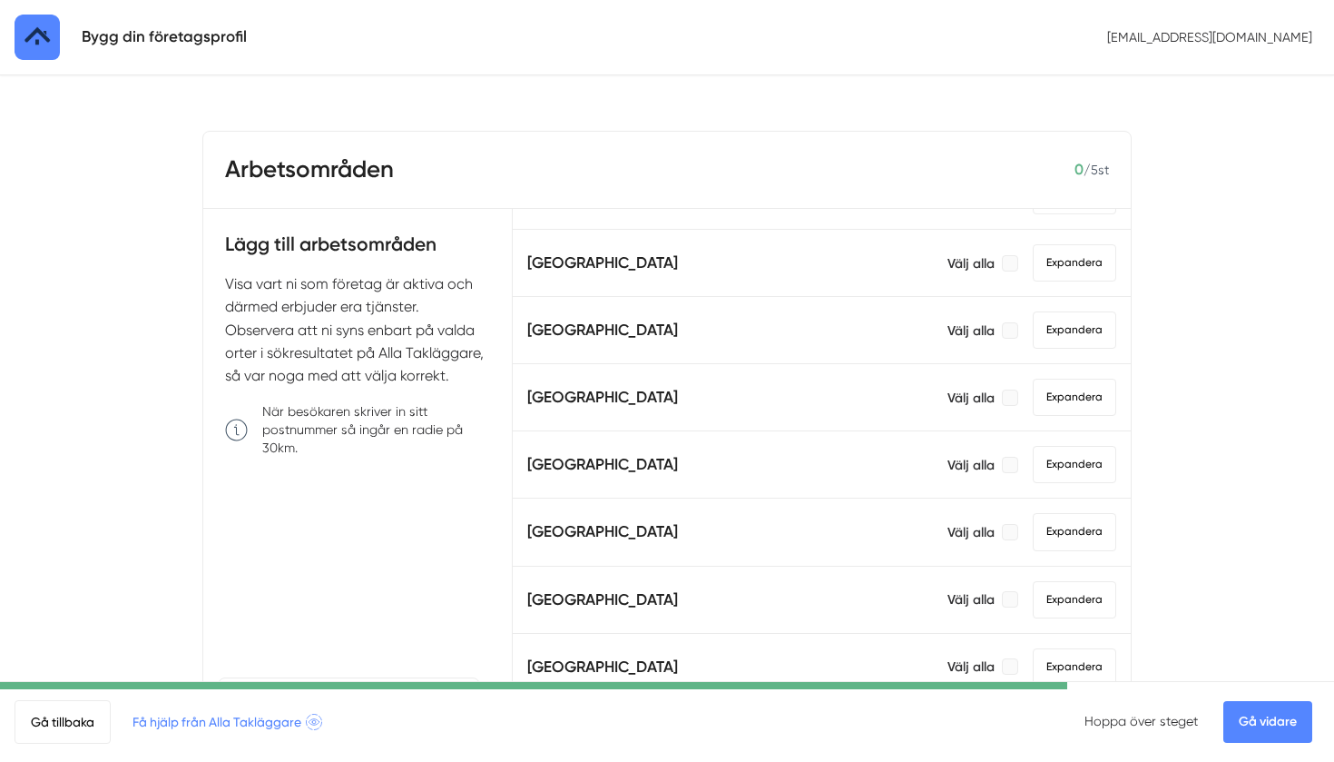
scroll to position [966, 0]
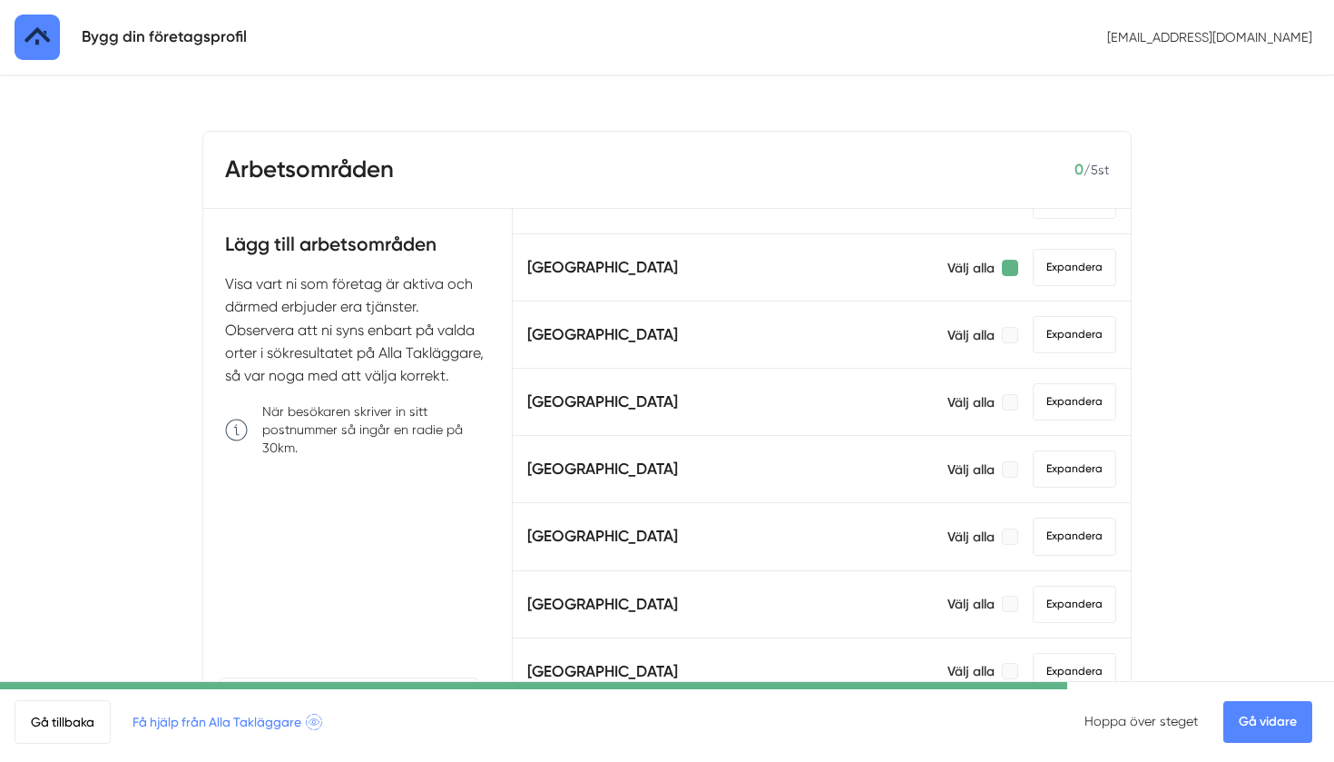
click at [1008, 271] on div at bounding box center [1010, 268] width 16 height 16
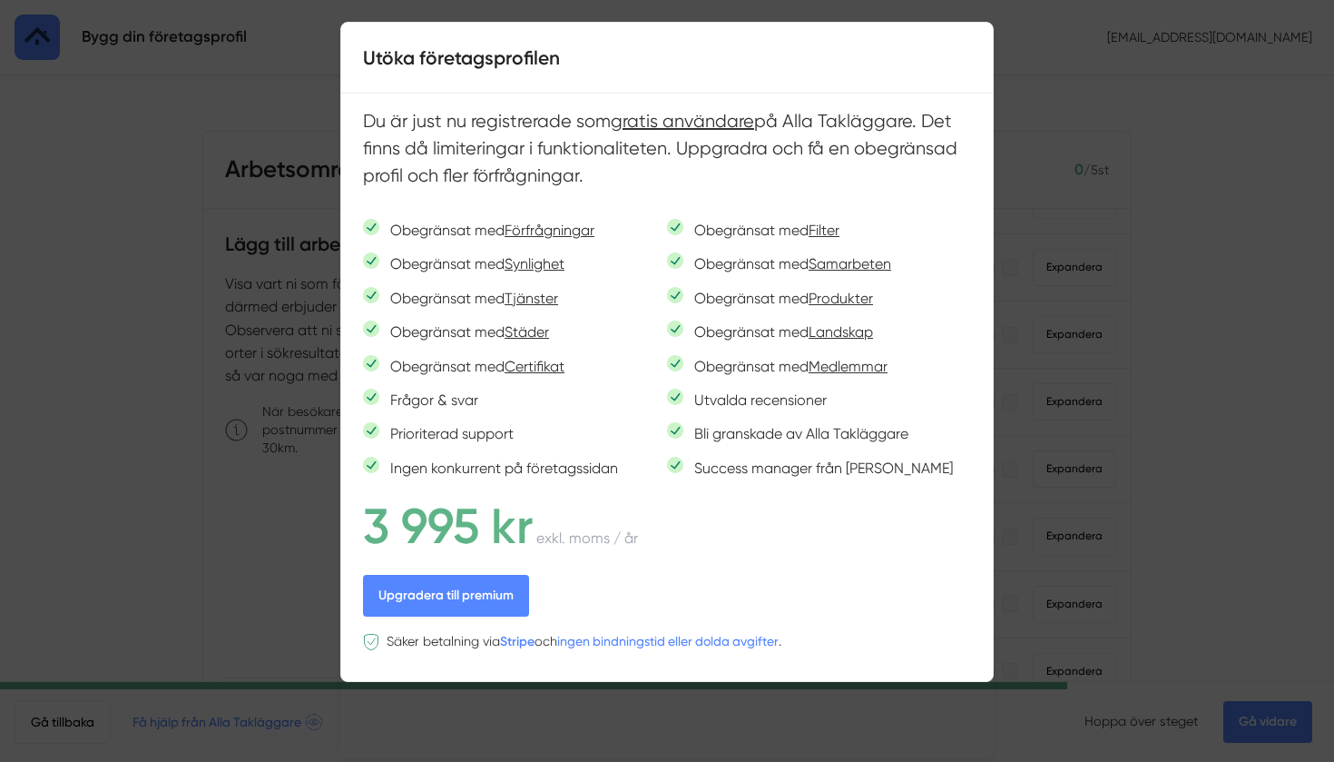
click at [1072, 518] on div at bounding box center [667, 381] width 1334 height 762
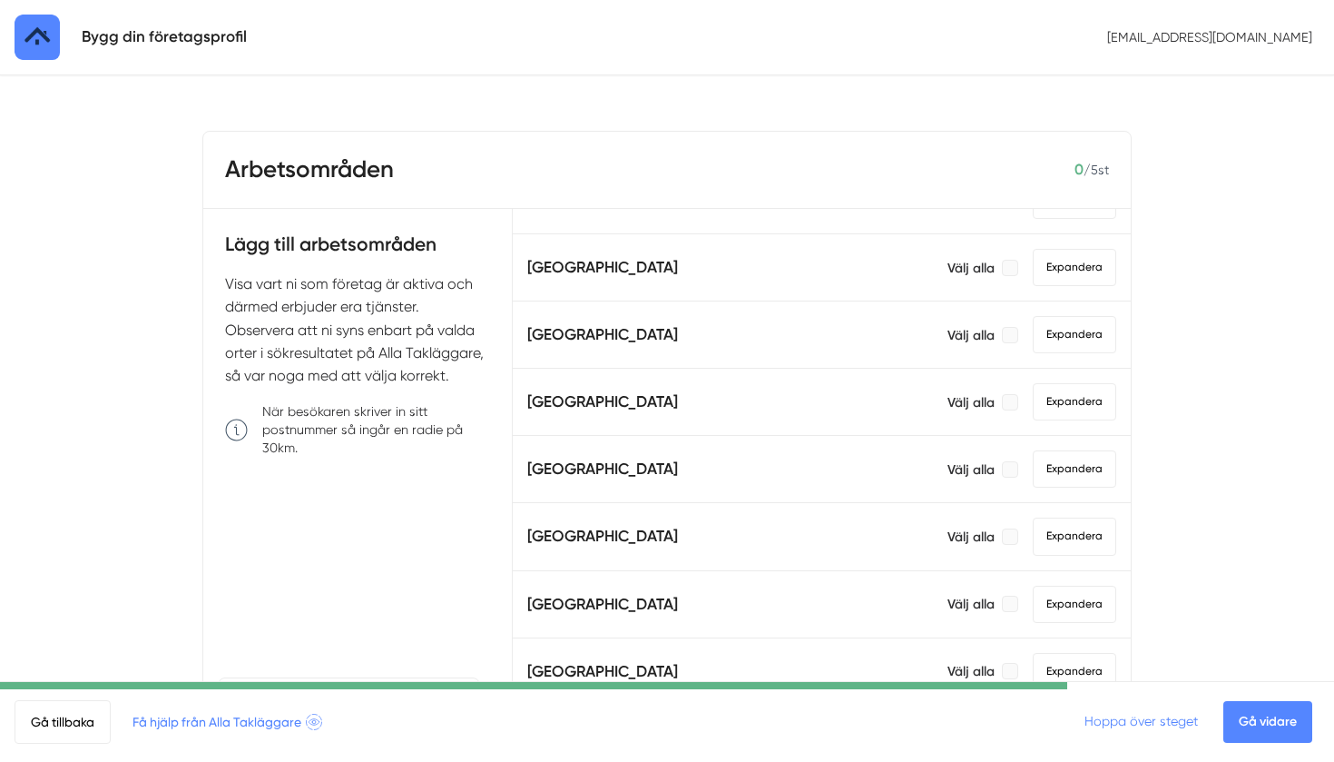
click at [1150, 724] on link "Hoppa över steget" at bounding box center [1141, 721] width 113 height 15
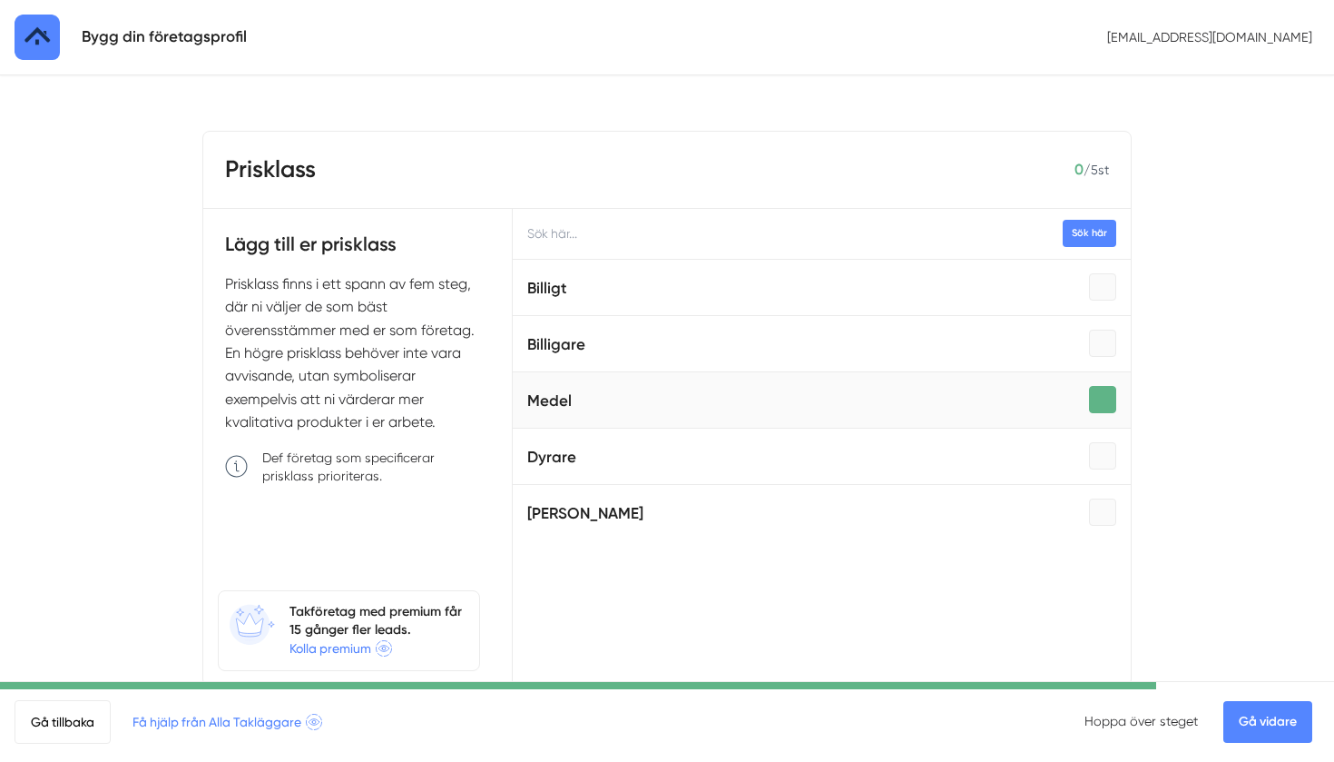
click at [1106, 399] on div at bounding box center [1102, 399] width 27 height 27
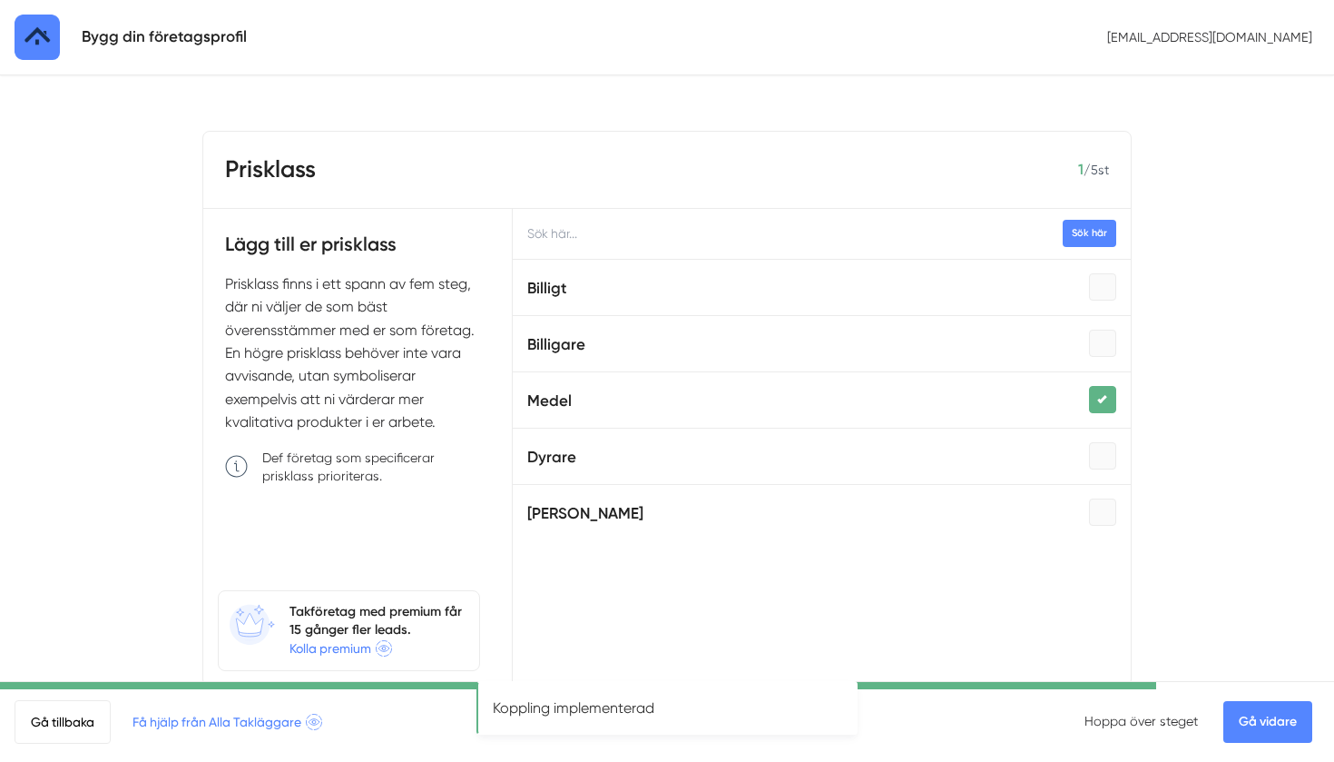
click at [1129, 737] on div "Hoppa över steget Gå vidare" at bounding box center [1202, 722] width 235 height 42
click at [1129, 718] on link "Hoppa över steget" at bounding box center [1141, 721] width 113 height 15
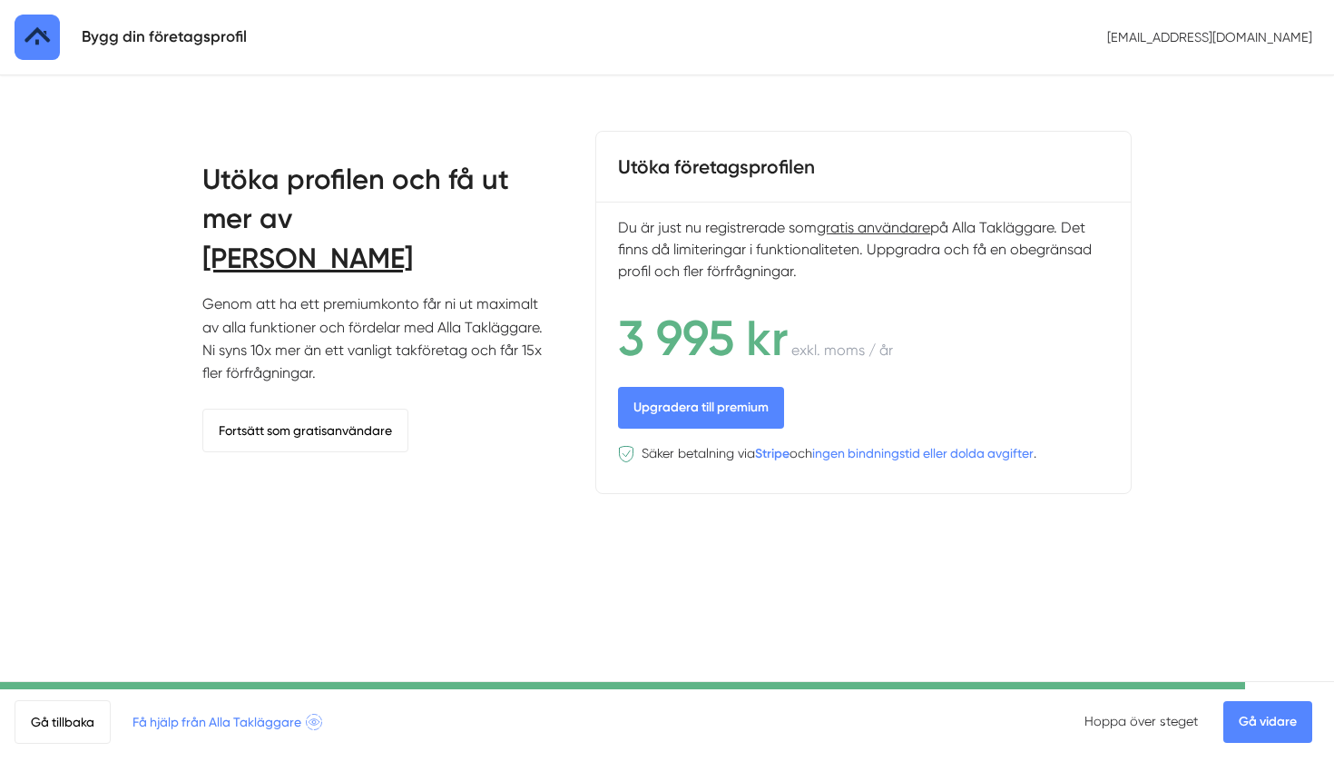
click at [1129, 718] on link "Hoppa över steget" at bounding box center [1141, 721] width 113 height 15
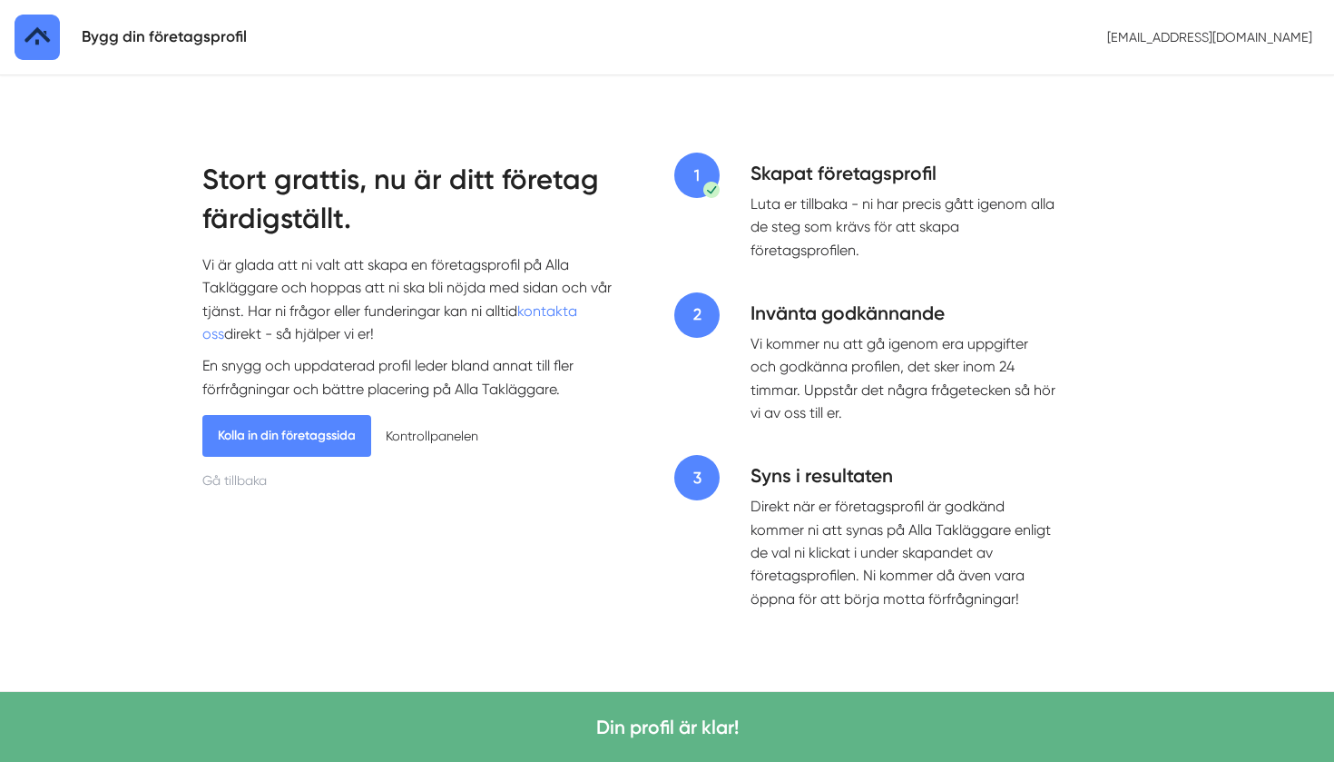
click at [340, 429] on link "Kolla in din företagssida" at bounding box center [286, 436] width 169 height 42
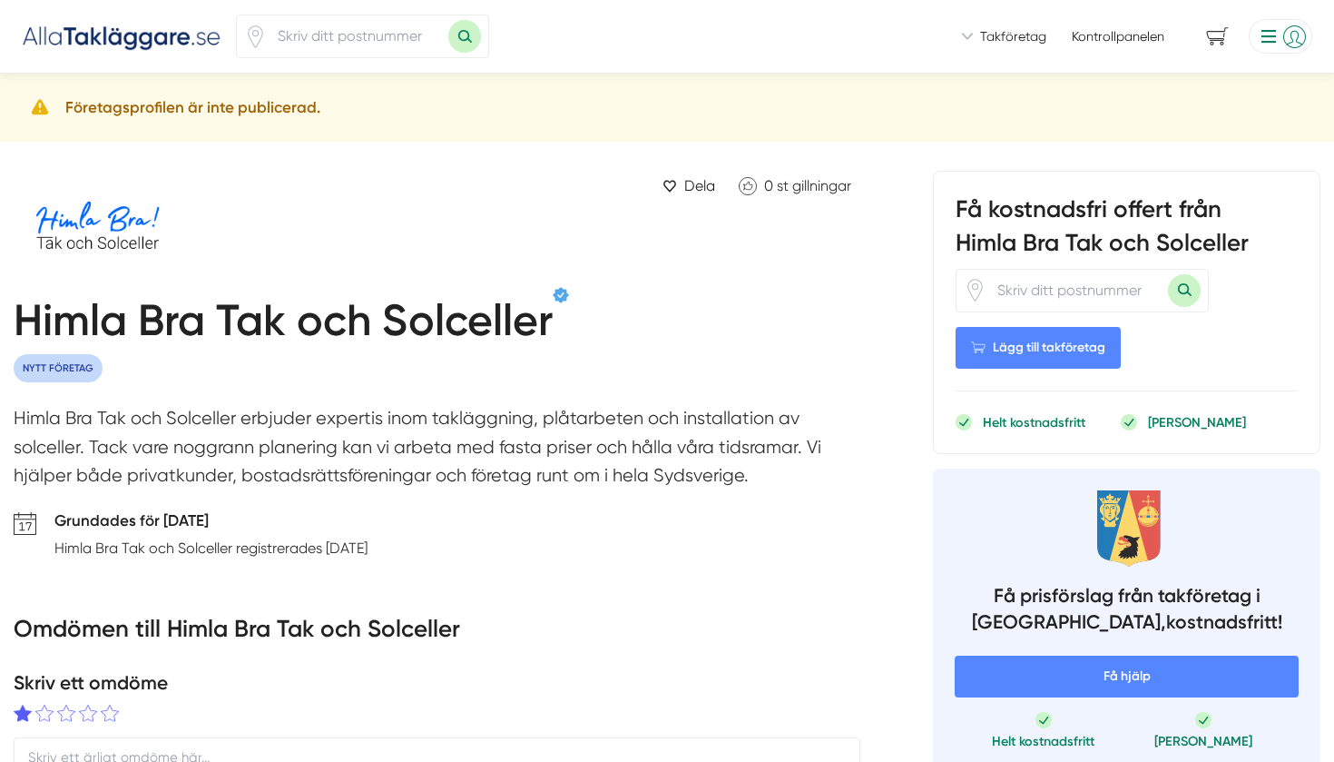
click at [188, 106] on h5 "Företagsprofilen är inte publicerad." at bounding box center [192, 107] width 255 height 25
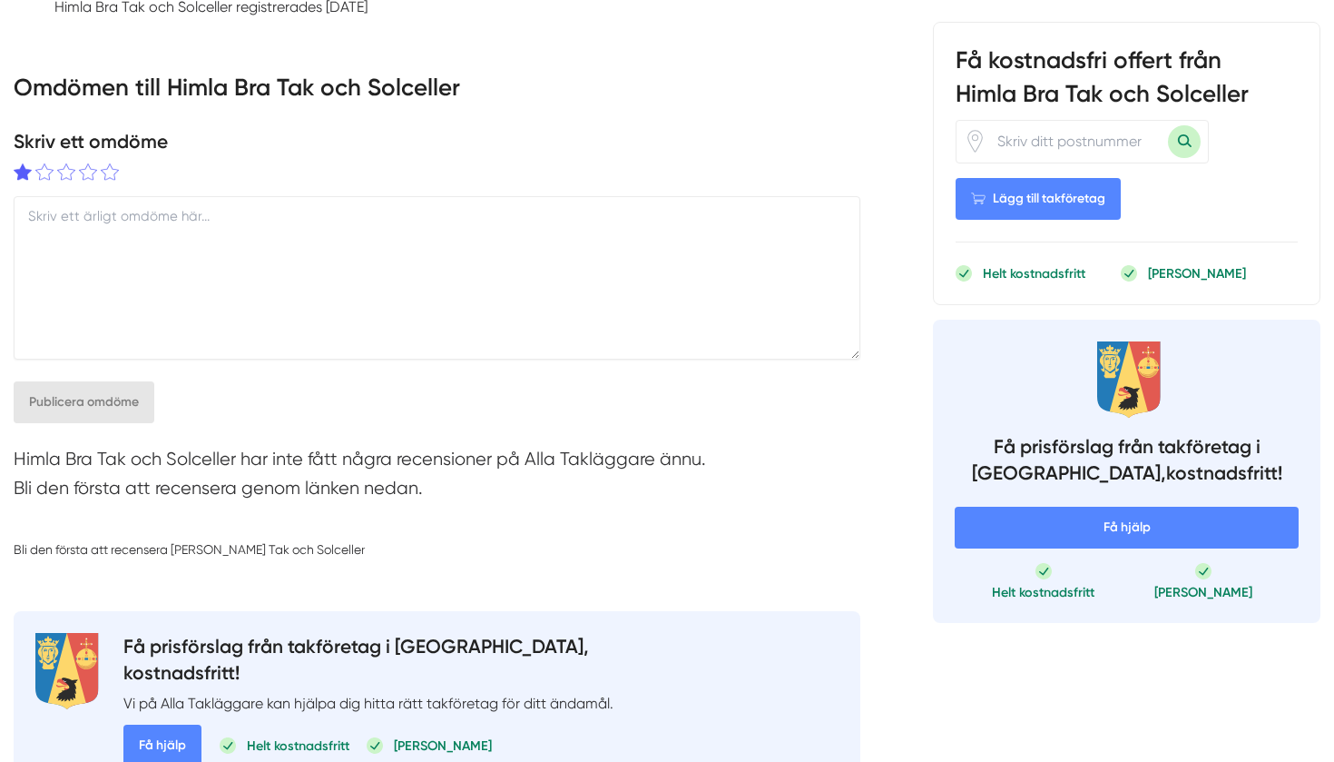
scroll to position [152, 0]
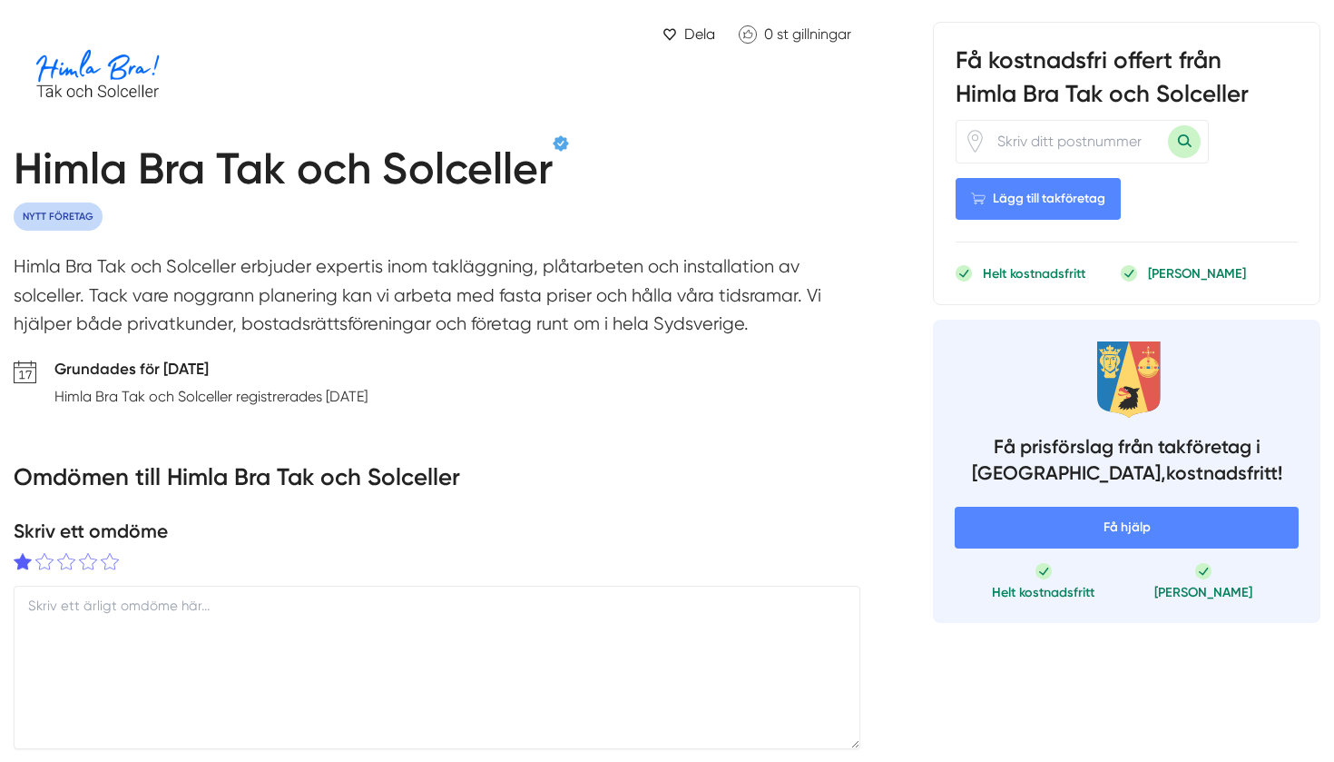
click at [28, 360] on icon at bounding box center [25, 371] width 23 height 23
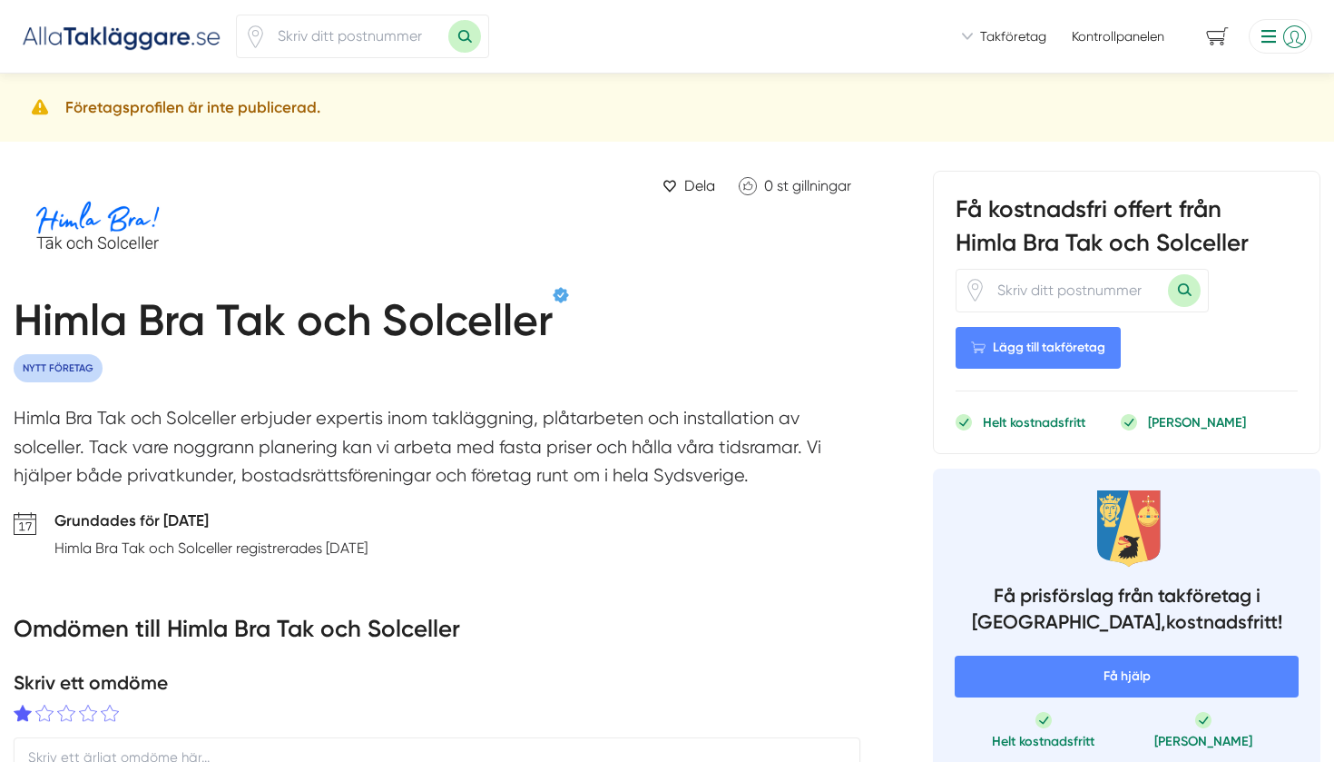
scroll to position [0, 0]
click at [216, 111] on h5 "Företagsprofilen är inte publicerad." at bounding box center [192, 107] width 255 height 25
click at [1278, 33] on li at bounding box center [1277, 36] width 71 height 34
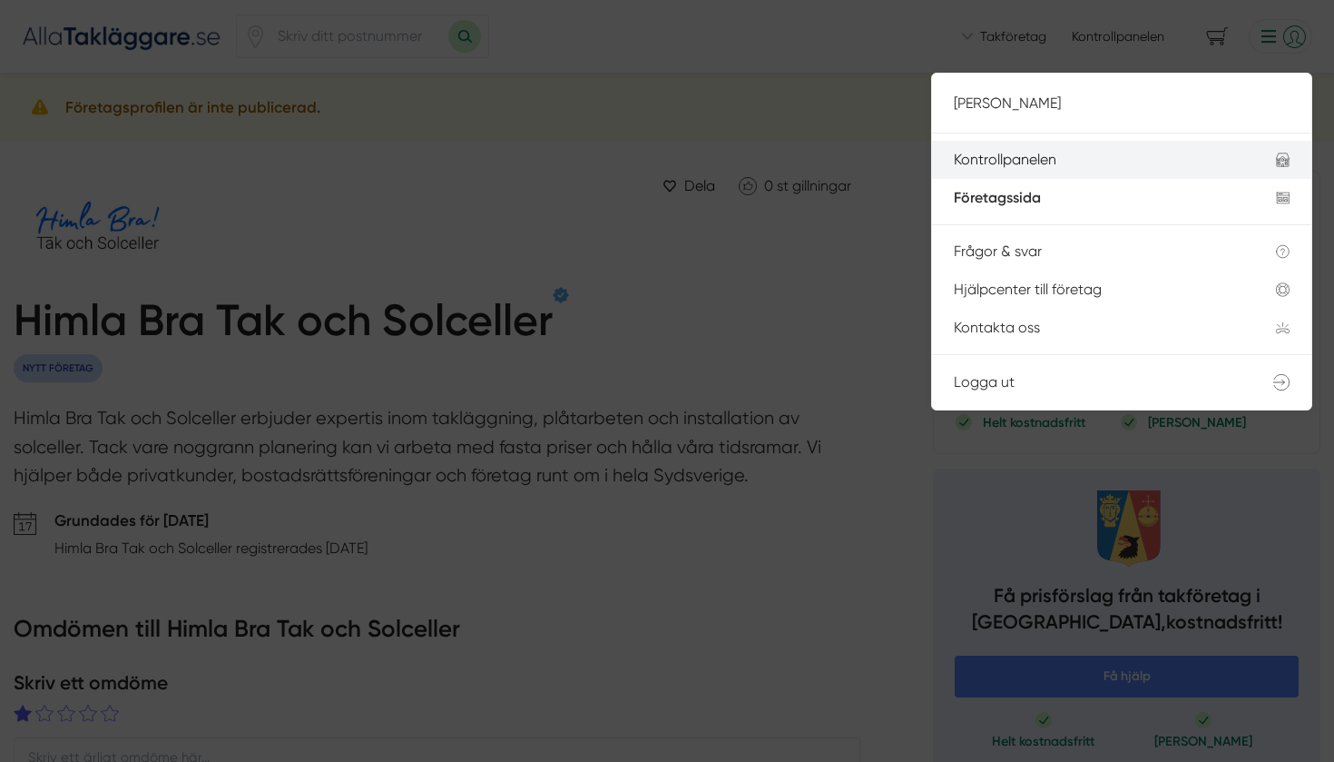
click at [1103, 155] on div "Kontrollpanelen" at bounding box center [1093, 160] width 279 height 16
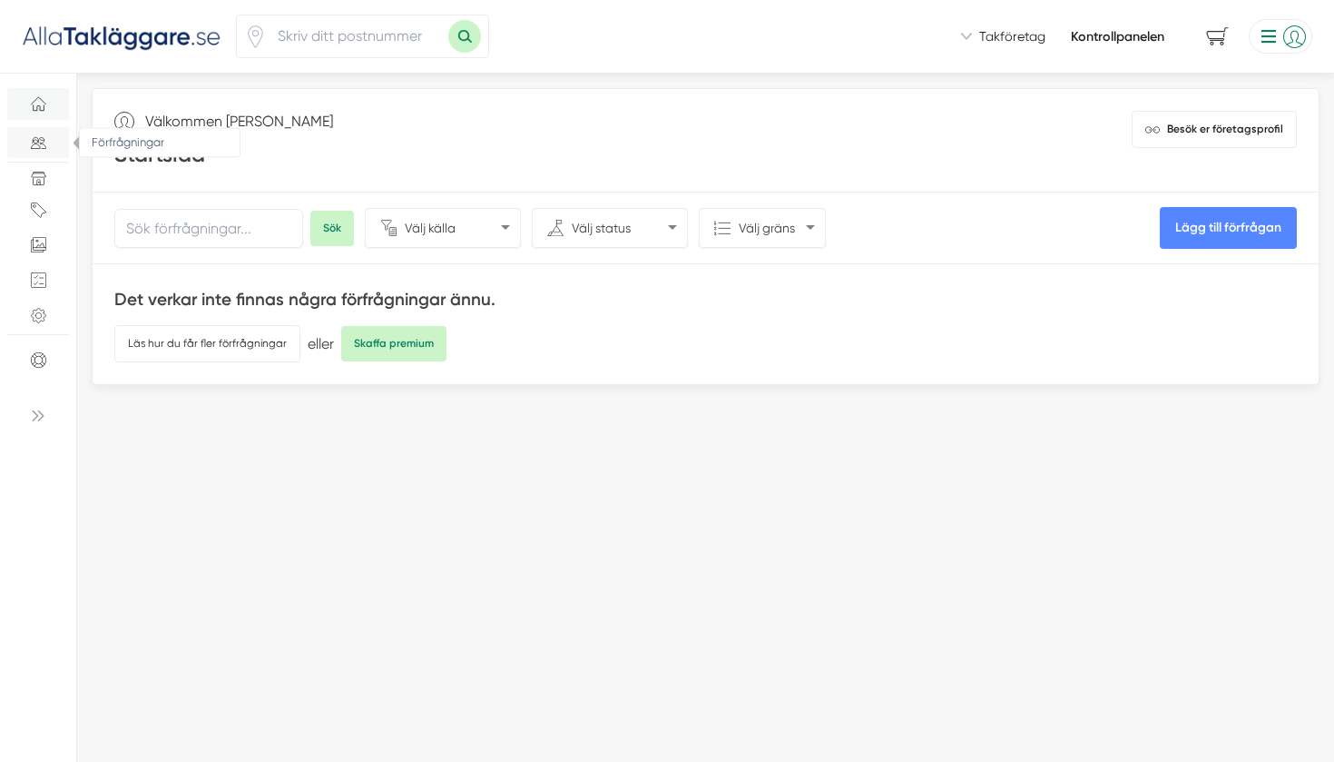
click at [42, 145] on icon "Förfrågningar" at bounding box center [38, 142] width 15 height 15
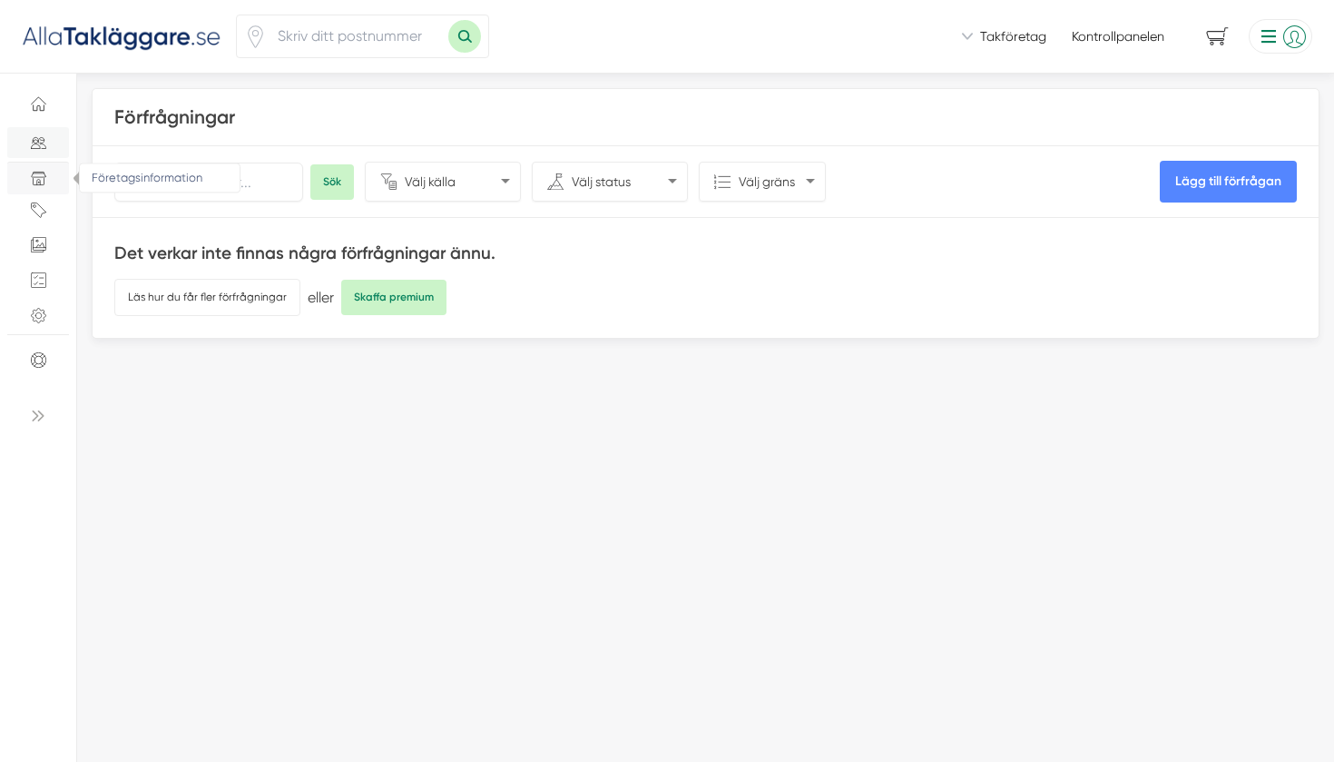
click at [37, 186] on icon "Företagsinformation" at bounding box center [38, 178] width 15 height 15
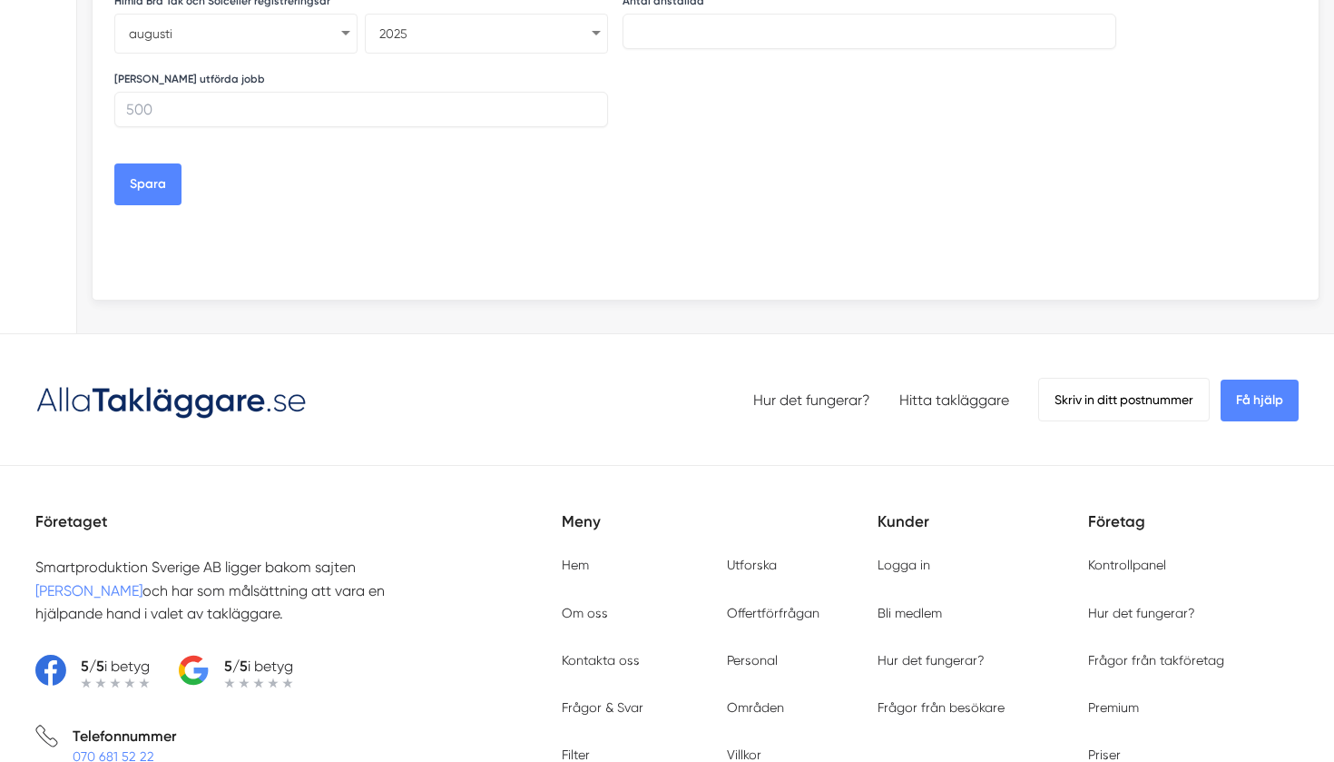
scroll to position [1116, 0]
click at [156, 173] on button "Spara" at bounding box center [147, 183] width 67 height 42
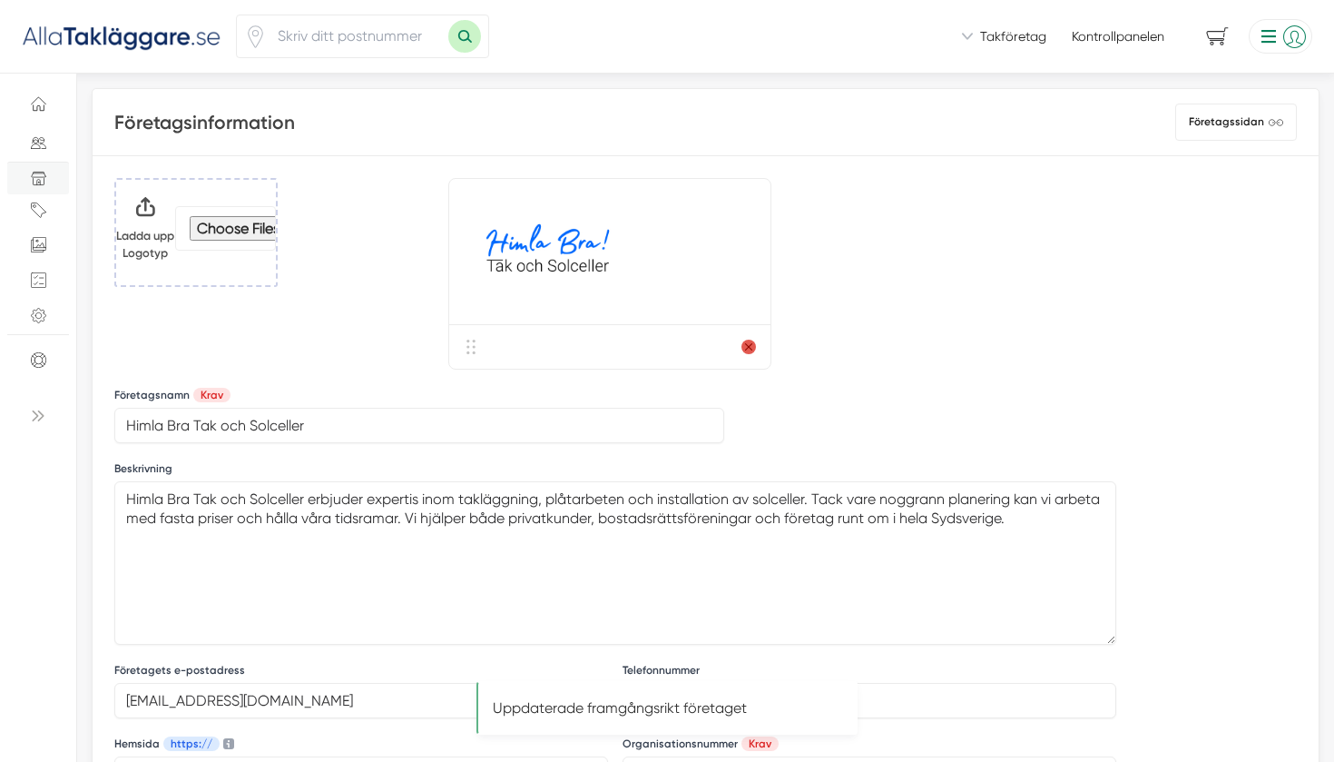
scroll to position [0, 0]
click at [119, 27] on img at bounding box center [122, 36] width 200 height 30
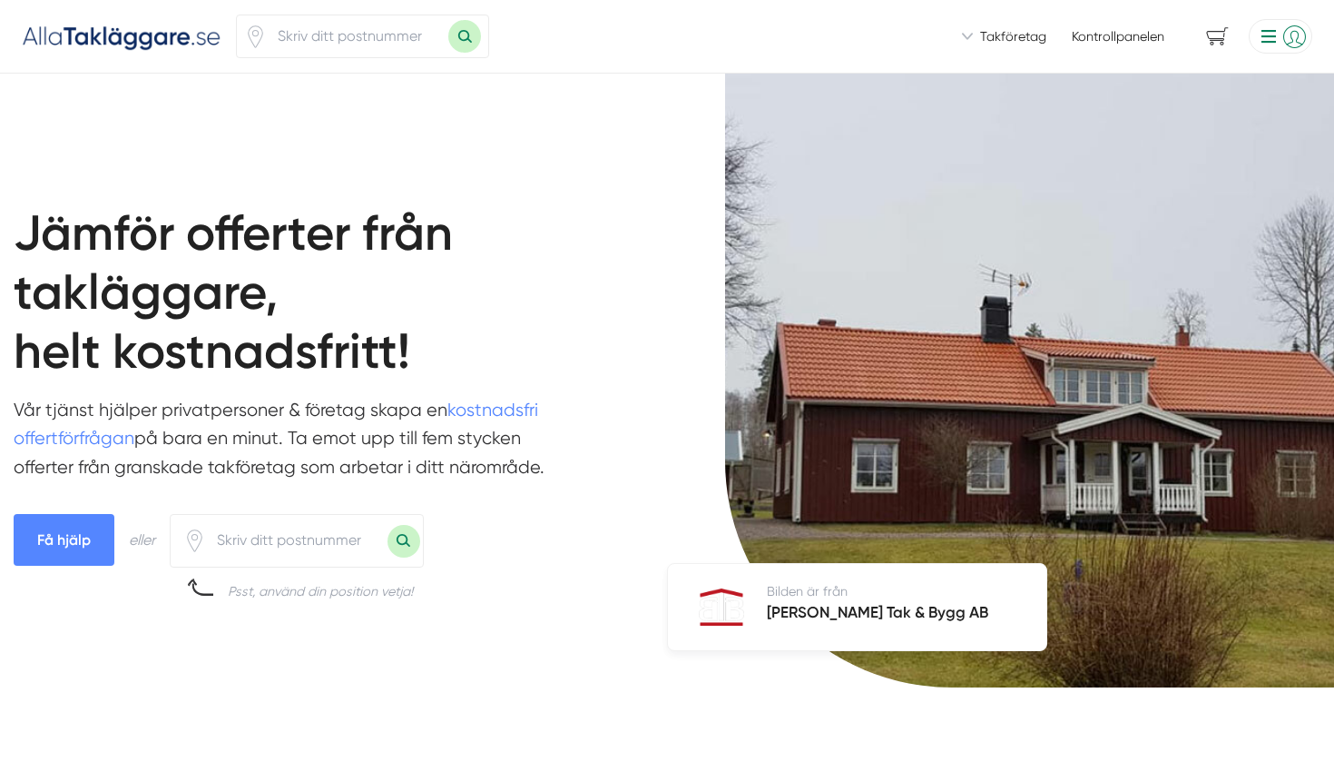
click at [1227, 5] on div "Vi introducerar dig till takföretag som är redo att hjälpa dig! Vi introducerar…" at bounding box center [667, 37] width 1334 height 74
